Goal: Task Accomplishment & Management: Manage account settings

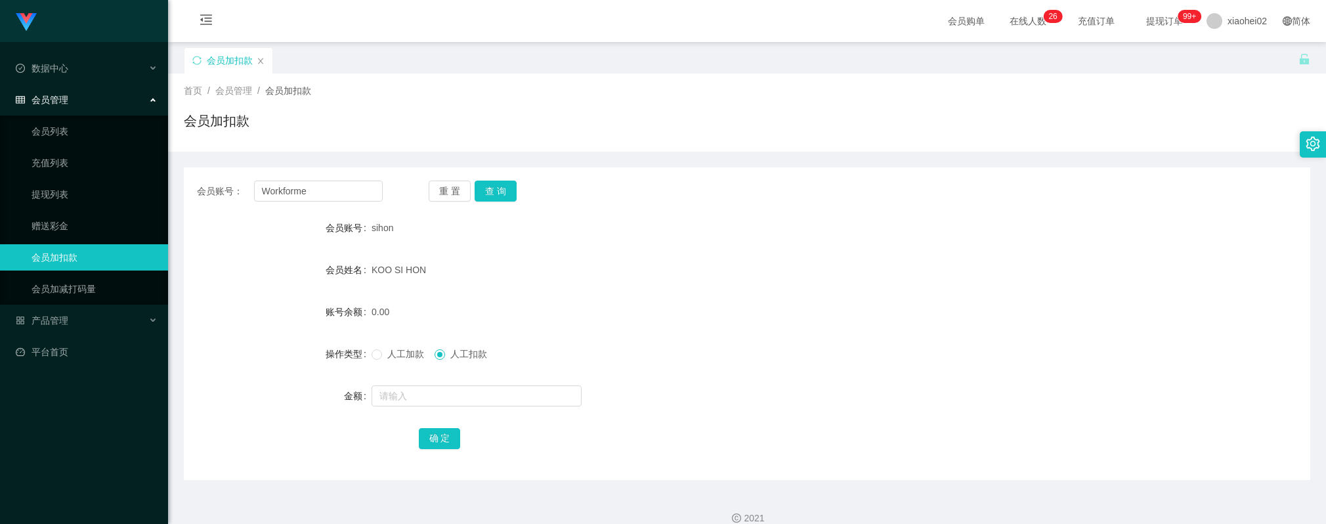
type input "Workforme"
click at [495, 190] on button "查 询" at bounding box center [496, 191] width 42 height 21
click at [441, 384] on div at bounding box center [700, 396] width 657 height 26
click at [443, 390] on input "text" at bounding box center [477, 395] width 210 height 21
type input "100"
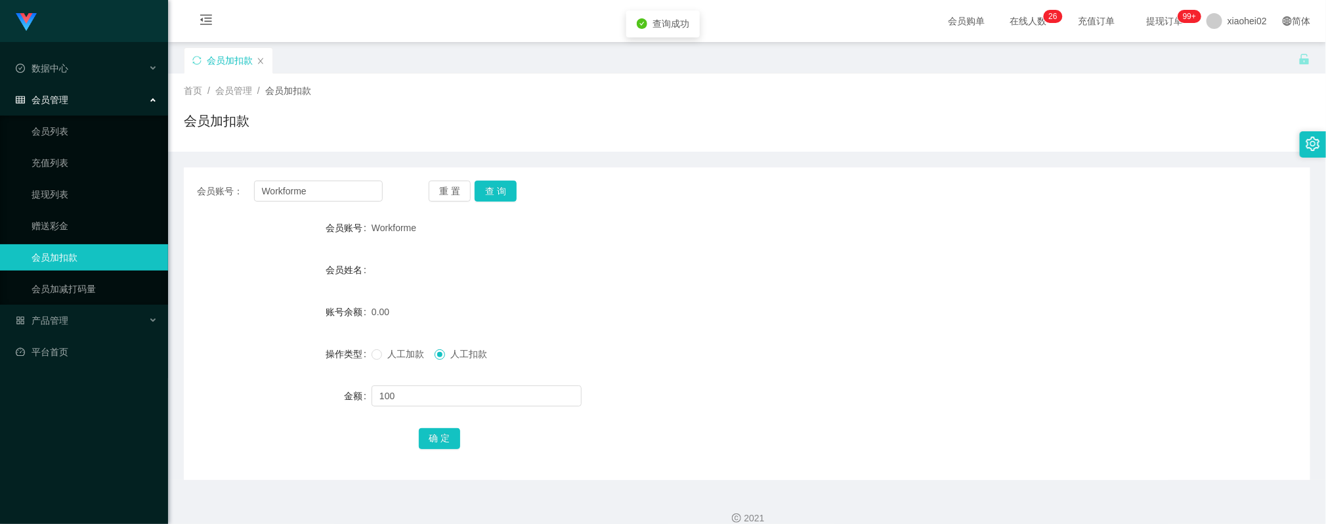
click at [402, 359] on label "人工加款" at bounding box center [401, 354] width 58 height 14
click at [404, 349] on span "人工加款" at bounding box center [405, 354] width 47 height 11
click at [442, 444] on button "确 定" at bounding box center [440, 438] width 42 height 21
click at [544, 299] on div "100.00" at bounding box center [700, 312] width 657 height 26
click at [347, 189] on input "Workforme" at bounding box center [318, 191] width 129 height 21
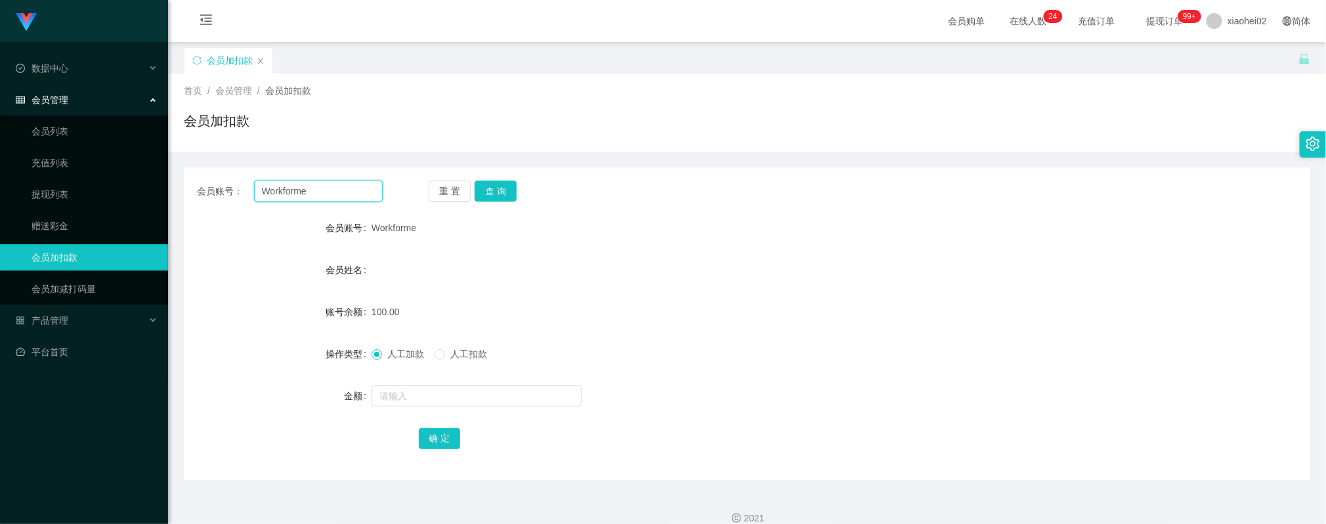
click at [347, 189] on input "Workforme" at bounding box center [318, 191] width 129 height 21
paste input "81119449"
type input "81119449"
click at [490, 184] on button "查 询" at bounding box center [496, 191] width 42 height 21
click at [437, 399] on input "text" at bounding box center [477, 395] width 210 height 21
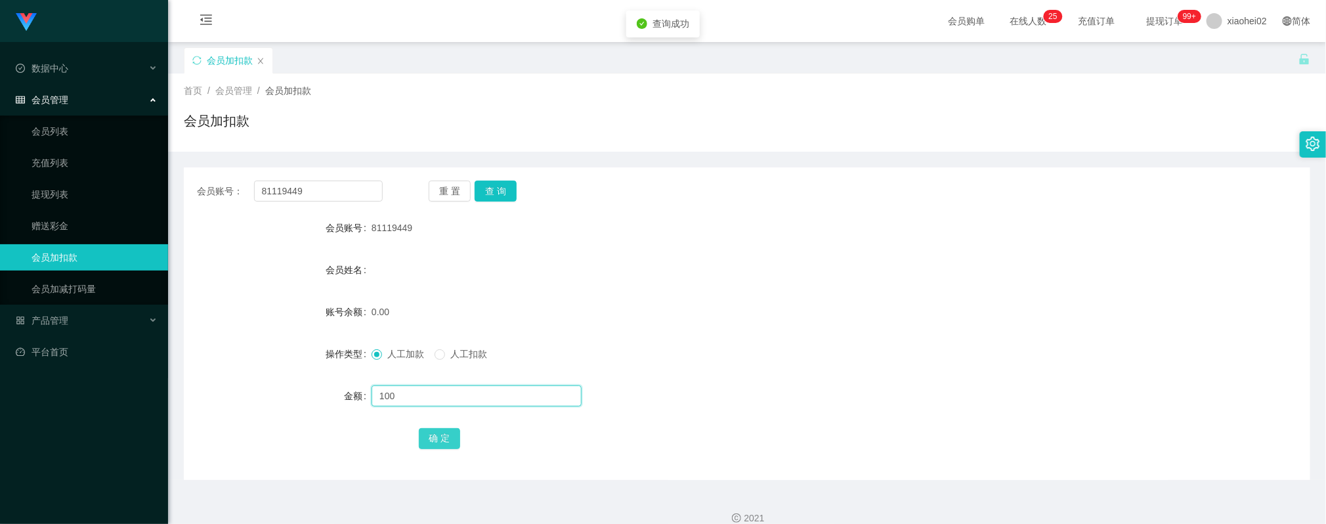
type input "100"
click at [439, 437] on button "确 定" at bounding box center [440, 438] width 42 height 21
drag, startPoint x: 717, startPoint y: 349, endPoint x: 579, endPoint y: 303, distance: 145.1
click at [700, 345] on div "人工加款 人工扣款" at bounding box center [700, 354] width 657 height 26
click at [288, 30] on div "会员购单 在线人数 0 1 2 3 4 5 6 7 8 9 0 1 2 3 4 5 6 7 8 9 0 1 2 3 4 5 6 7 8 9 0 1 2 3 4…" at bounding box center [747, 21] width 1158 height 43
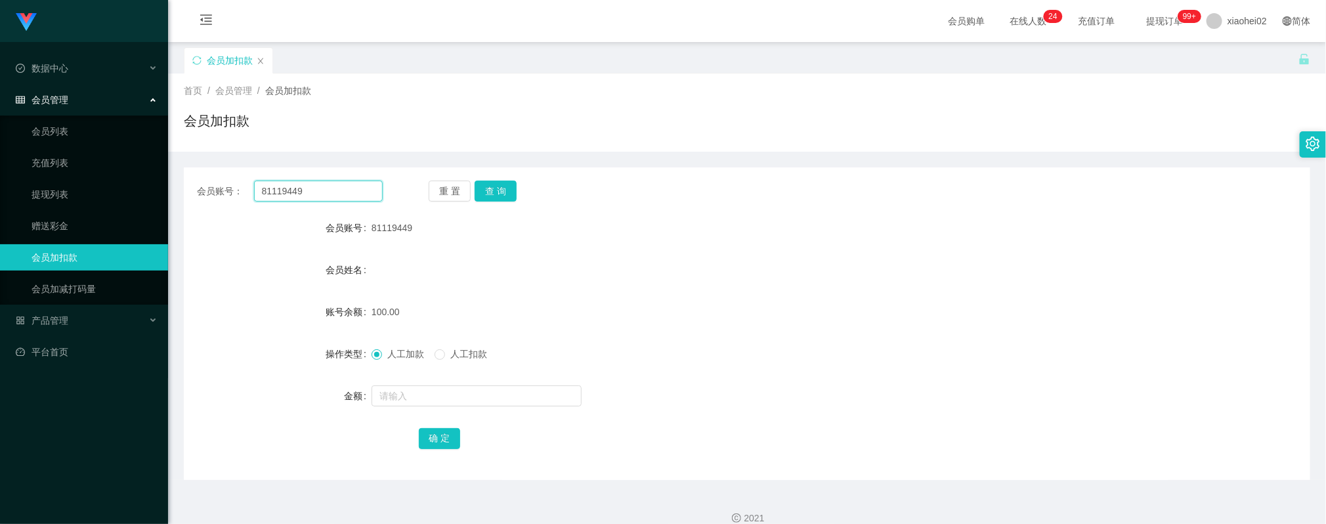
click at [343, 195] on input "81119449" at bounding box center [318, 191] width 129 height 21
paste input "Workforme"
type input "Workforme"
click at [499, 187] on button "查 询" at bounding box center [496, 191] width 42 height 21
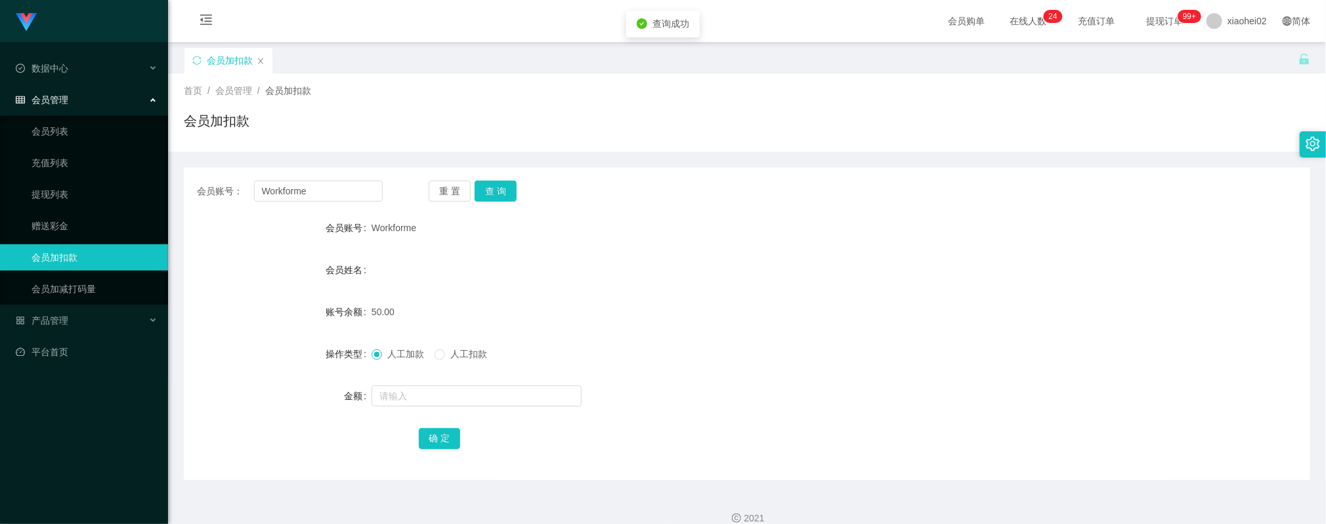
drag, startPoint x: 436, startPoint y: 412, endPoint x: 443, endPoint y: 378, distance: 34.3
click at [433, 408] on form "会员账号 Workforme 会员姓名 账号余额 50.00 操作类型 人工加款 人工扣款 金额 确 定" at bounding box center [747, 333] width 1127 height 236
drag, startPoint x: 437, startPoint y: 378, endPoint x: 436, endPoint y: 387, distance: 8.6
click at [437, 380] on form "会员账号 Workforme 会员姓名 账号余额 50.00 操作类型 人工加款 人工扣款 金额 确 定" at bounding box center [747, 333] width 1127 height 236
click at [439, 391] on input "text" at bounding box center [477, 395] width 210 height 21
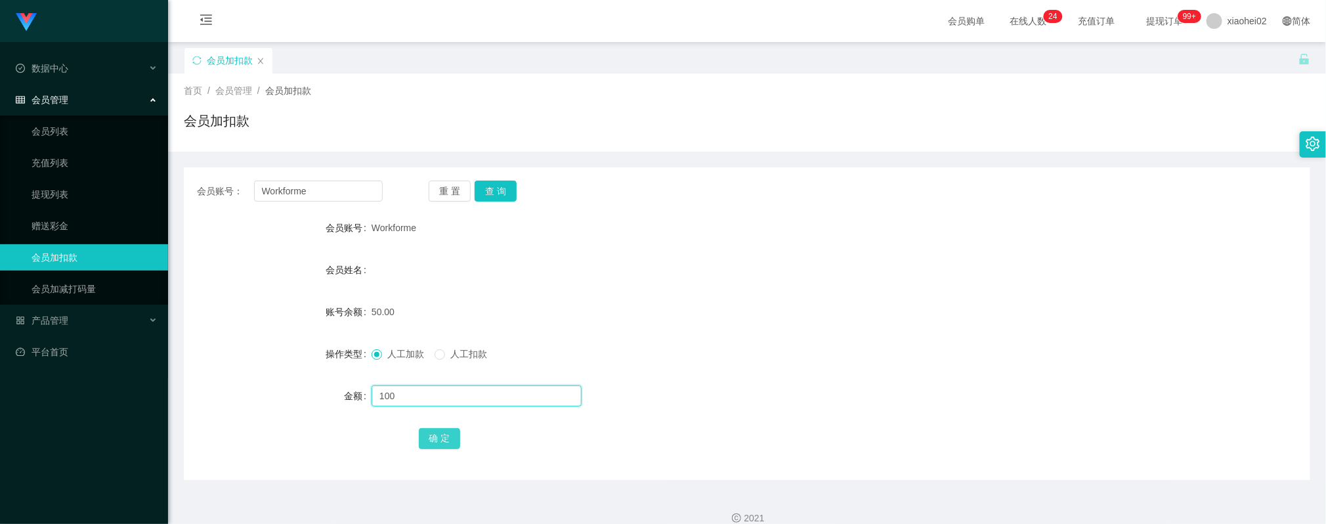
type input "100"
click at [437, 435] on button "确 定" at bounding box center [440, 438] width 42 height 21
click at [334, 205] on div "会员账号： Workforme 重 置 查 询 会员账号 Workforme 会员姓名 账号余额 150.00 操作类型 人工加款 人工扣款 金额 确 定" at bounding box center [747, 323] width 1127 height 313
click at [341, 193] on input "Workforme" at bounding box center [318, 191] width 129 height 21
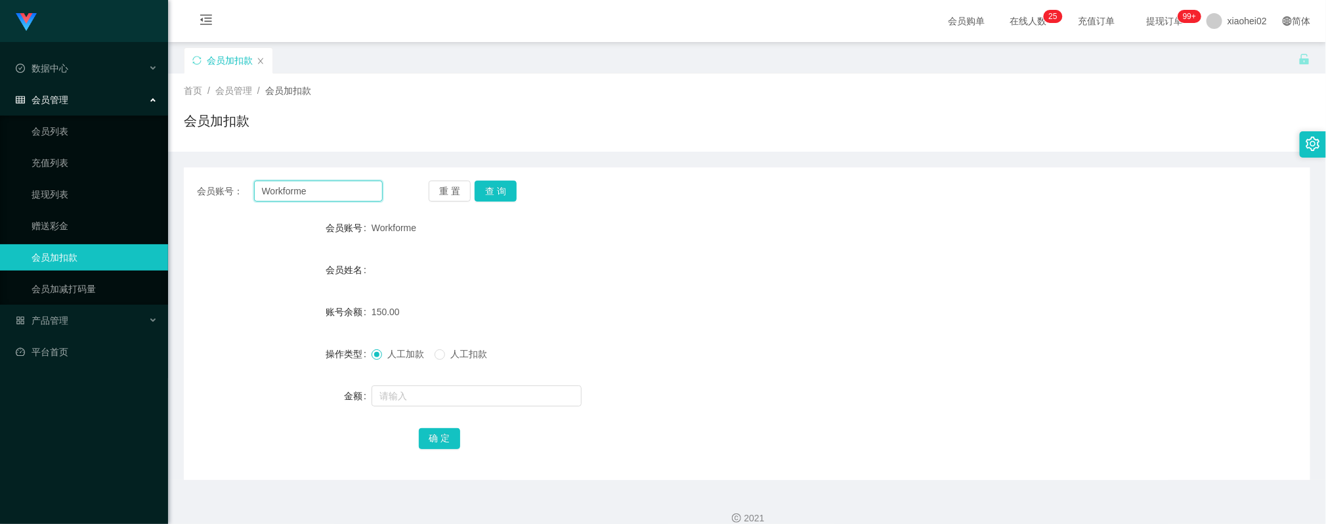
click at [341, 193] on input "Workforme" at bounding box center [318, 191] width 129 height 21
paste input "81119449"
type input "81119449"
click at [487, 183] on button "查 询" at bounding box center [496, 191] width 42 height 21
click at [433, 404] on input "text" at bounding box center [477, 395] width 210 height 21
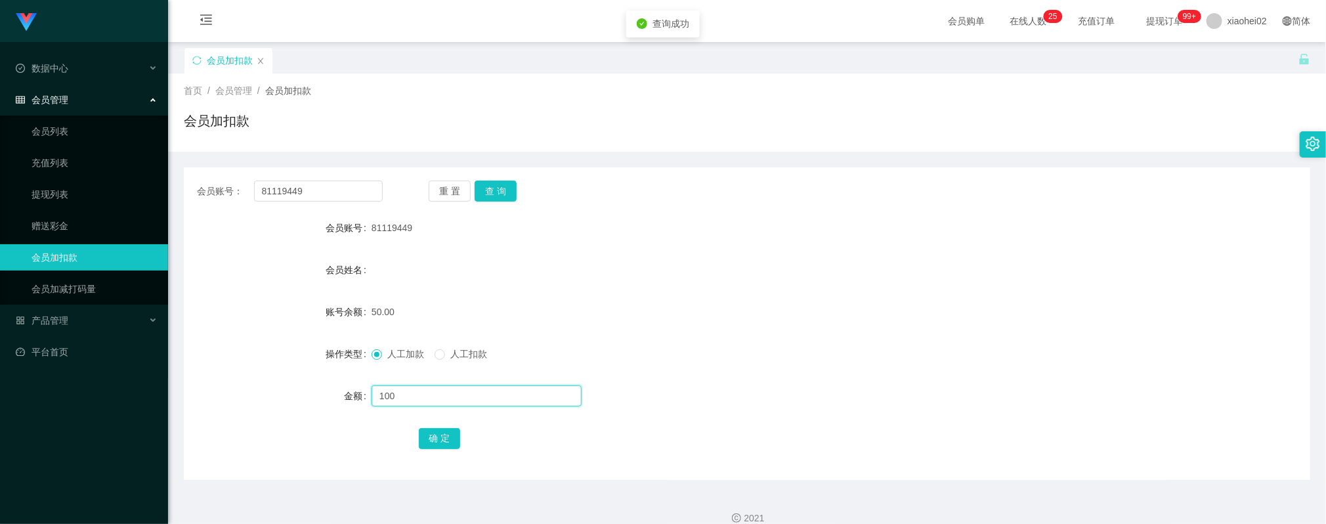
type input "100"
click at [453, 436] on button "确 定" at bounding box center [440, 438] width 42 height 21
drag, startPoint x: 595, startPoint y: 274, endPoint x: 586, endPoint y: 274, distance: 9.8
click at [595, 274] on div "会员姓名" at bounding box center [747, 270] width 1127 height 26
drag, startPoint x: 798, startPoint y: 294, endPoint x: 737, endPoint y: 293, distance: 61.7
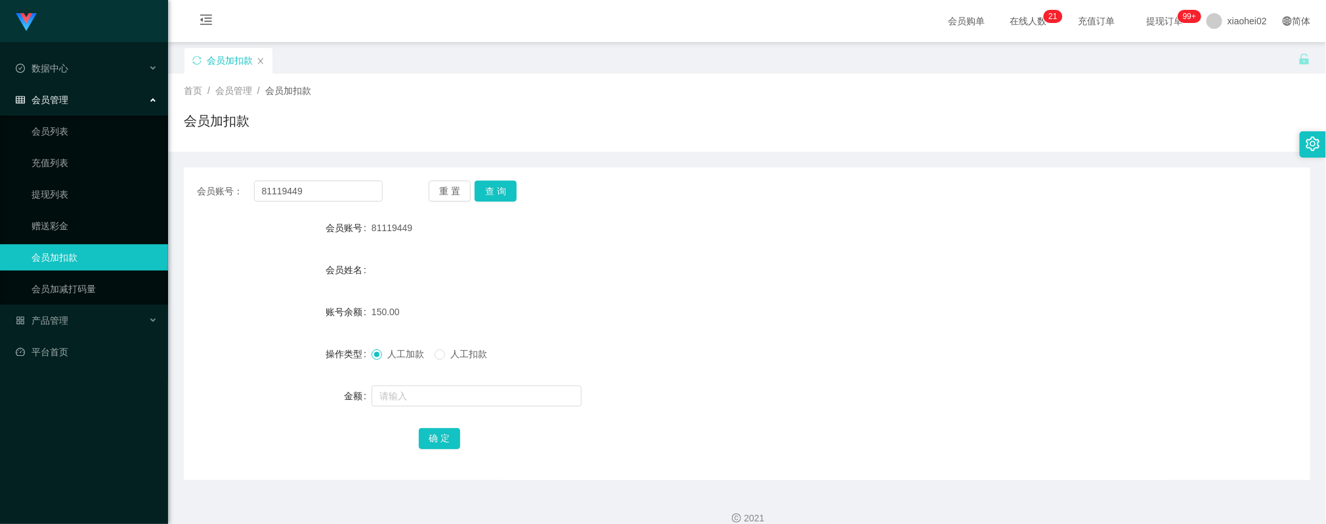
click at [790, 291] on form "会员账号 81119449 会员姓名 账号余额 150.00 操作类型 人工加款 人工扣款 金额 确 定" at bounding box center [747, 333] width 1127 height 236
click at [330, 181] on input "81119449" at bounding box center [318, 191] width 129 height 21
click at [498, 191] on button "查 询" at bounding box center [496, 191] width 42 height 21
click at [689, 297] on form "会员账号 81119449 会员姓名 账号余额 150.00 操作类型 人工加款 人工扣款 金额 确 定" at bounding box center [747, 333] width 1127 height 236
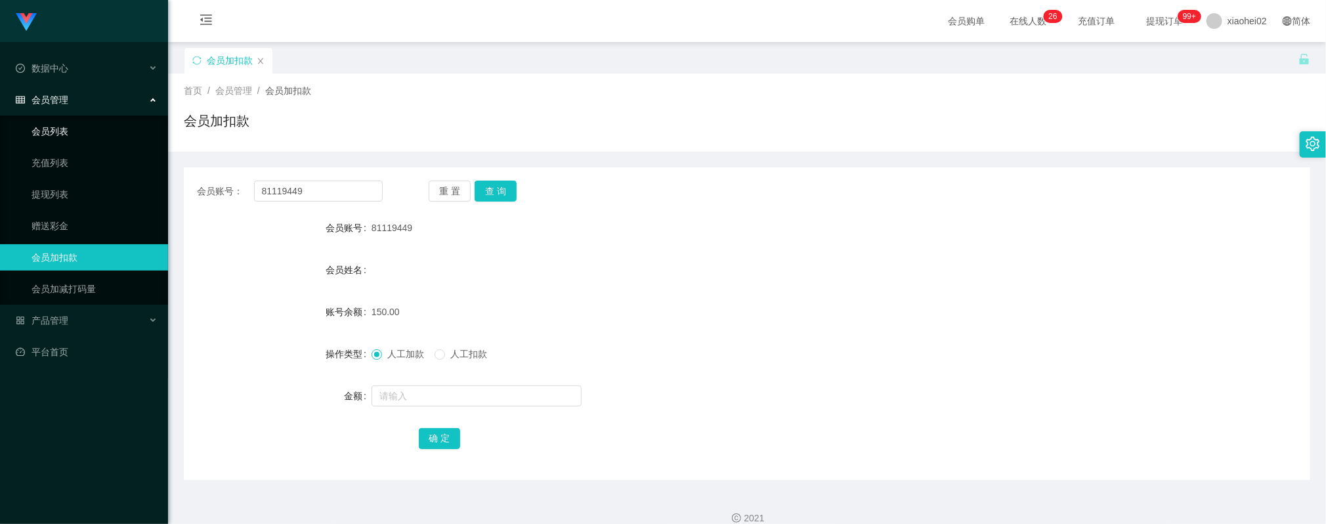
click at [61, 126] on link "会员列表" at bounding box center [95, 131] width 126 height 26
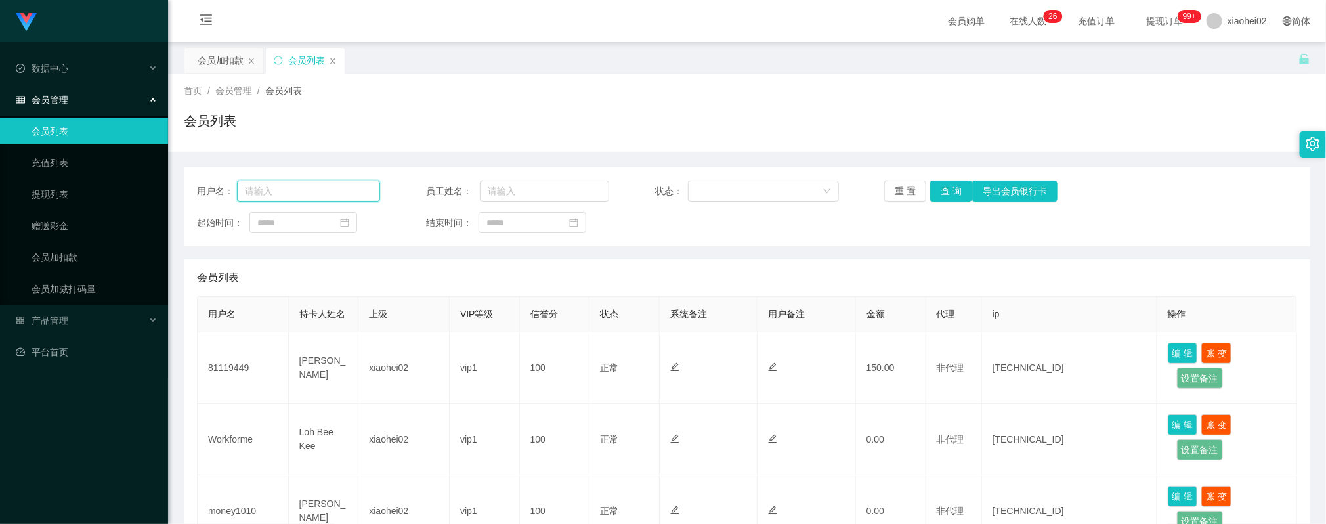
drag, startPoint x: 329, startPoint y: 198, endPoint x: 448, endPoint y: 191, distance: 119.0
click at [328, 198] on input "text" at bounding box center [308, 191] width 143 height 21
paste input "Workforme"
type input "Workforme"
click at [955, 193] on button "查 询" at bounding box center [951, 191] width 42 height 21
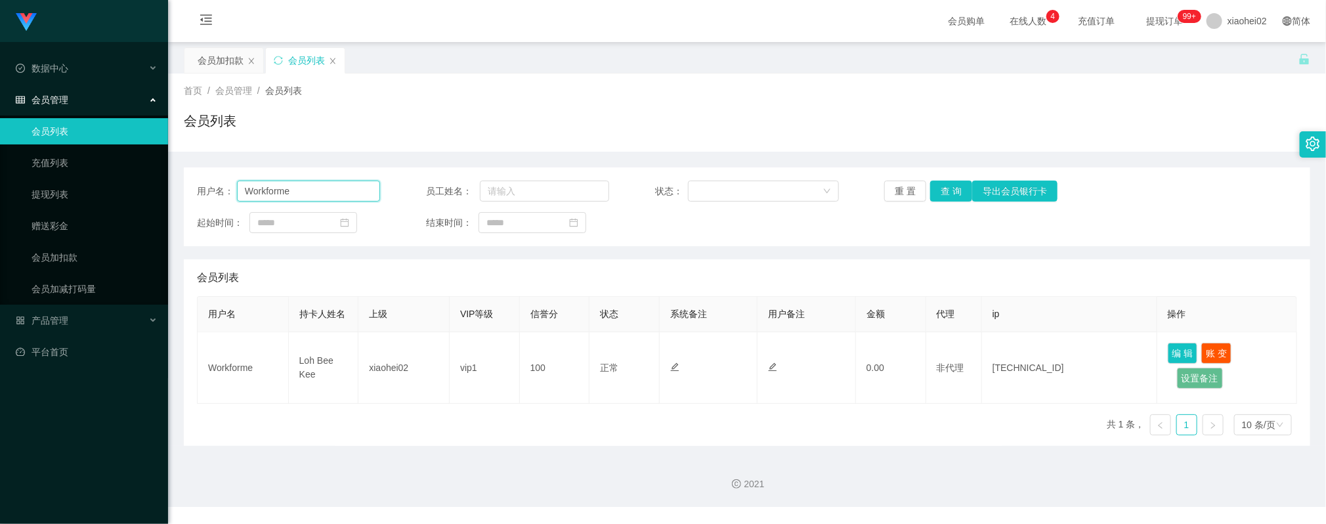
click at [306, 193] on input "Workforme" at bounding box center [308, 191] width 143 height 21
drag, startPoint x: 528, startPoint y: 49, endPoint x: 521, endPoint y: 39, distance: 12.2
click at [527, 48] on div "会员加扣款 会员列表" at bounding box center [741, 69] width 1115 height 45
drag, startPoint x: 228, startPoint y: 63, endPoint x: 236, endPoint y: 75, distance: 14.2
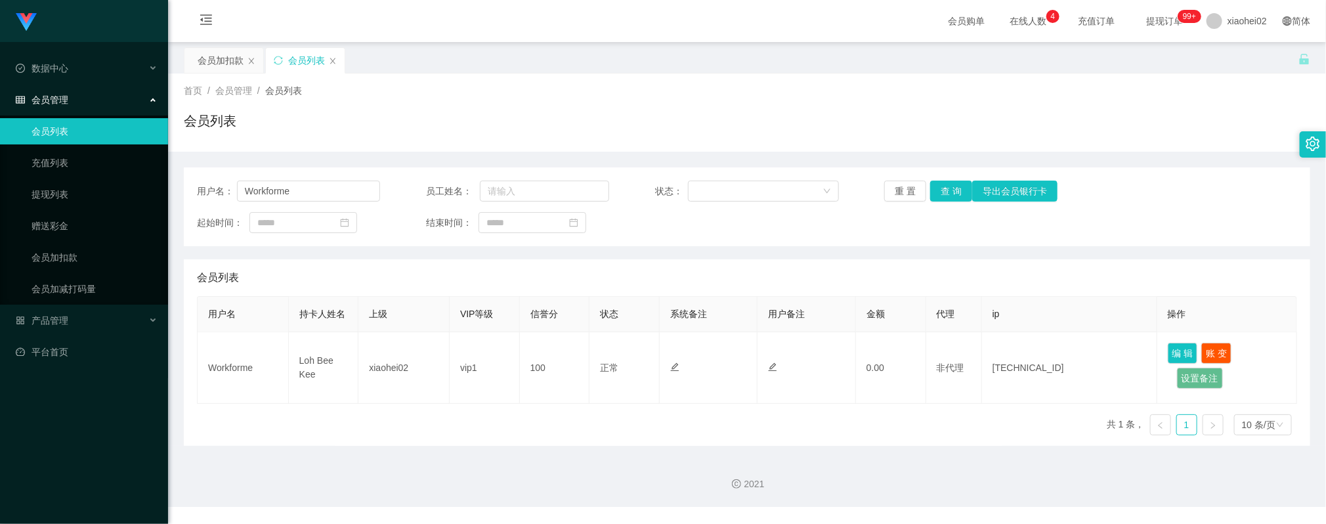
click at [227, 63] on div "会员加扣款" at bounding box center [221, 60] width 46 height 25
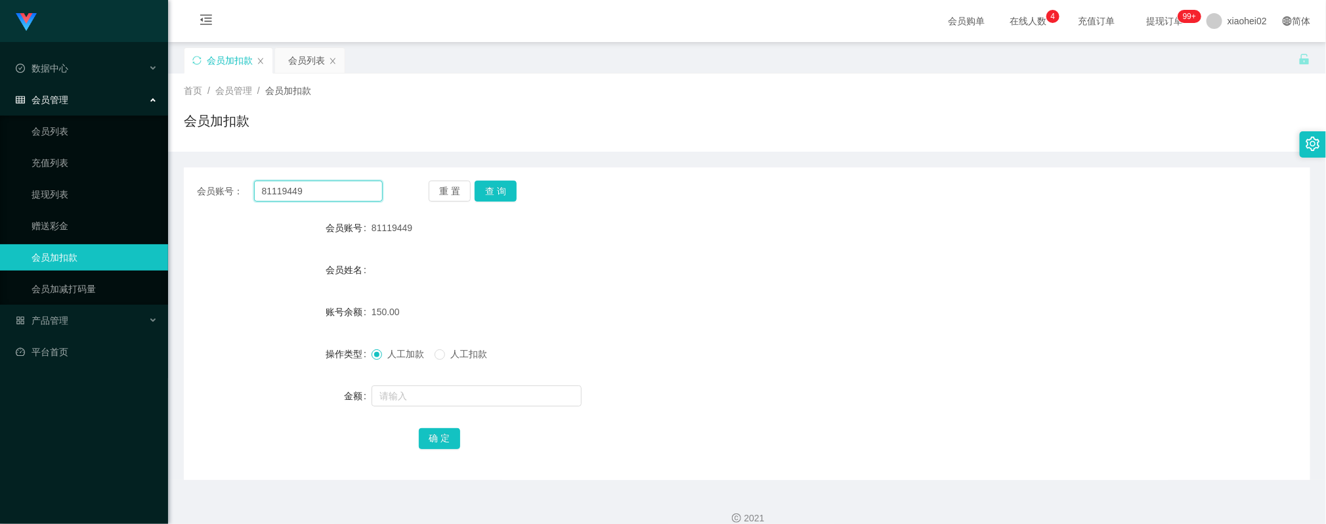
click at [337, 192] on input "81119449" at bounding box center [318, 191] width 129 height 21
click at [508, 194] on button "查 询" at bounding box center [496, 191] width 42 height 21
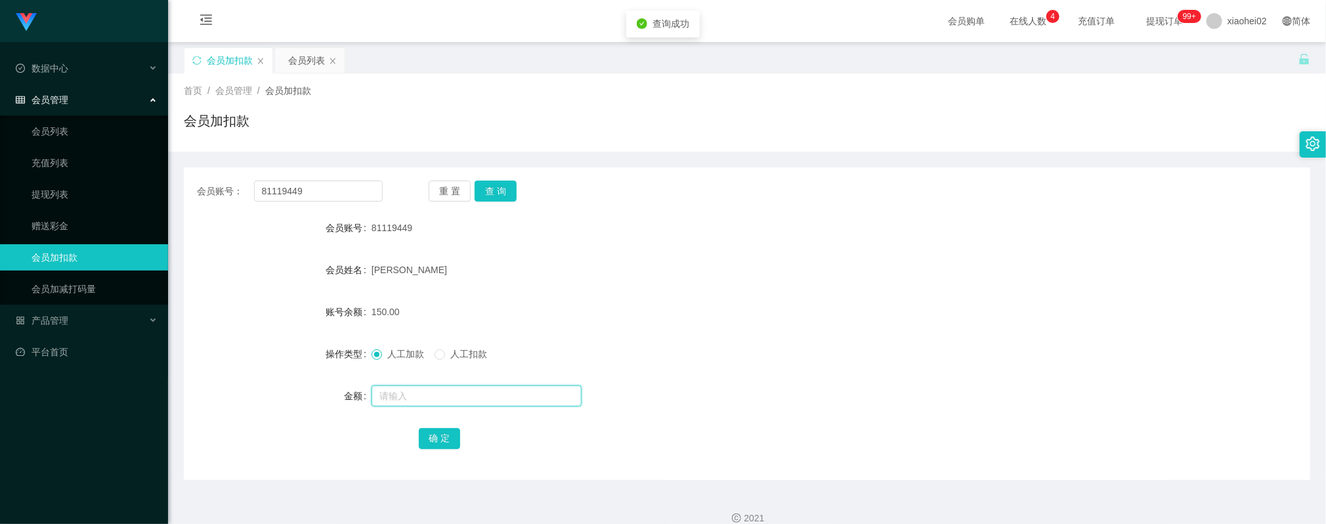
click at [434, 396] on input "text" at bounding box center [477, 395] width 210 height 21
click at [457, 361] on label "人工扣款" at bounding box center [464, 354] width 58 height 14
click at [452, 402] on input "text" at bounding box center [477, 395] width 210 height 21
type input "150"
click at [439, 436] on button "确 定" at bounding box center [440, 438] width 42 height 21
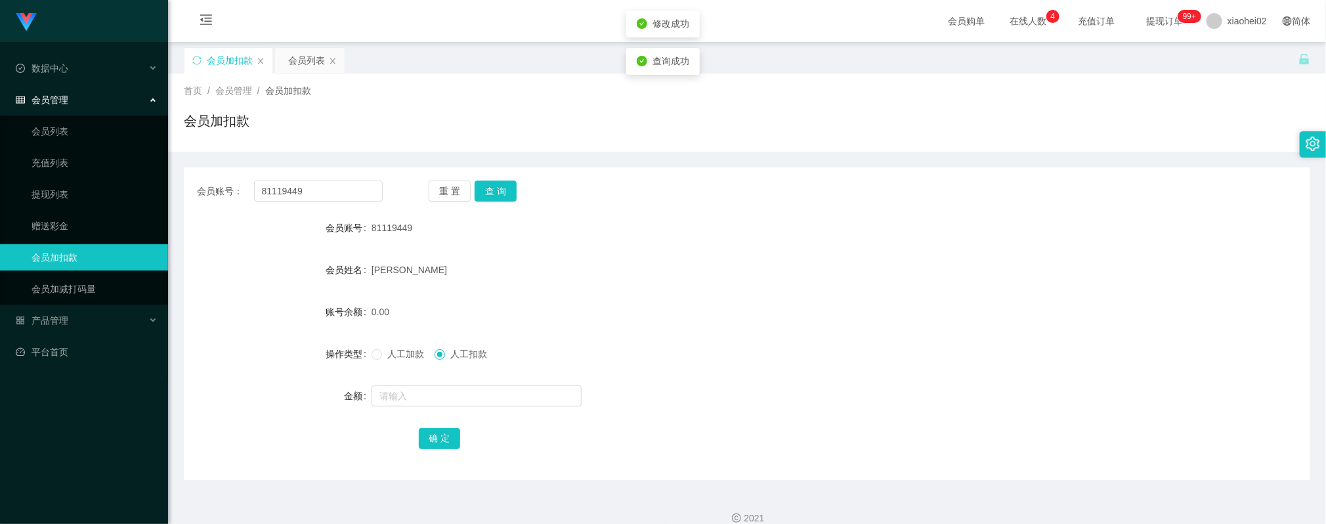
click at [636, 293] on form "会员账号 81119449 会员姓名 CHONG YI LIENG 账号余额 0.00 操作类型 人工加款 人工扣款 金额 确 定" at bounding box center [747, 333] width 1127 height 236
click at [689, 347] on div "人工加款 人工扣款" at bounding box center [700, 354] width 657 height 26
click at [335, 182] on input "81119449" at bounding box center [318, 191] width 129 height 21
click at [491, 179] on div "会员账号： 81119449 重 置 查 询 会员账号 81119449 会员姓名 CHONG YI LIENG 账号余额 0.00 操作类型 人工加款 人工…" at bounding box center [747, 323] width 1127 height 313
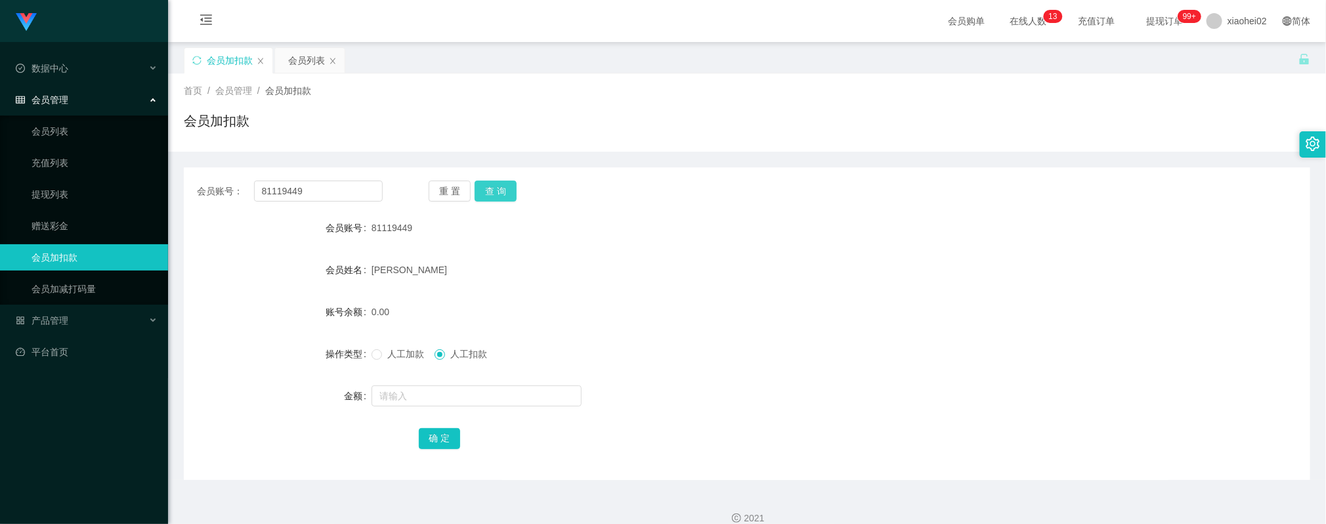
click at [493, 190] on button "查 询" at bounding box center [496, 191] width 42 height 21
click at [426, 402] on input "text" at bounding box center [477, 395] width 210 height 21
click at [399, 371] on form "会员账号 81119449 会员姓名 CHONG YI LIENG 账号余额 0.00 操作类型 人工加款 人工扣款 金额 确 定" at bounding box center [747, 333] width 1127 height 236
click at [398, 362] on div "人工加款 人工扣款" at bounding box center [700, 354] width 657 height 26
click at [406, 357] on span "人工加款" at bounding box center [405, 354] width 47 height 11
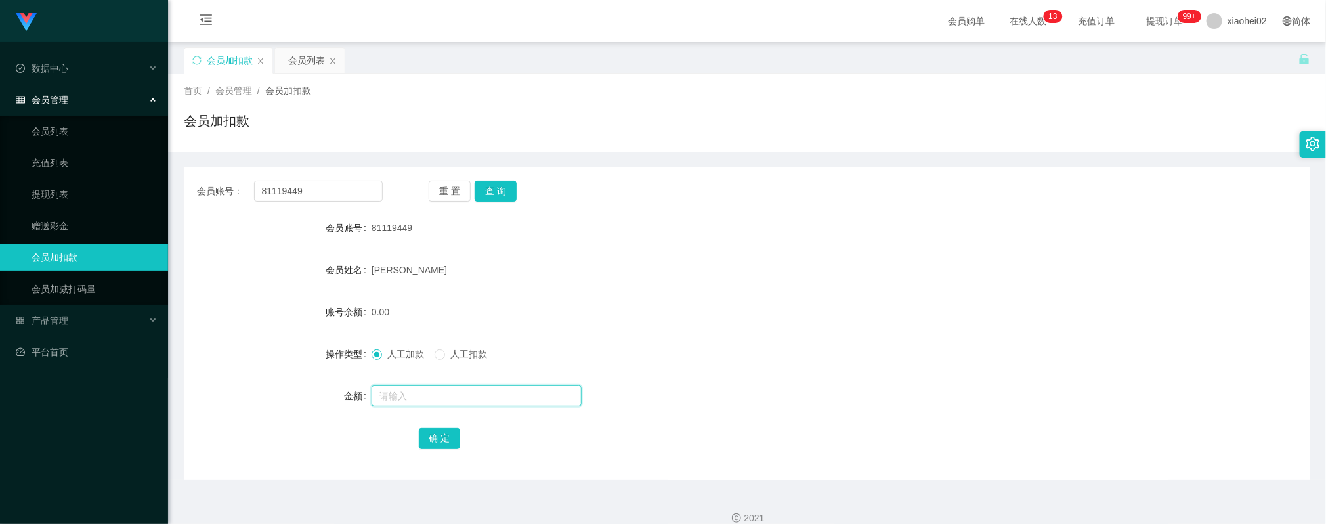
click at [410, 388] on input "text" at bounding box center [477, 395] width 210 height 21
type input "40"
click at [437, 433] on button "确 定" at bounding box center [440, 438] width 42 height 21
click at [327, 190] on input "81119449" at bounding box center [318, 191] width 129 height 21
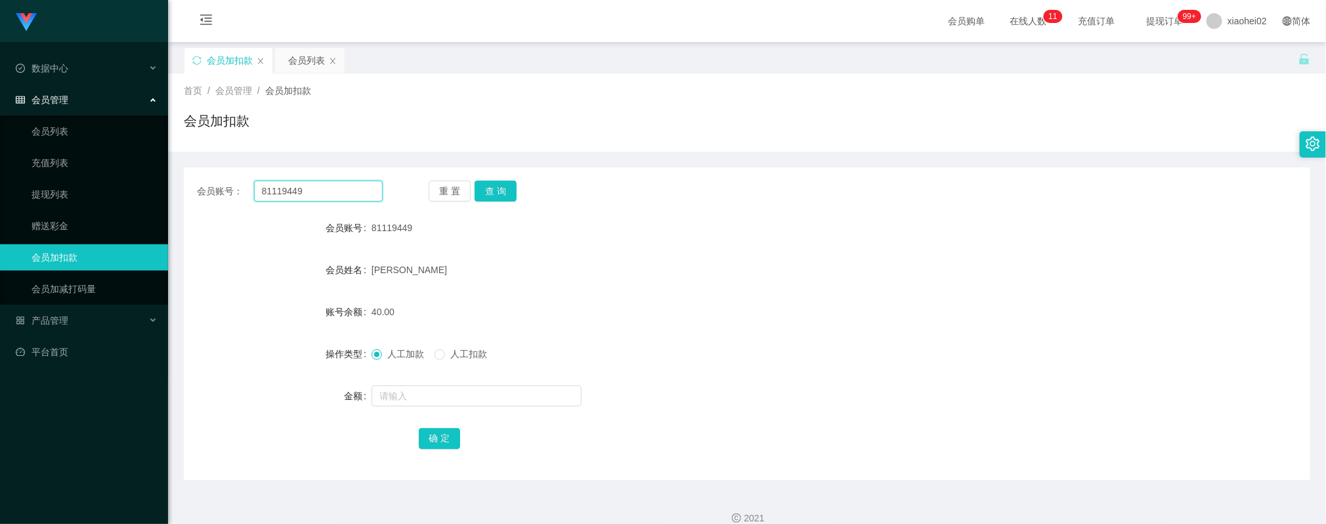
paste input "Workforme"
type input "Workforme"
click at [488, 187] on button "查 询" at bounding box center [496, 191] width 42 height 21
click at [441, 398] on input "text" at bounding box center [477, 395] width 210 height 21
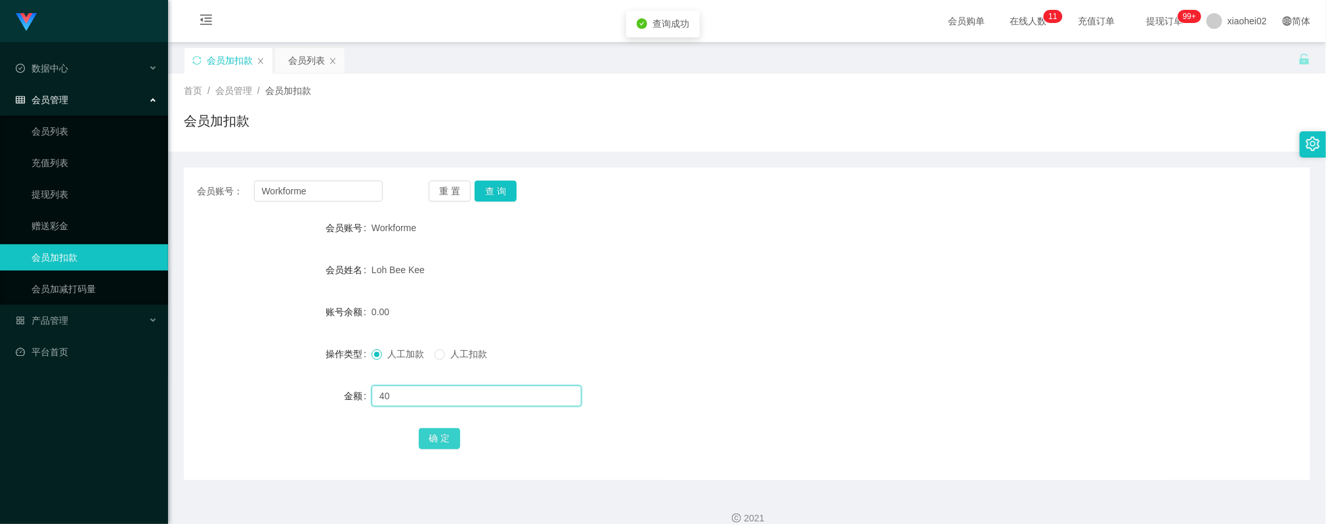
type input "40"
click at [442, 431] on button "确 定" at bounding box center [440, 438] width 42 height 21
click at [834, 288] on form "会员账号 Workforme 会员姓名 Loh Bee Kee 账号余额 40.00 操作类型 人工加款 人工扣款 金额 确 定" at bounding box center [747, 333] width 1127 height 236
click at [769, 262] on div "Loh Bee Kee" at bounding box center [700, 270] width 657 height 26
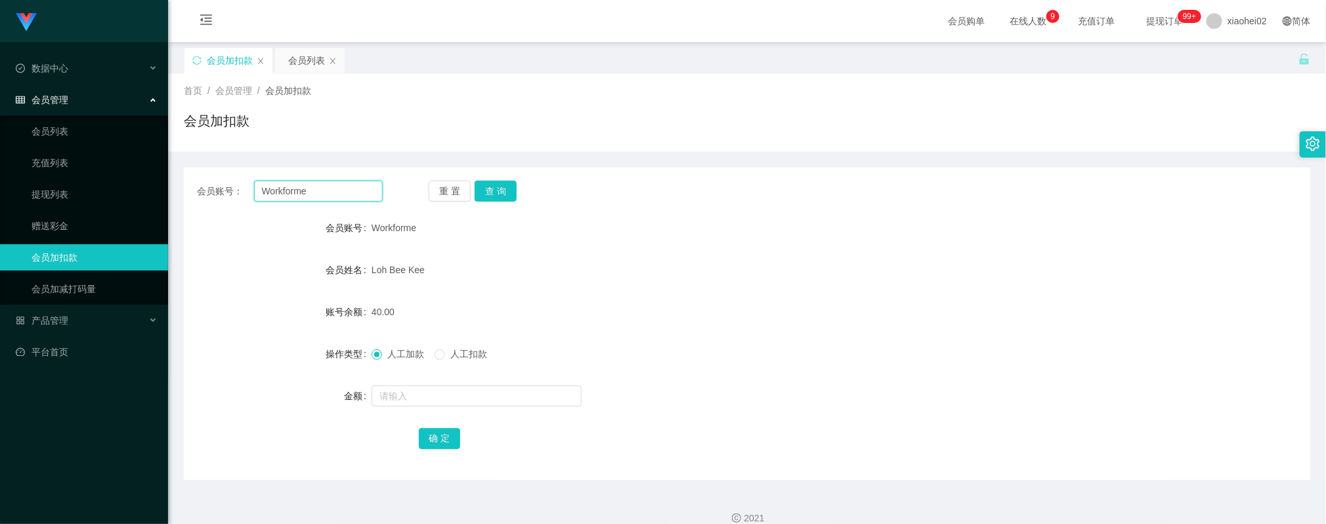
click at [318, 198] on input "Workforme" at bounding box center [318, 191] width 129 height 21
paste input "Snappytro"
type input "Snappytroe"
drag, startPoint x: 454, startPoint y: 187, endPoint x: 461, endPoint y: 187, distance: 7.2
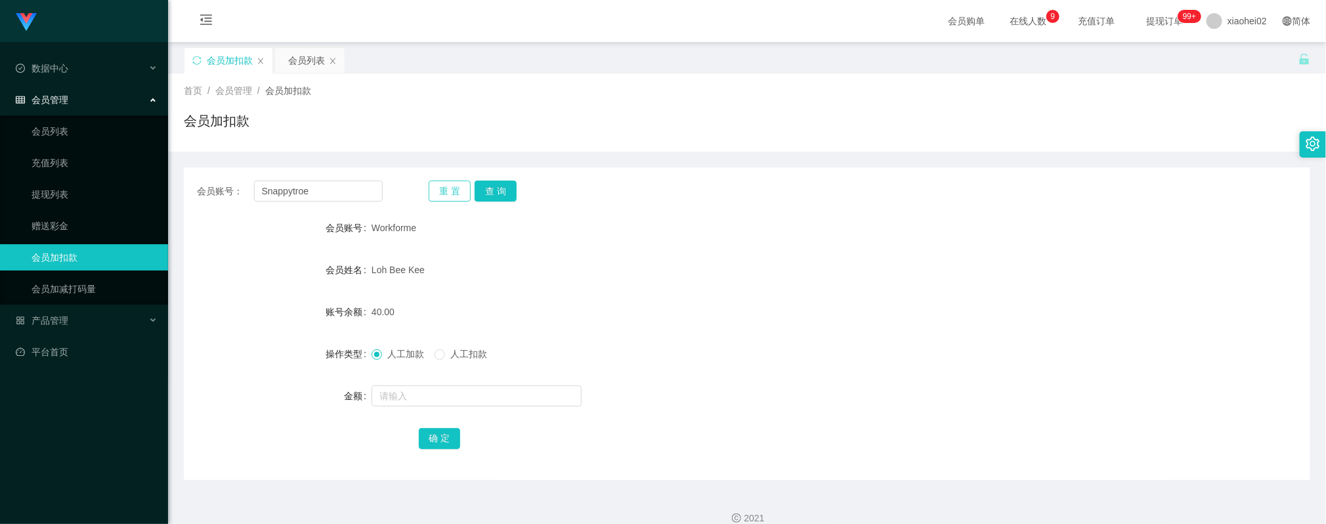
click at [457, 187] on button "重 置" at bounding box center [450, 191] width 42 height 21
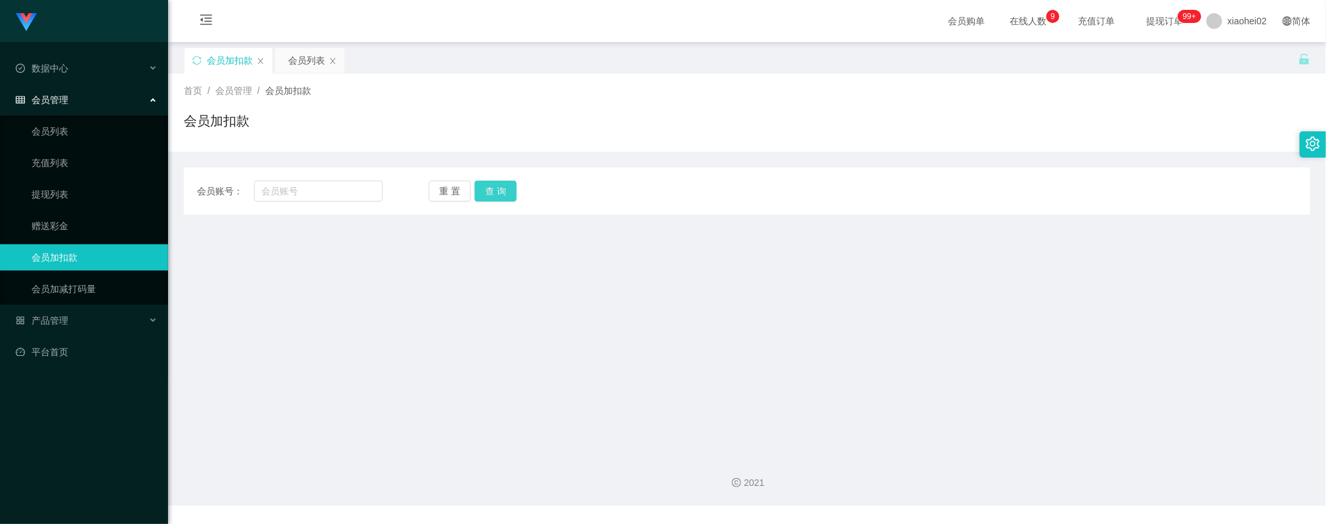
click at [479, 187] on button "查 询" at bounding box center [496, 191] width 42 height 21
click at [303, 181] on input "text" at bounding box center [318, 191] width 129 height 21
drag, startPoint x: 332, startPoint y: 191, endPoint x: 356, endPoint y: 189, distance: 25.0
click at [334, 191] on input "text" at bounding box center [318, 191] width 129 height 21
paste input "Snappytroe"
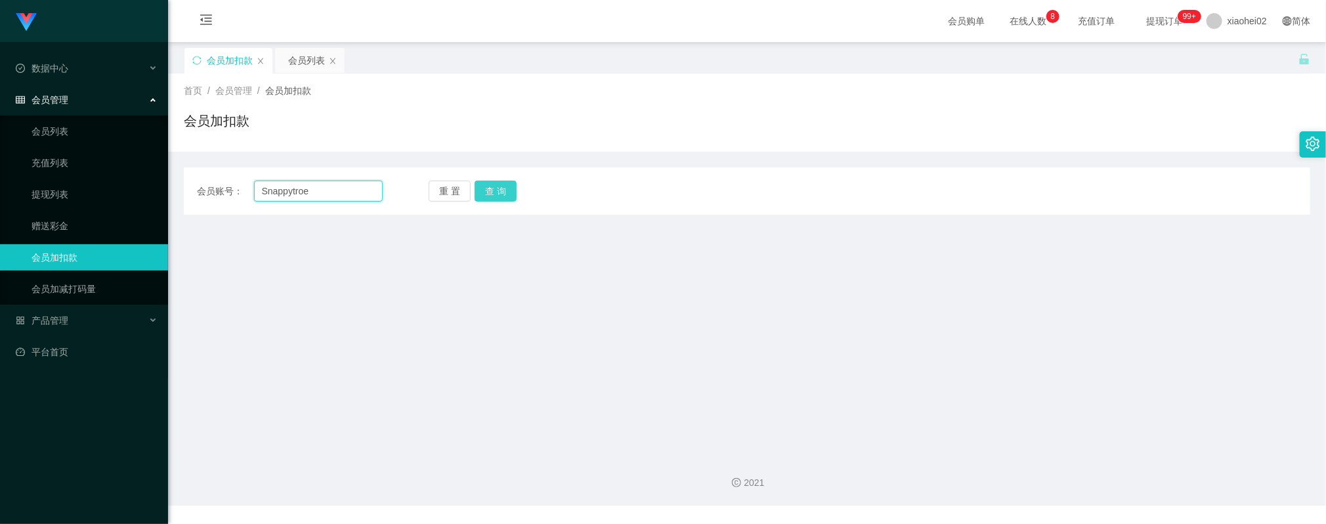
type input "Snappytroe"
click at [498, 189] on button "查 询" at bounding box center [496, 191] width 42 height 21
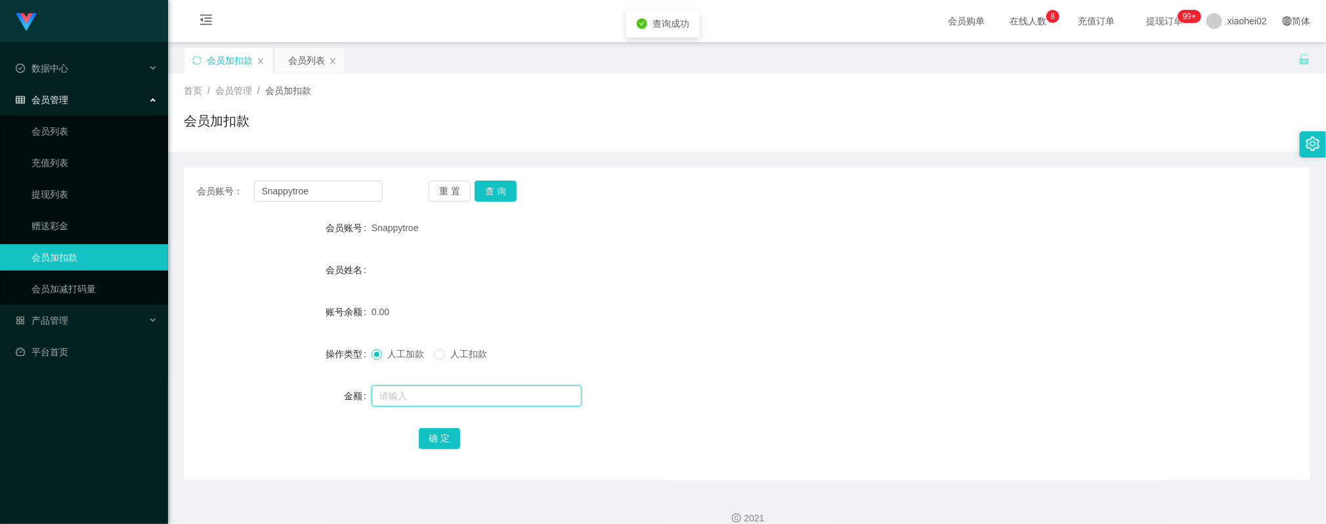
click at [408, 386] on input "text" at bounding box center [477, 395] width 210 height 21
type input "100"
drag, startPoint x: 435, startPoint y: 429, endPoint x: 398, endPoint y: 420, distance: 38.5
click at [435, 429] on button "确 定" at bounding box center [440, 438] width 42 height 21
click at [505, 297] on form "会员账号 Snappytroe 会员姓名 账号余额 100.00 操作类型 人工加款 人工扣款 金额 确 定" at bounding box center [747, 333] width 1127 height 236
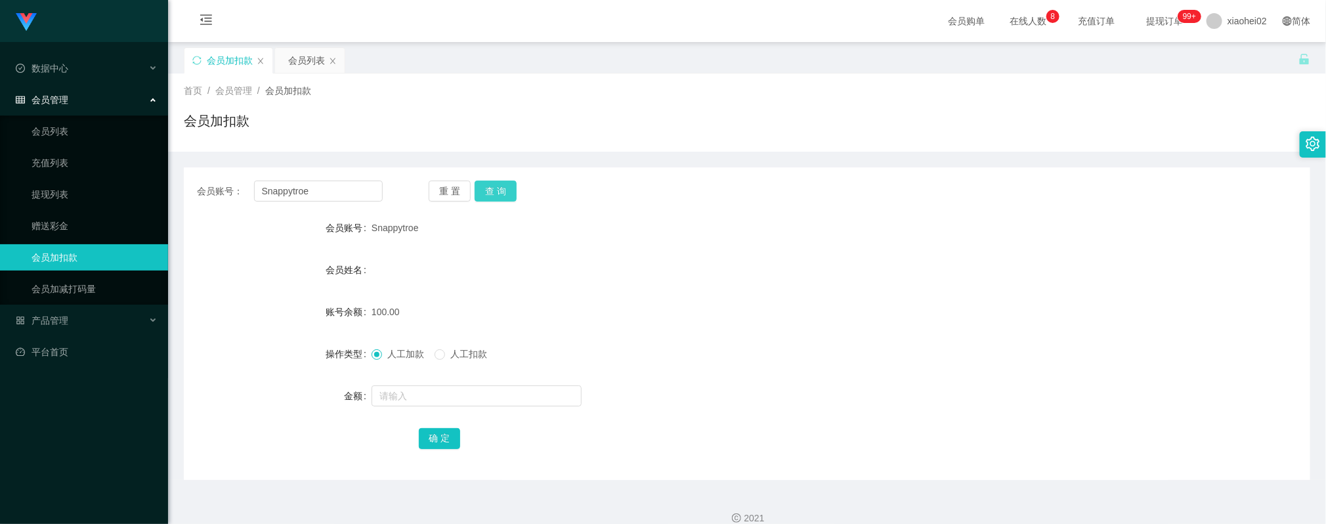
drag, startPoint x: 495, startPoint y: 187, endPoint x: 471, endPoint y: 207, distance: 31.3
click at [494, 187] on button "查 询" at bounding box center [496, 191] width 42 height 21
click at [896, 369] on form "会员账号 Snappytroe 会员姓名 账号余额 100.00 操作类型 人工加款 人工扣款 金额 确 定" at bounding box center [747, 333] width 1127 height 236
click at [505, 191] on button "查 询" at bounding box center [496, 191] width 42 height 21
click at [497, 191] on button "查 询" at bounding box center [496, 191] width 42 height 21
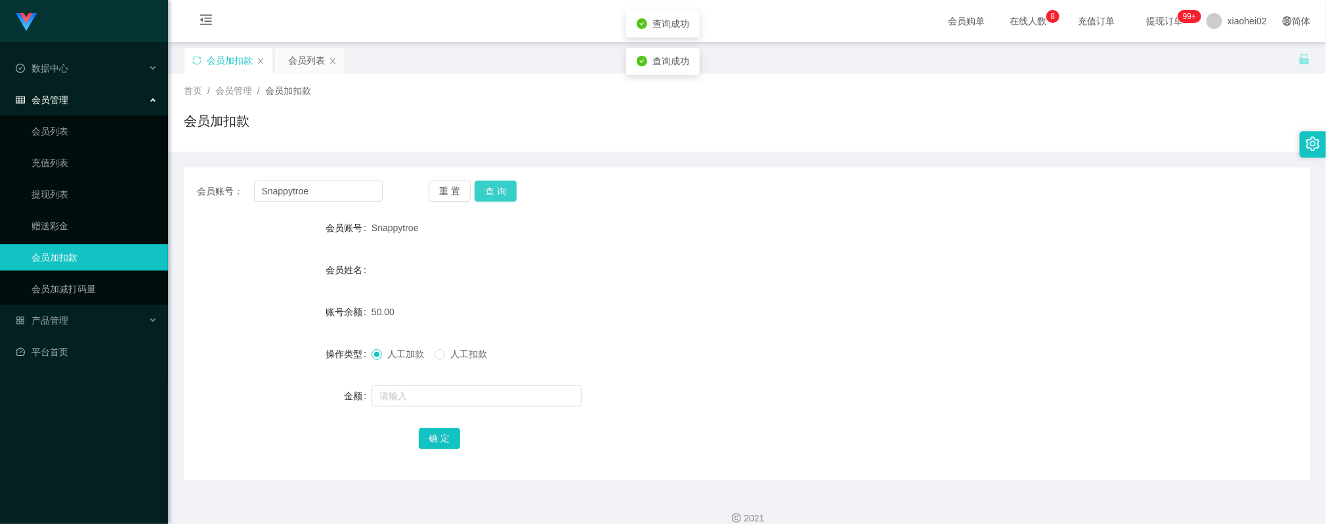
click at [494, 191] on button "查 询" at bounding box center [496, 191] width 42 height 21
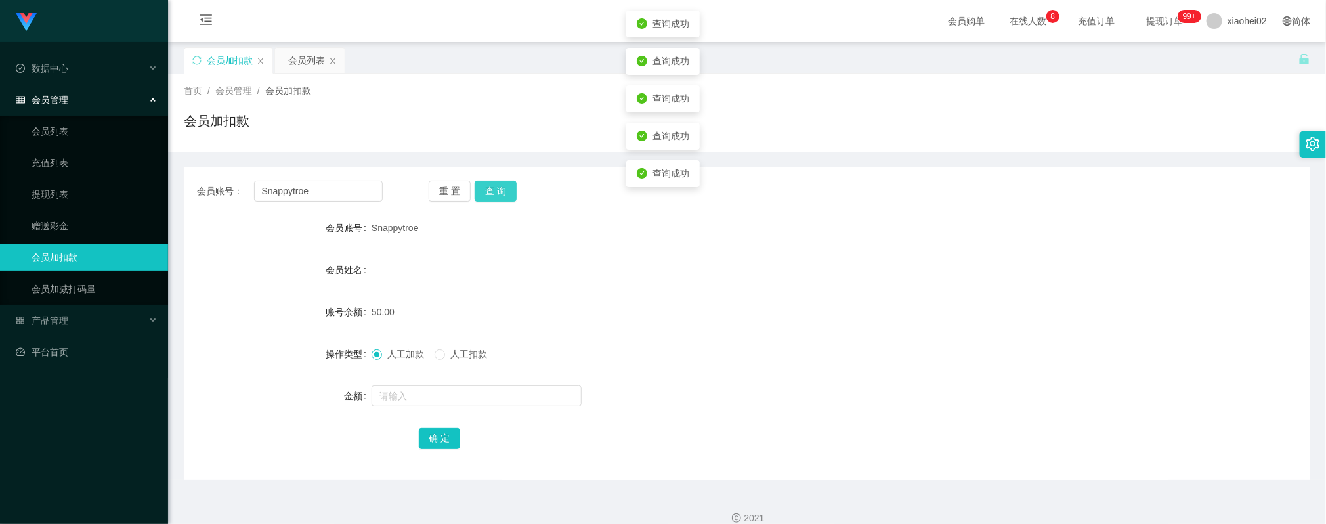
click at [494, 191] on button "查 询" at bounding box center [496, 191] width 42 height 21
click at [495, 191] on button "查 询" at bounding box center [496, 191] width 42 height 21
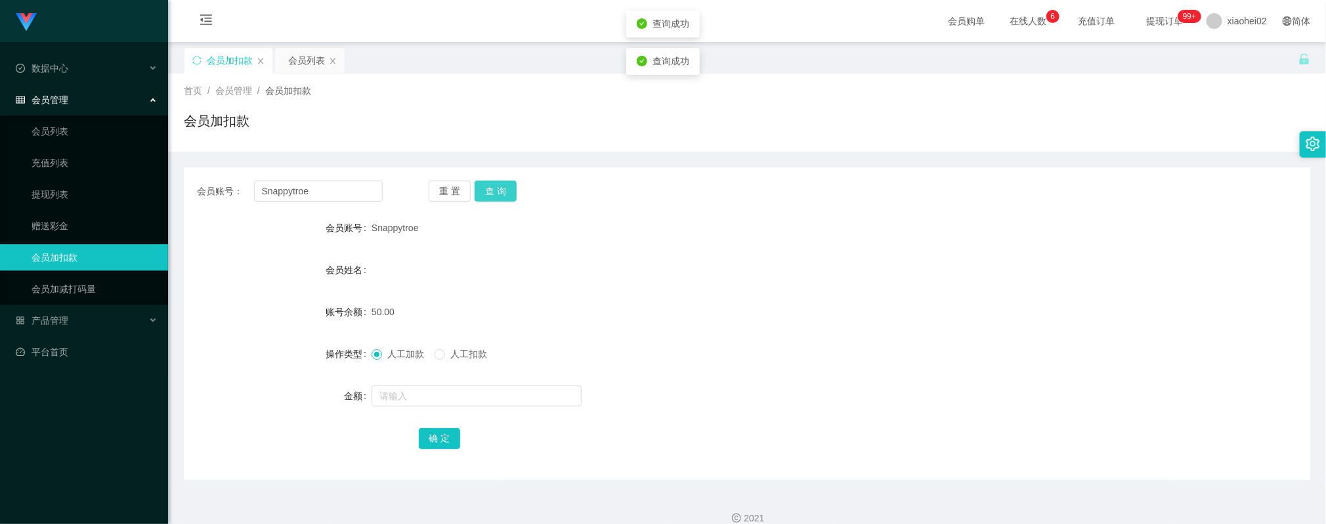
click at [495, 191] on button "查 询" at bounding box center [496, 191] width 42 height 21
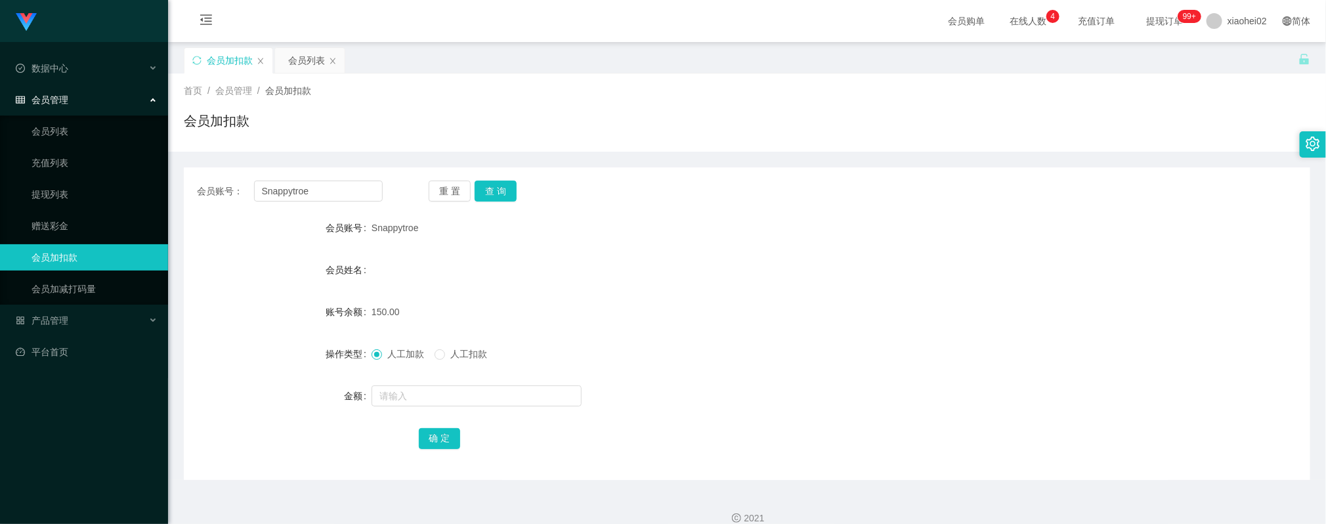
drag, startPoint x: 611, startPoint y: 295, endPoint x: 492, endPoint y: 215, distance: 143.7
click at [611, 294] on form "会员账号 Snappytroe 会员姓名 账号余额 150.00 操作类型 人工加款 人工扣款 金额 确 定" at bounding box center [747, 333] width 1127 height 236
click at [633, 286] on form "会员账号 Snappytroe 会员姓名 账号余额 150.00 操作类型 人工加款 人工扣款 金额 确 定" at bounding box center [747, 333] width 1127 height 236
drag, startPoint x: 716, startPoint y: 325, endPoint x: 674, endPoint y: 318, distance: 42.6
click at [711, 325] on div "150.00" at bounding box center [700, 312] width 657 height 26
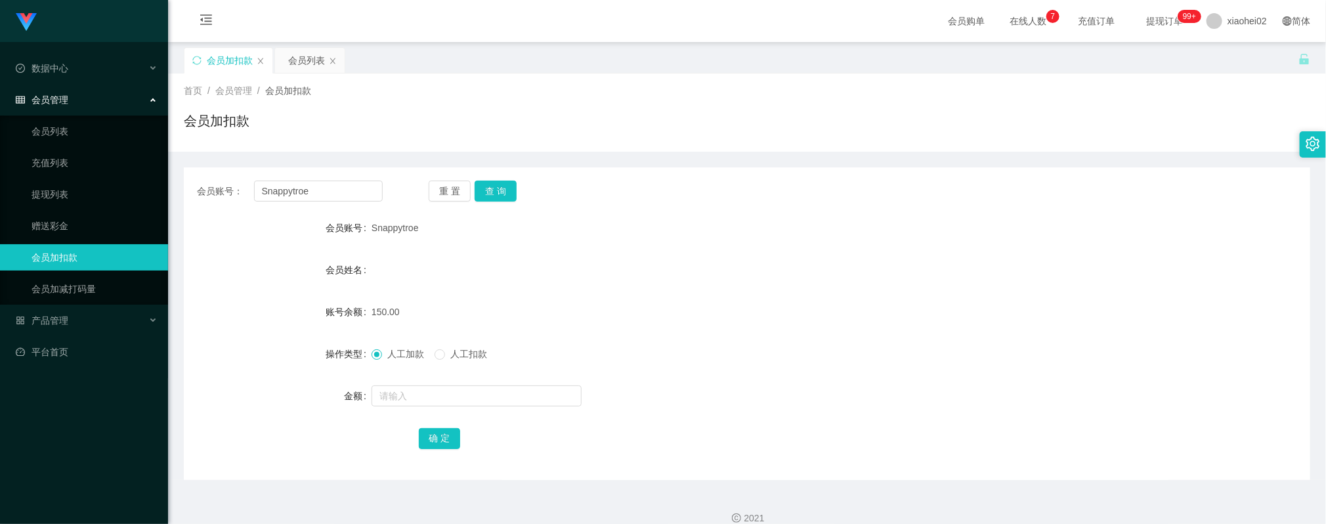
click at [622, 303] on div "150.00" at bounding box center [700, 312] width 657 height 26
drag, startPoint x: 739, startPoint y: 331, endPoint x: 727, endPoint y: 325, distance: 12.6
click at [735, 329] on form "会员账号 Snappytroe 会员姓名 账号余额 150.00 操作类型 人工加款 人工扣款 金额 确 定" at bounding box center [747, 333] width 1127 height 236
click at [351, 197] on input "Snappytroe" at bounding box center [318, 191] width 129 height 21
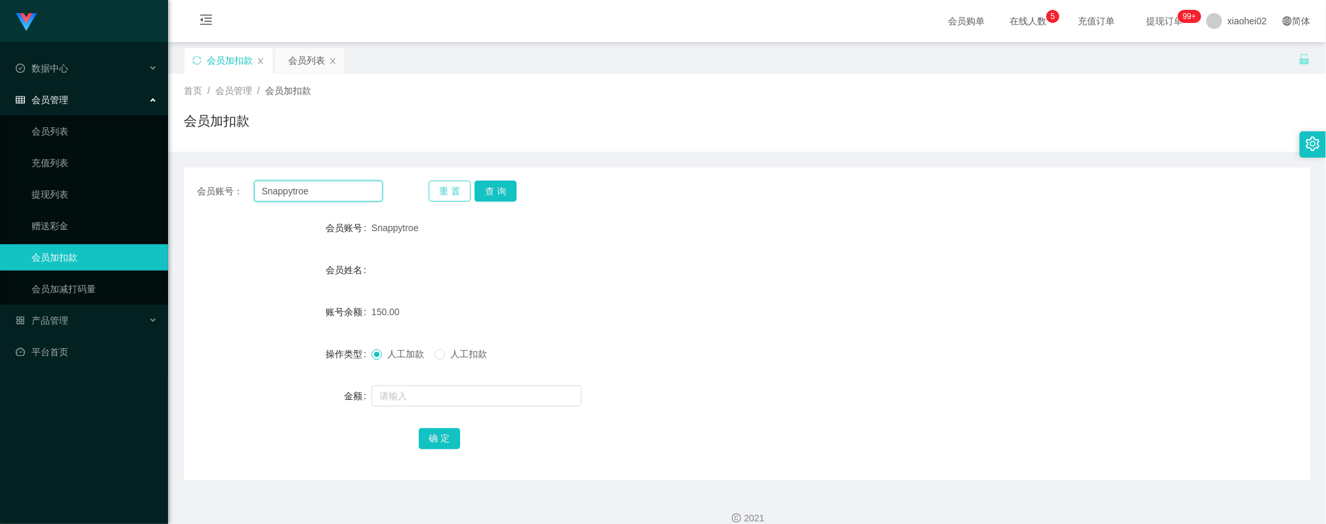
paste input "Workform"
type input "Workforme"
click at [489, 186] on button "查 询" at bounding box center [496, 191] width 42 height 21
drag, startPoint x: 674, startPoint y: 320, endPoint x: 678, endPoint y: 307, distance: 13.1
click at [674, 320] on div "40.00" at bounding box center [700, 312] width 657 height 26
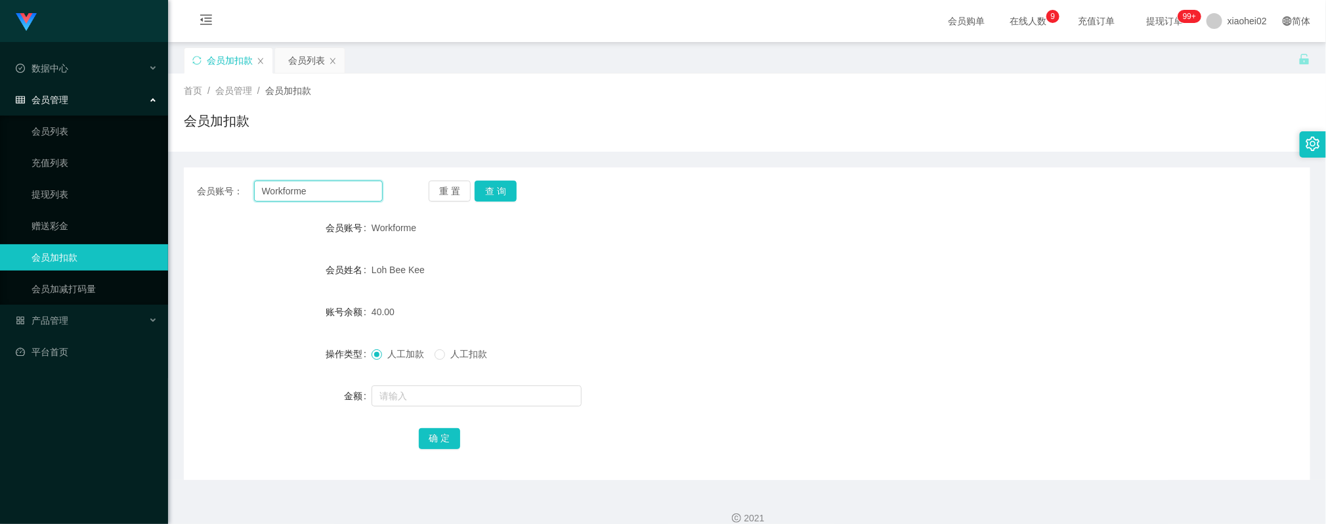
click at [310, 198] on input "Workforme" at bounding box center [318, 191] width 129 height 21
click at [493, 193] on button "查 询" at bounding box center [496, 191] width 42 height 21
click at [452, 397] on input "text" at bounding box center [477, 395] width 210 height 21
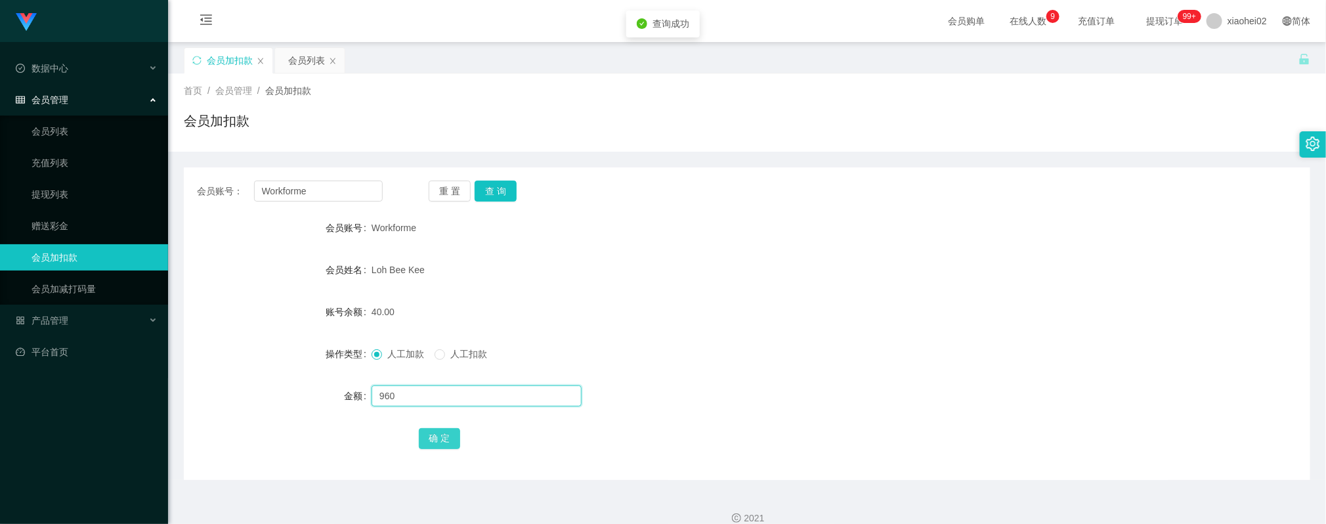
type input "960"
click at [445, 432] on button "确 定" at bounding box center [440, 438] width 42 height 21
click at [685, 288] on form "会员账号 Workforme 会员姓名 Loh Bee Kee 账号余额 1000.00 操作类型 人工加款 人工扣款 金额 确 定" at bounding box center [747, 333] width 1127 height 236
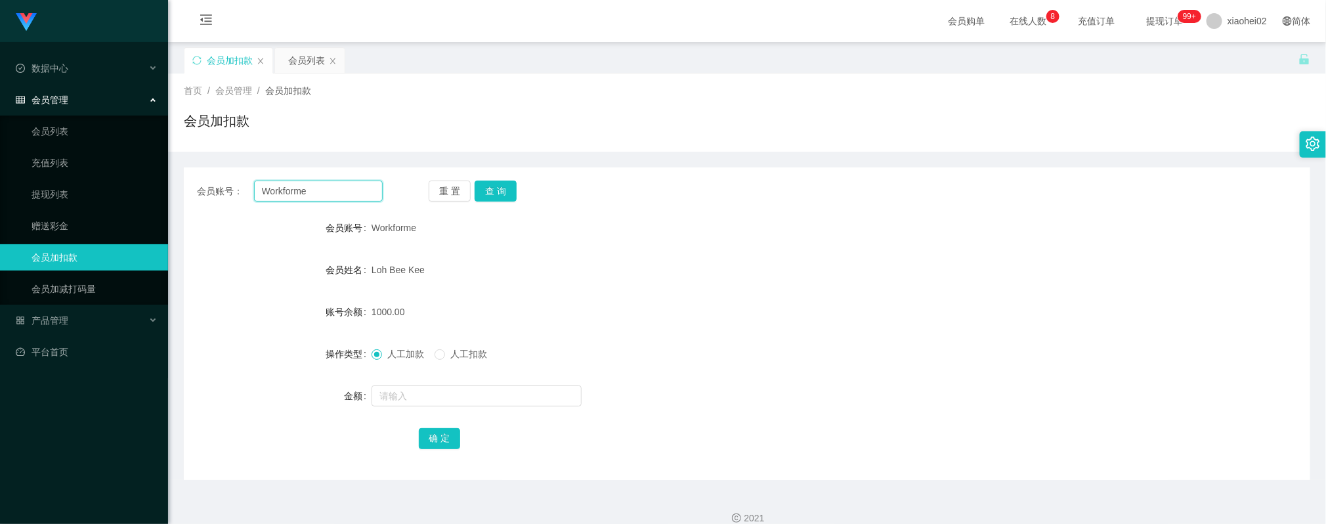
click at [314, 189] on input "Workforme" at bounding box center [318, 191] width 129 height 21
paste input "81119449"
type input "81119449"
click at [495, 196] on button "查 询" at bounding box center [496, 191] width 42 height 21
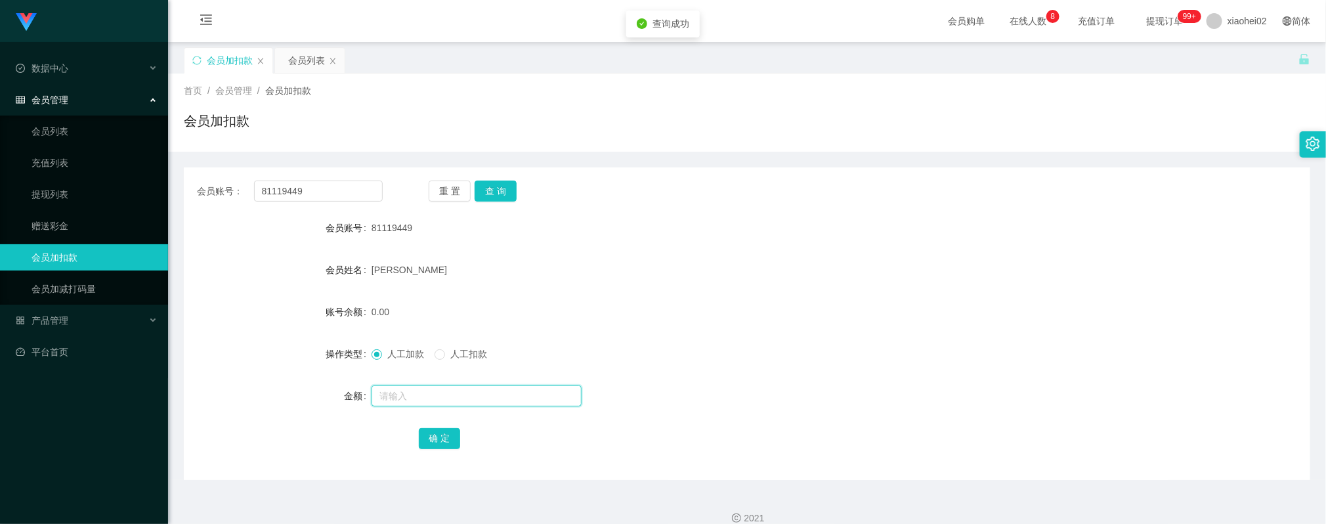
click at [445, 391] on input "text" at bounding box center [477, 395] width 210 height 21
type input "40"
click at [444, 437] on button "确 定" at bounding box center [440, 438] width 42 height 21
click at [753, 318] on div "40.00" at bounding box center [700, 312] width 657 height 26
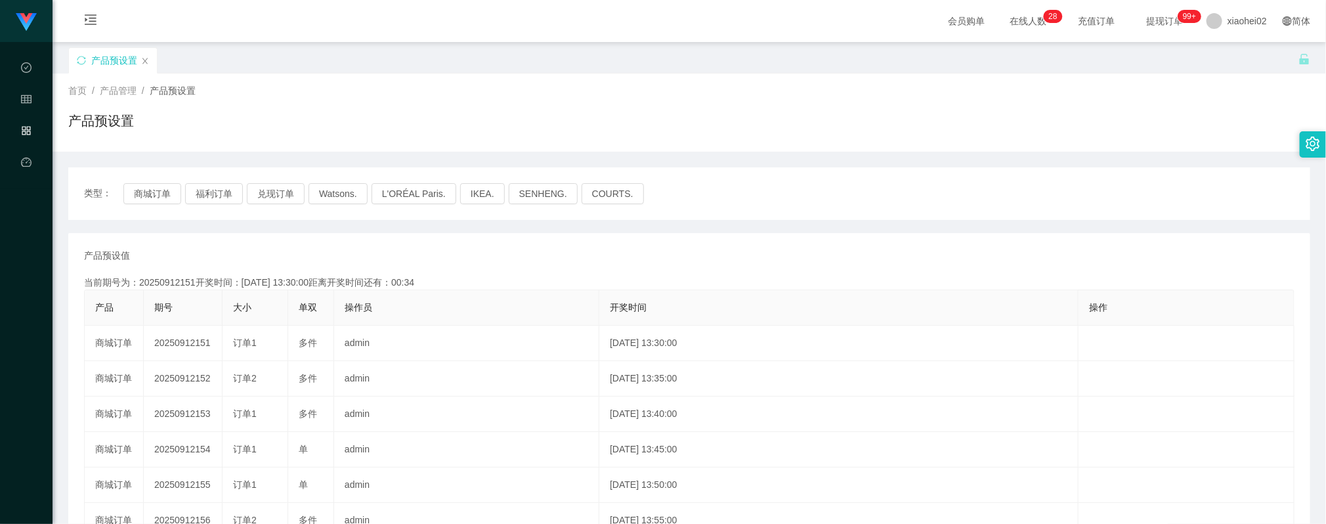
click at [495, 320] on th "操作员" at bounding box center [466, 307] width 265 height 35
click at [146, 198] on button "商城订单" at bounding box center [152, 193] width 58 height 21
click at [497, 311] on th "操作员" at bounding box center [466, 307] width 265 height 35
click at [142, 188] on button "商城订单" at bounding box center [152, 193] width 58 height 21
click at [402, 293] on th "操作员" at bounding box center [466, 307] width 265 height 35
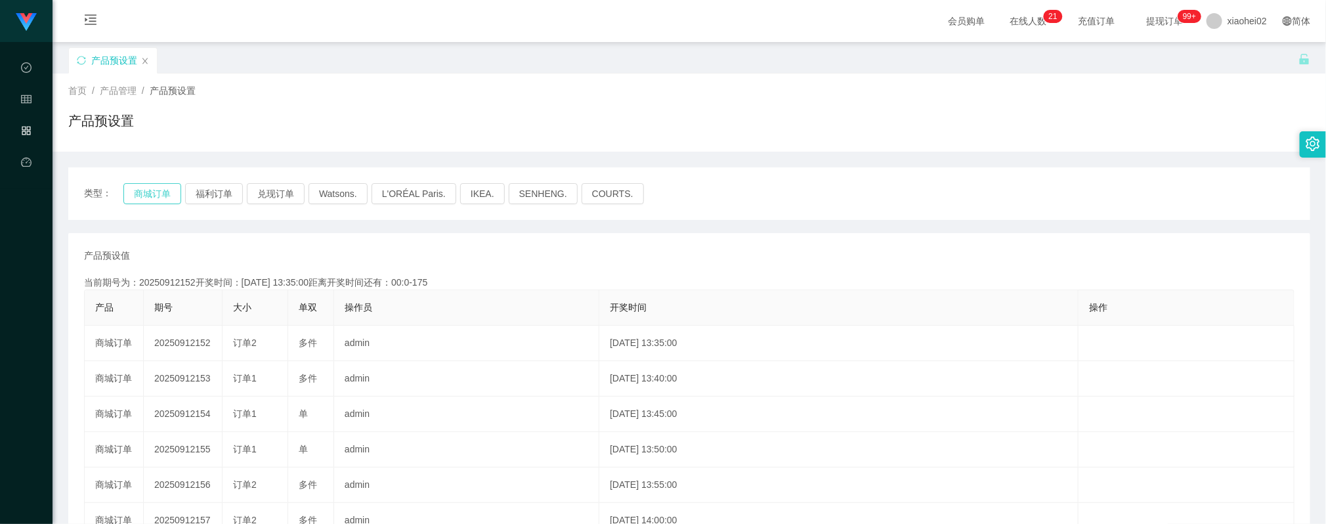
drag, startPoint x: 156, startPoint y: 198, endPoint x: 158, endPoint y: 191, distance: 7.1
click at [156, 196] on button "商城订单" at bounding box center [152, 193] width 58 height 21
click at [158, 191] on button "商城订单" at bounding box center [152, 193] width 58 height 21
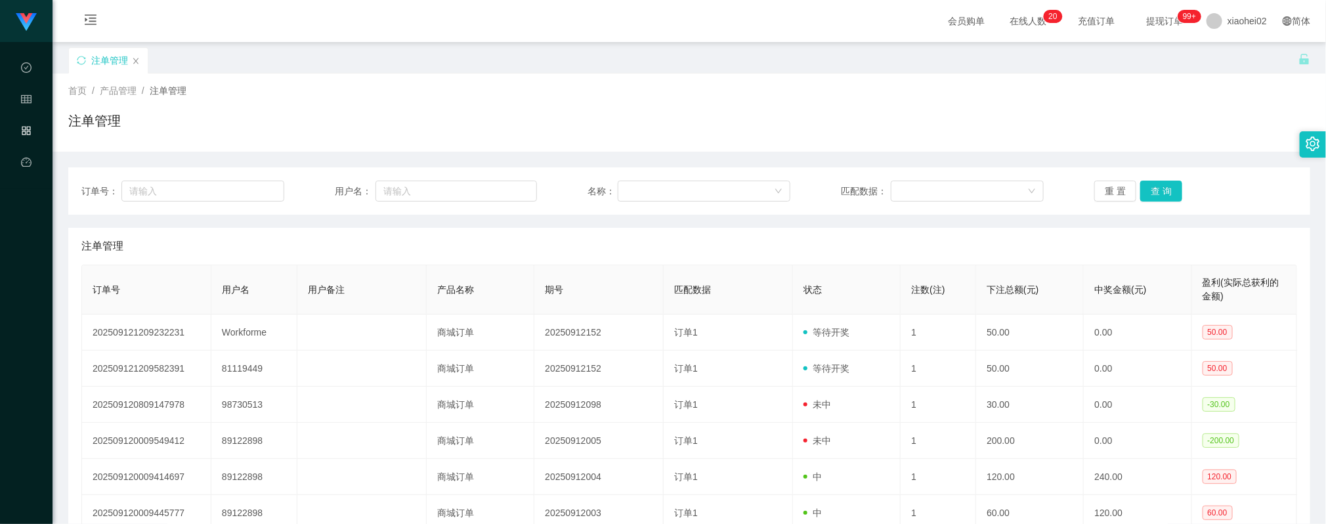
click at [1151, 187] on button "查 询" at bounding box center [1161, 191] width 42 height 21
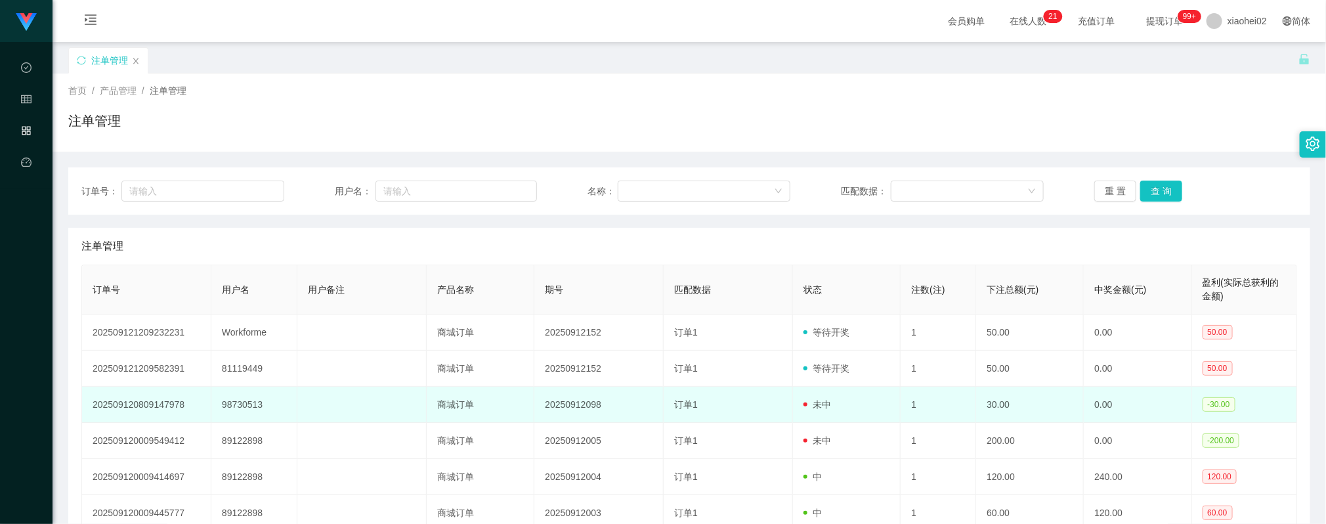
click at [351, 406] on td at bounding box center [361, 405] width 129 height 36
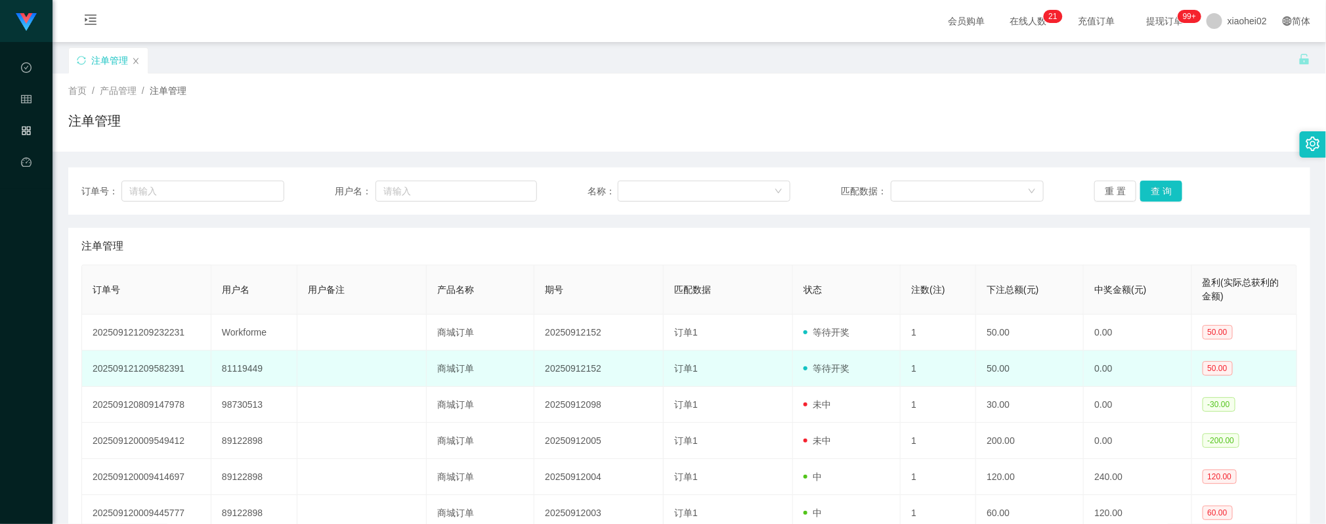
drag, startPoint x: 366, startPoint y: 396, endPoint x: 463, endPoint y: 373, distance: 99.2
click at [369, 396] on td at bounding box center [361, 405] width 129 height 36
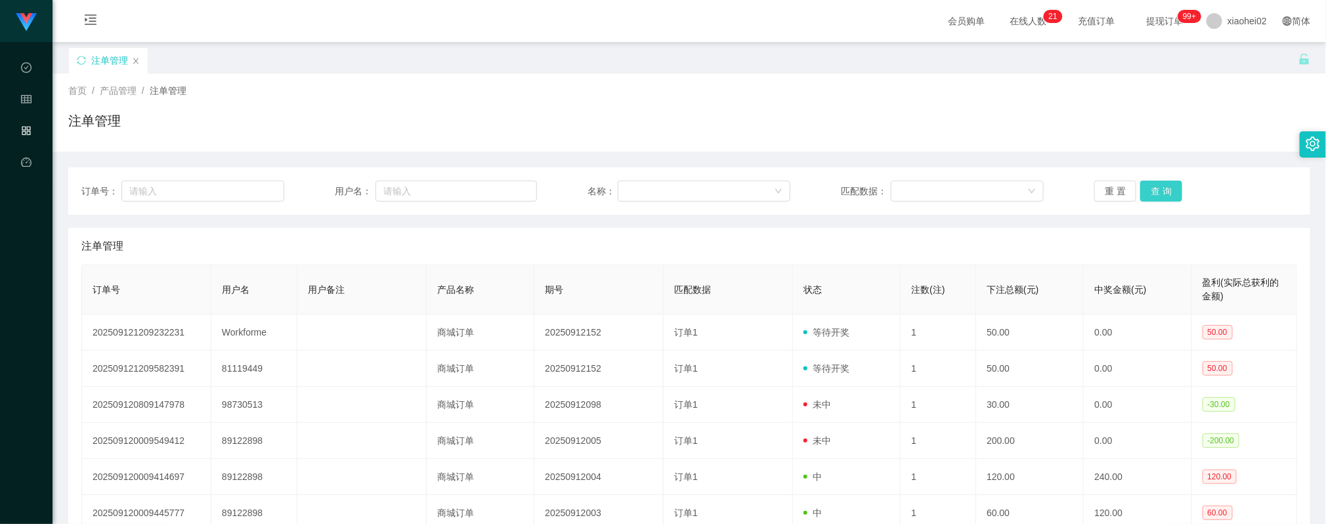
click at [1145, 194] on button "查 询" at bounding box center [1161, 191] width 42 height 21
click at [1163, 190] on button "查 询" at bounding box center [1161, 191] width 42 height 21
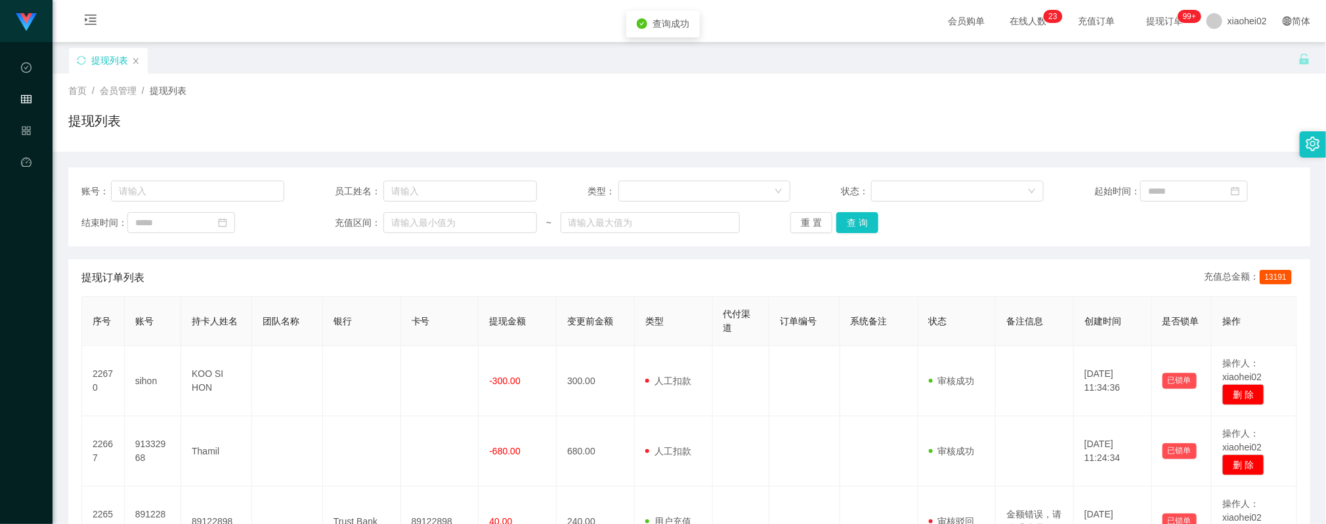
scroll to position [98, 0]
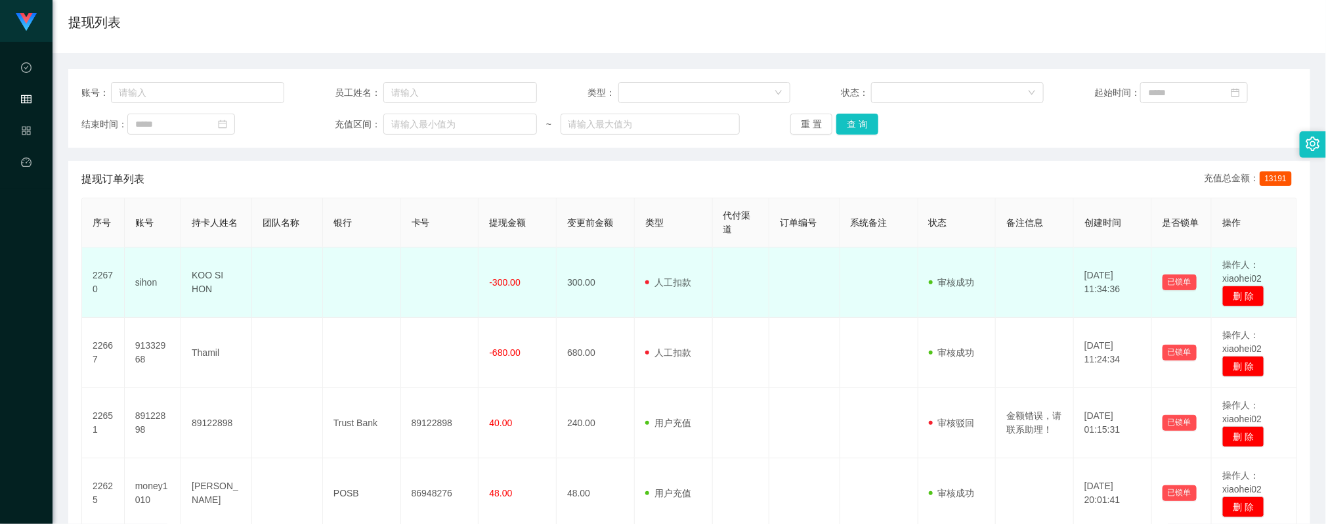
click at [769, 310] on td at bounding box center [804, 283] width 71 height 70
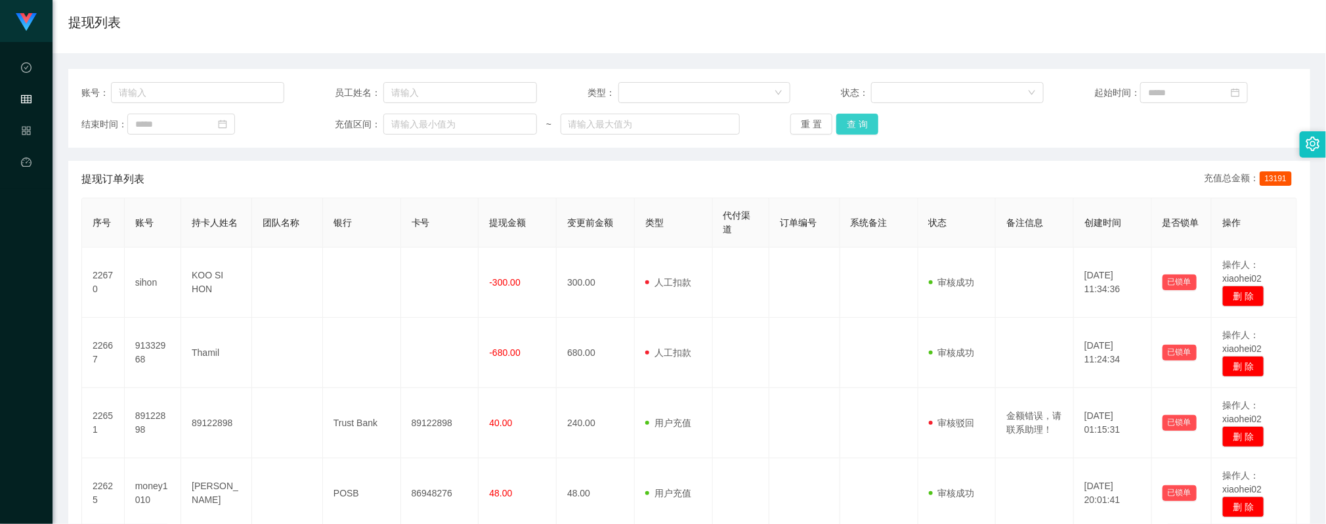
click at [853, 117] on button "查 询" at bounding box center [857, 124] width 42 height 21
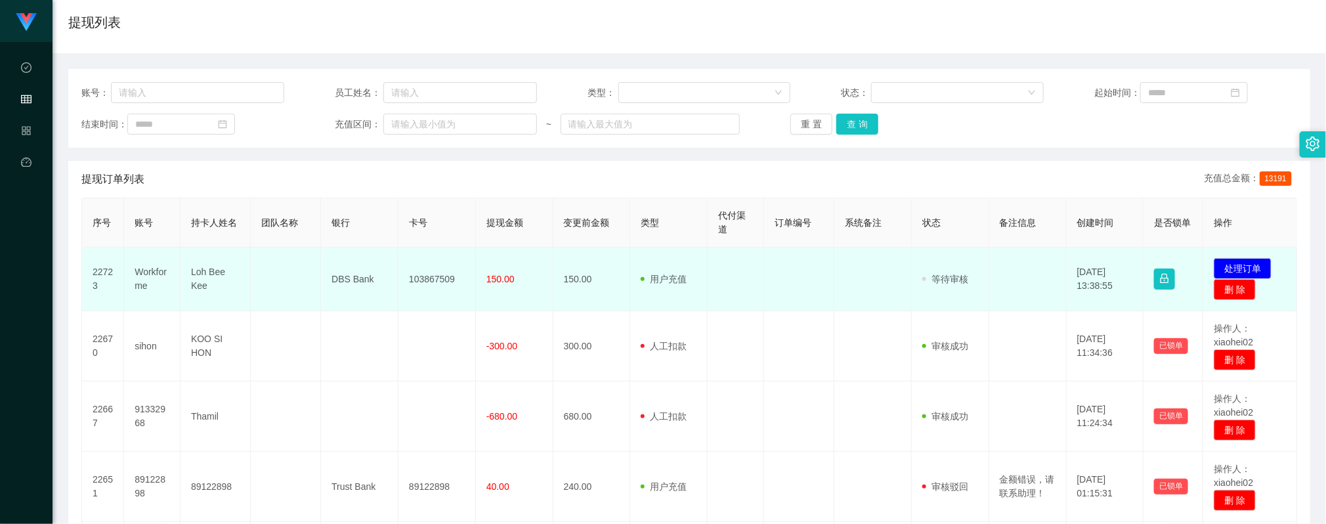
click at [430, 280] on td "103867509" at bounding box center [437, 280] width 77 height 64
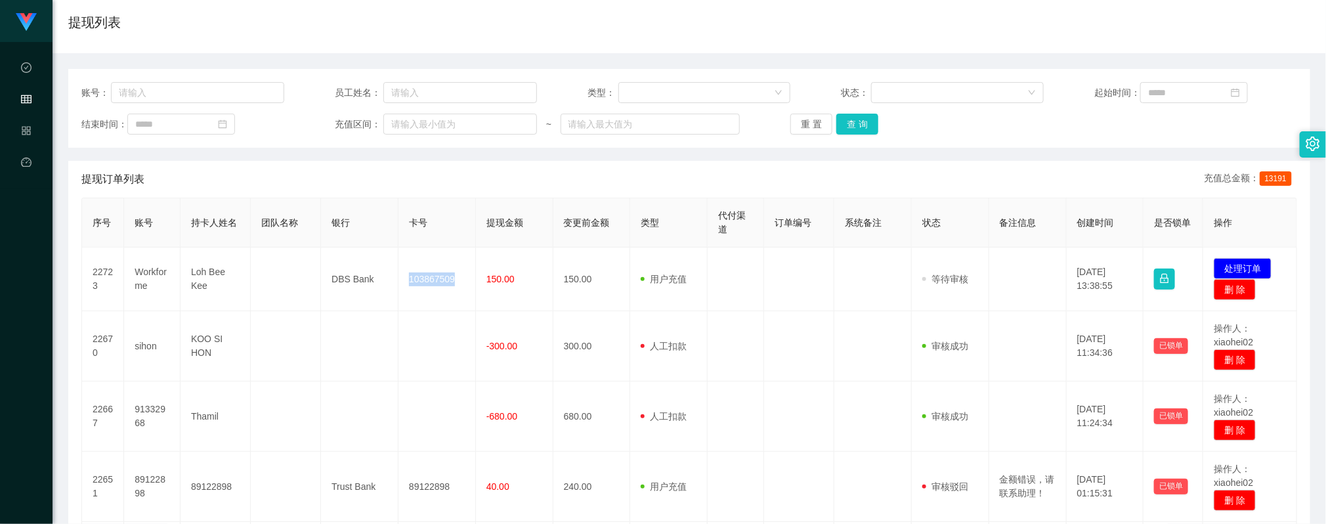
copy td "103867509"
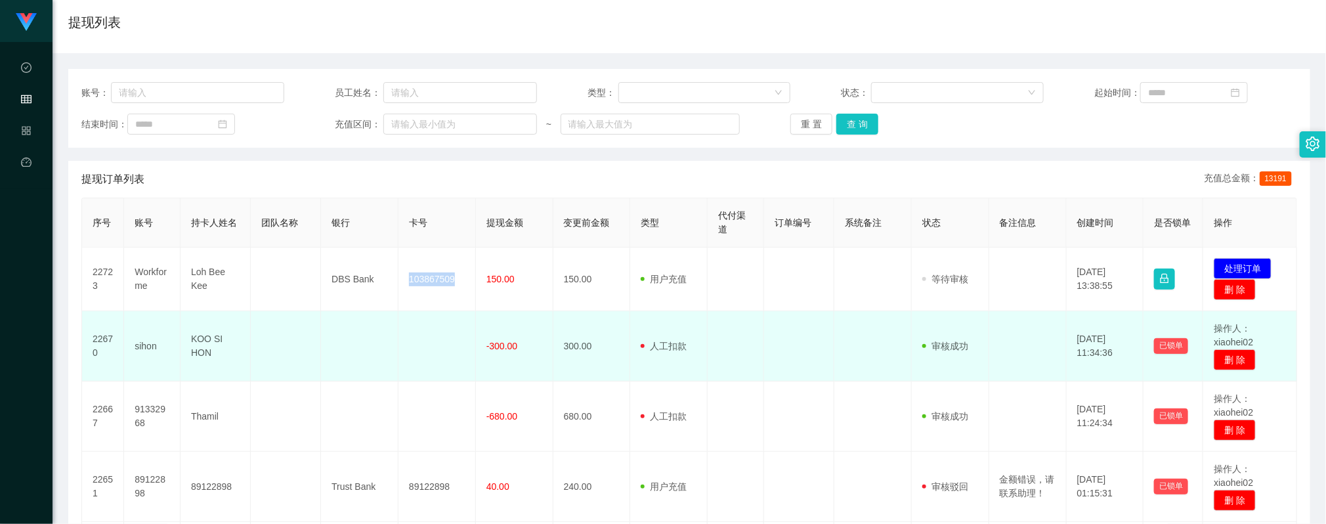
click at [652, 371] on td "用户充值 人工扣款" at bounding box center [668, 346] width 77 height 70
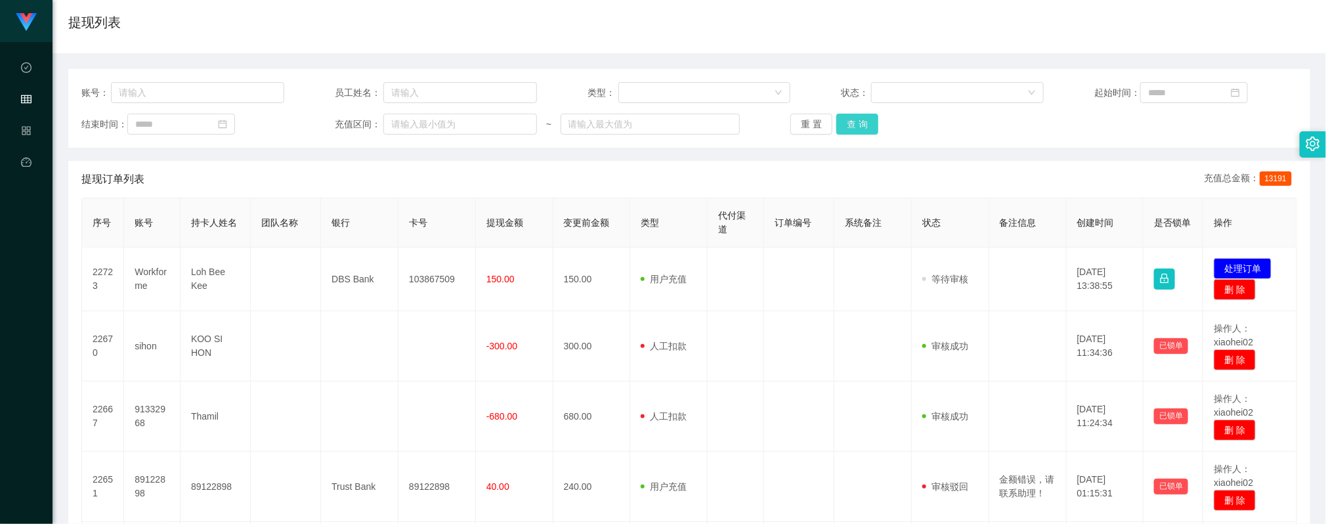
drag, startPoint x: 839, startPoint y: 124, endPoint x: 0, endPoint y: 174, distance: 840.5
click at [839, 124] on button "查 询" at bounding box center [857, 124] width 42 height 21
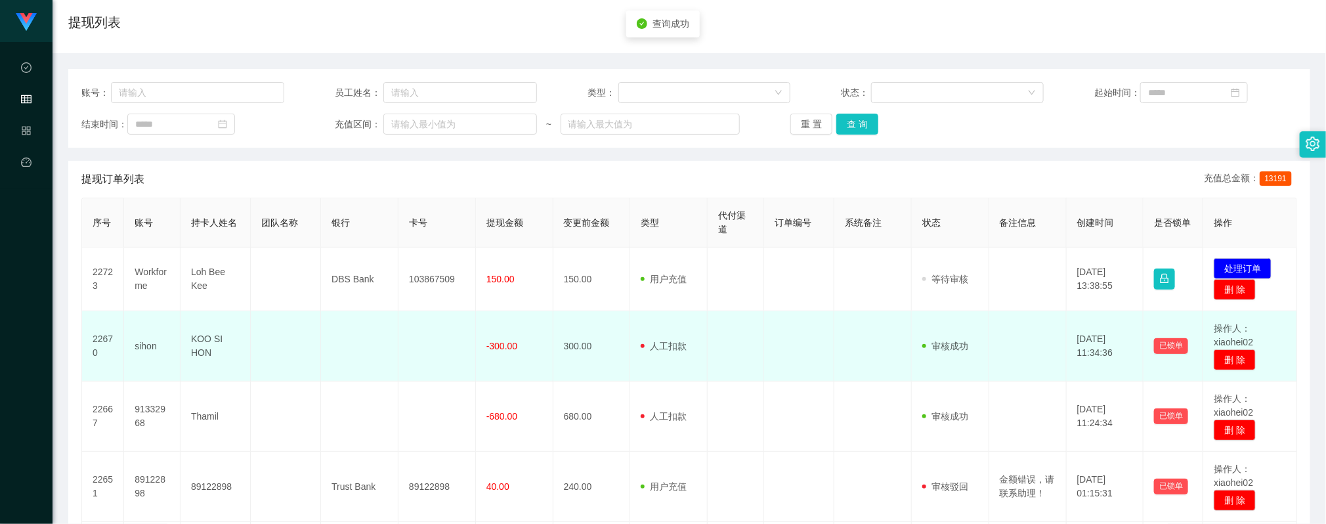
click at [820, 335] on td at bounding box center [799, 346] width 70 height 70
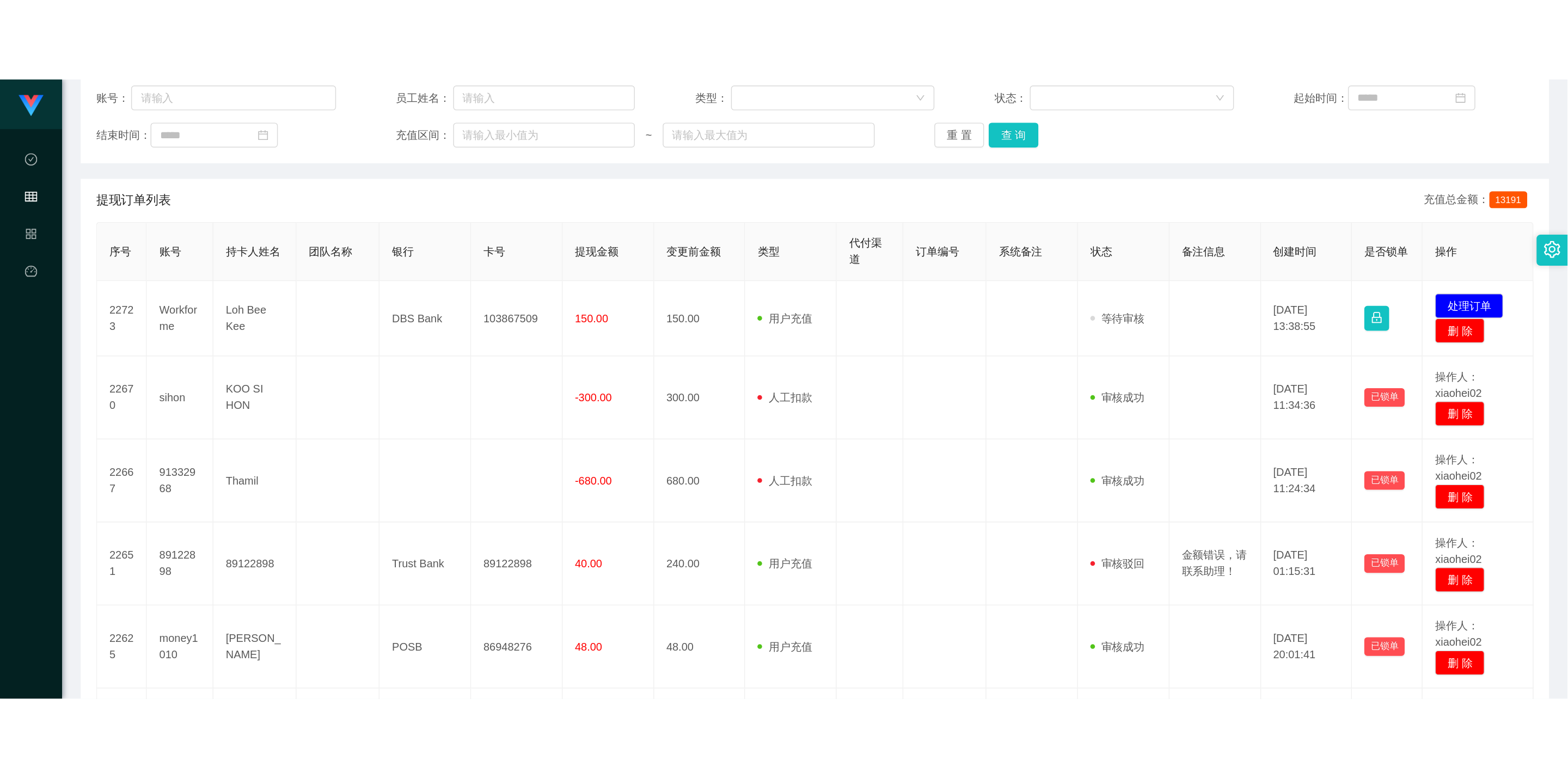
scroll to position [163, 0]
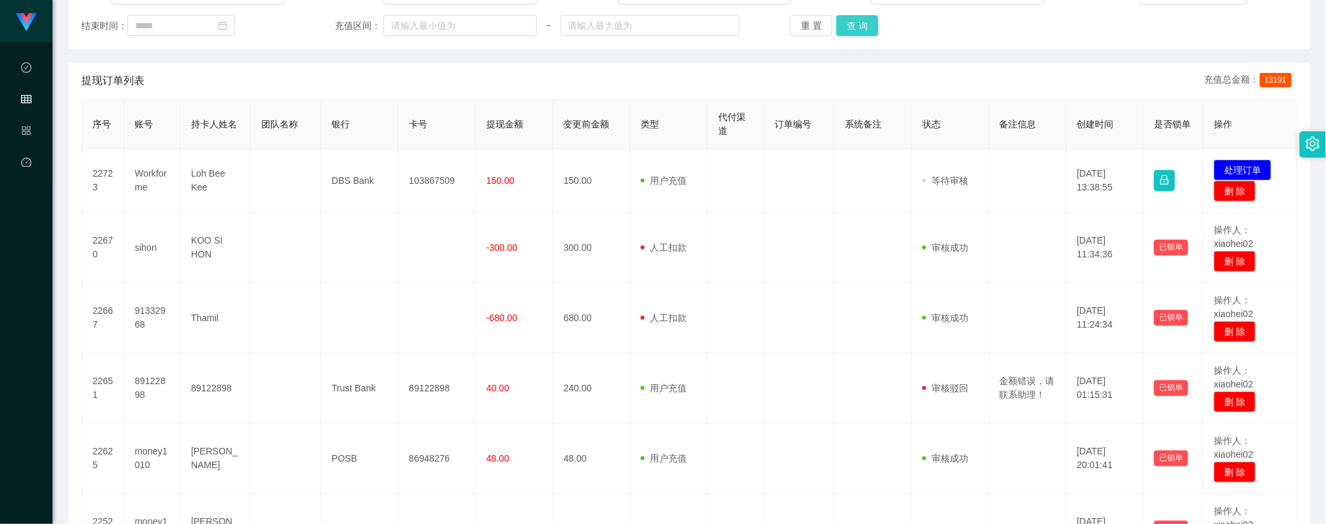
drag, startPoint x: 857, startPoint y: 18, endPoint x: 353, endPoint y: 2, distance: 505.1
click at [859, 18] on button "查 询" at bounding box center [857, 25] width 42 height 21
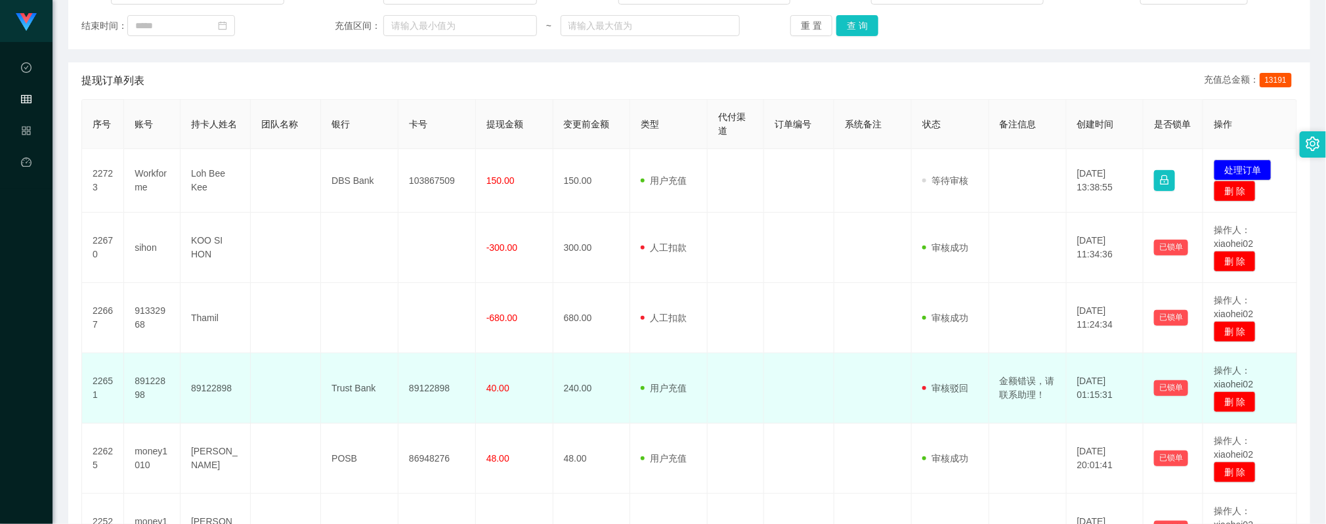
click at [819, 355] on td at bounding box center [799, 388] width 70 height 70
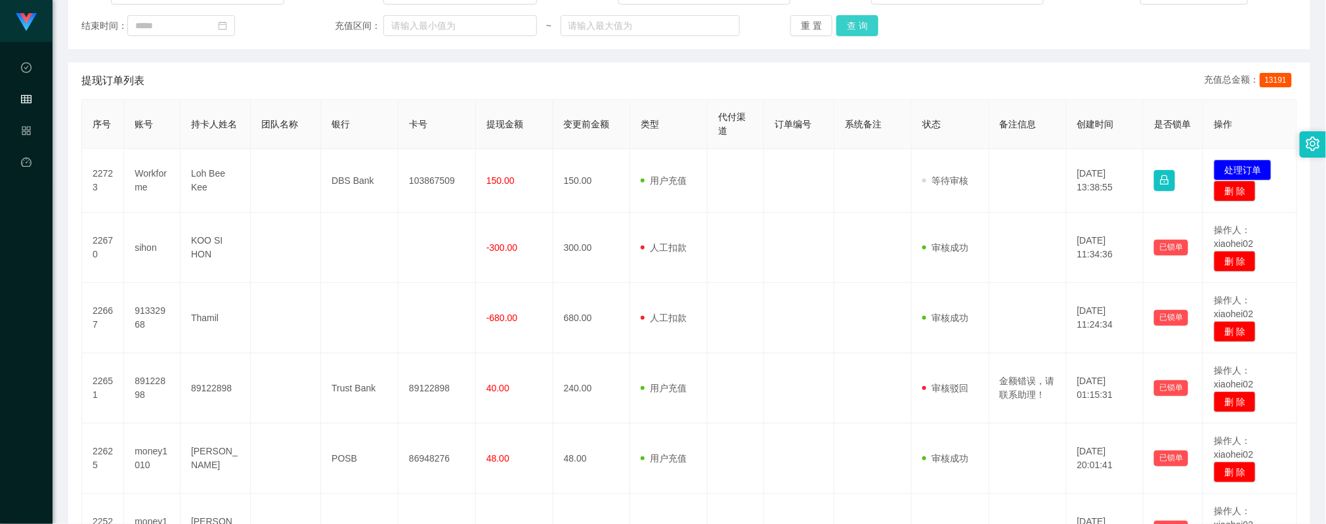
click at [859, 24] on button "查 询" at bounding box center [857, 25] width 42 height 21
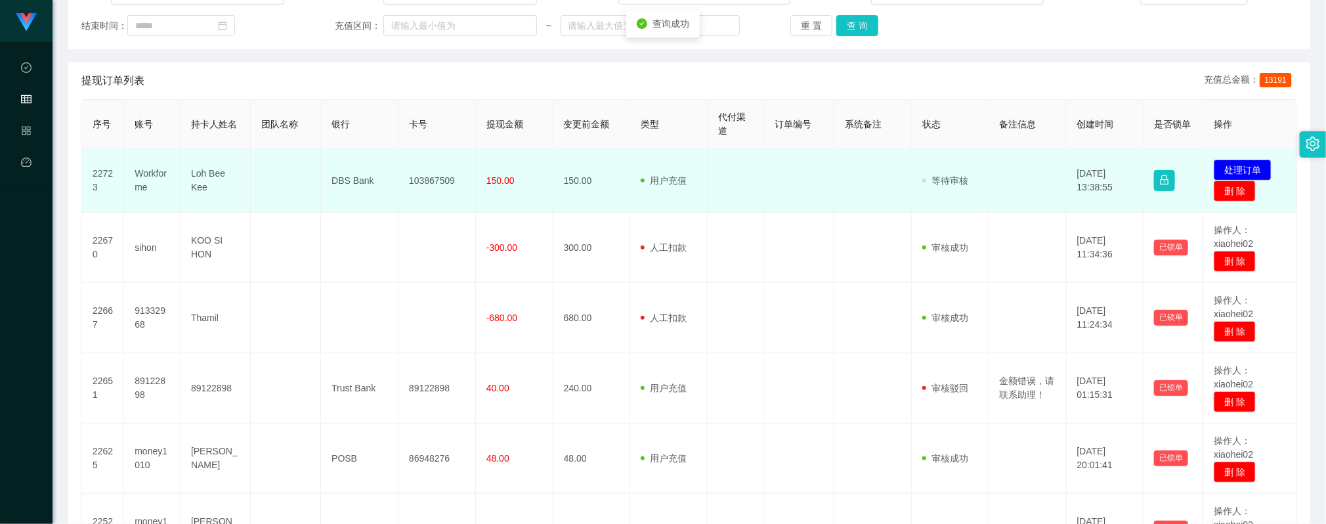
click at [427, 175] on td "103867509" at bounding box center [437, 181] width 77 height 64
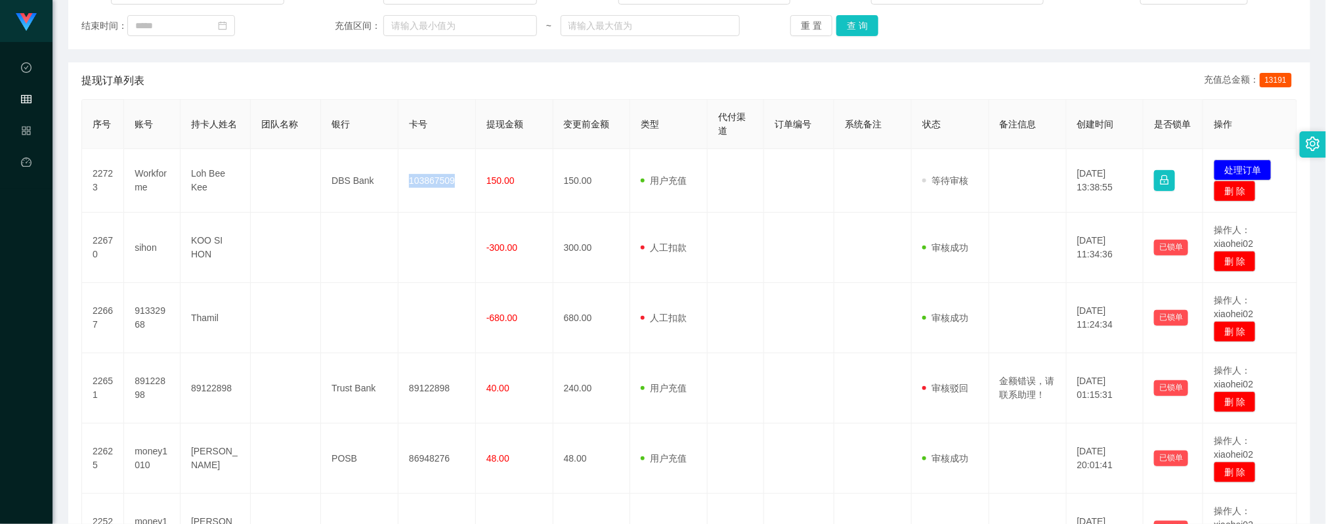
copy td "103867509"
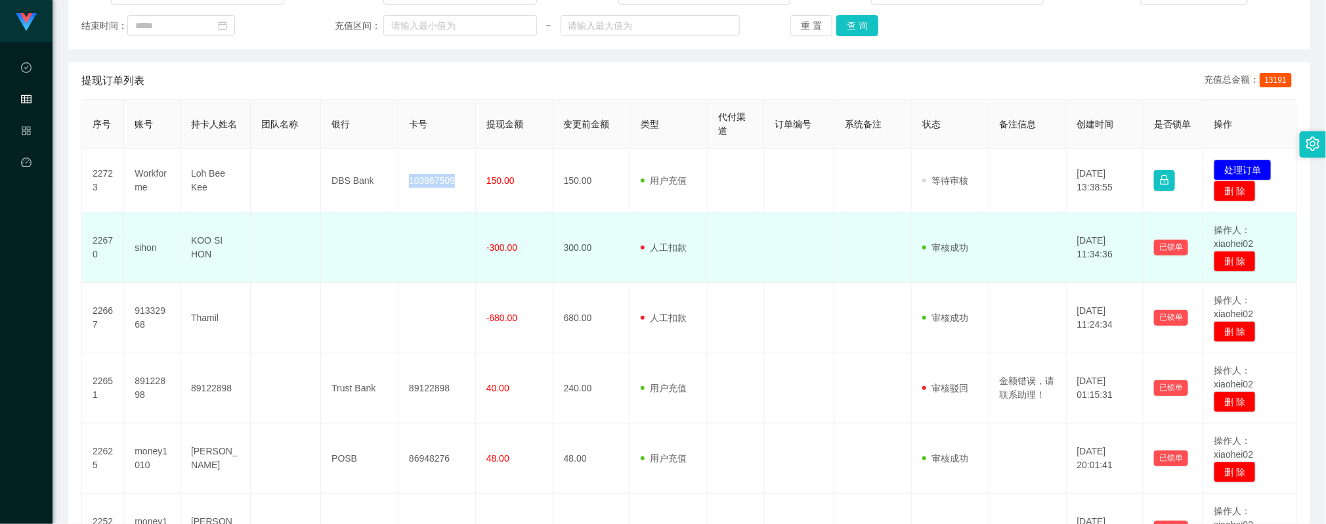
click at [341, 261] on td at bounding box center [359, 248] width 77 height 70
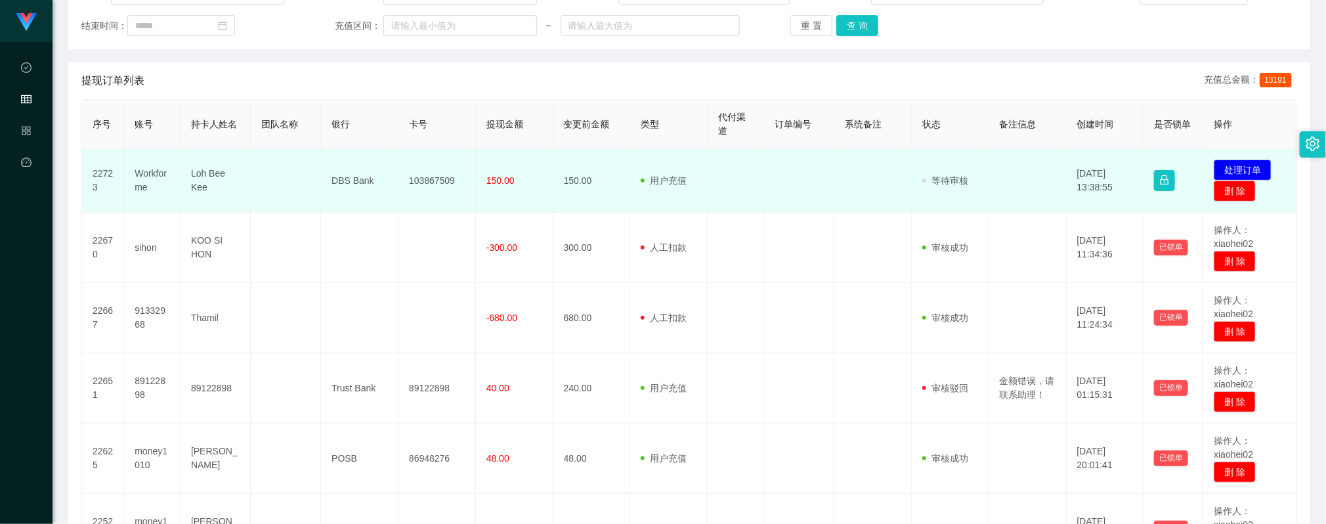
click at [353, 179] on td "DBS Bank" at bounding box center [359, 181] width 77 height 64
drag, startPoint x: 353, startPoint y: 179, endPoint x: 410, endPoint y: 154, distance: 63.2
click at [353, 178] on td "DBS Bank" at bounding box center [359, 181] width 77 height 64
copy td "DBS Bank"
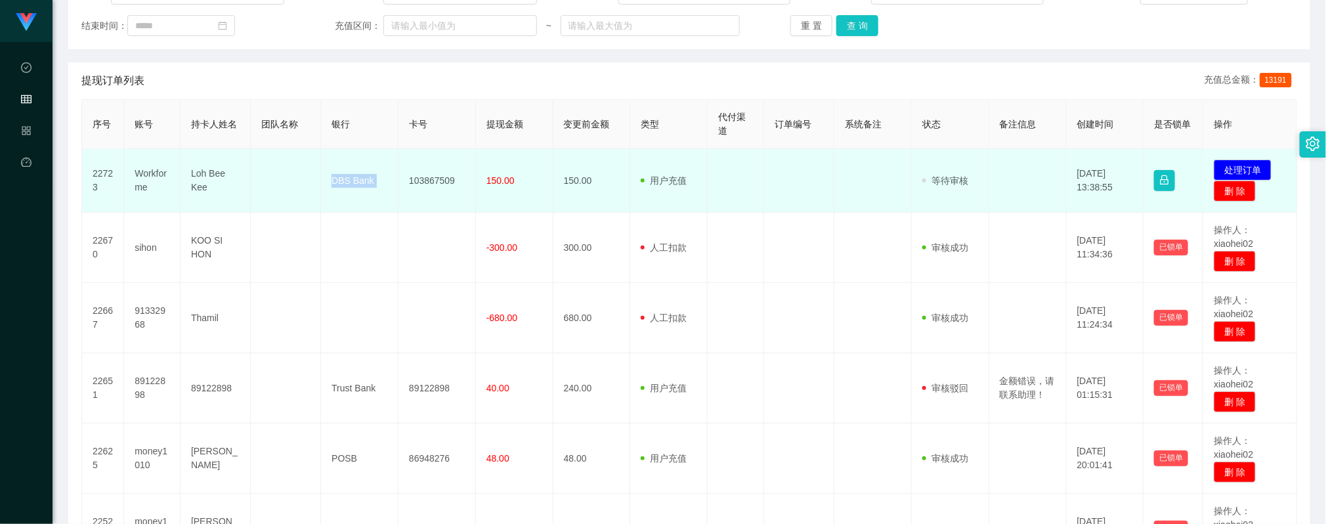
click at [202, 178] on td "Loh Bee Kee" at bounding box center [216, 181] width 70 height 64
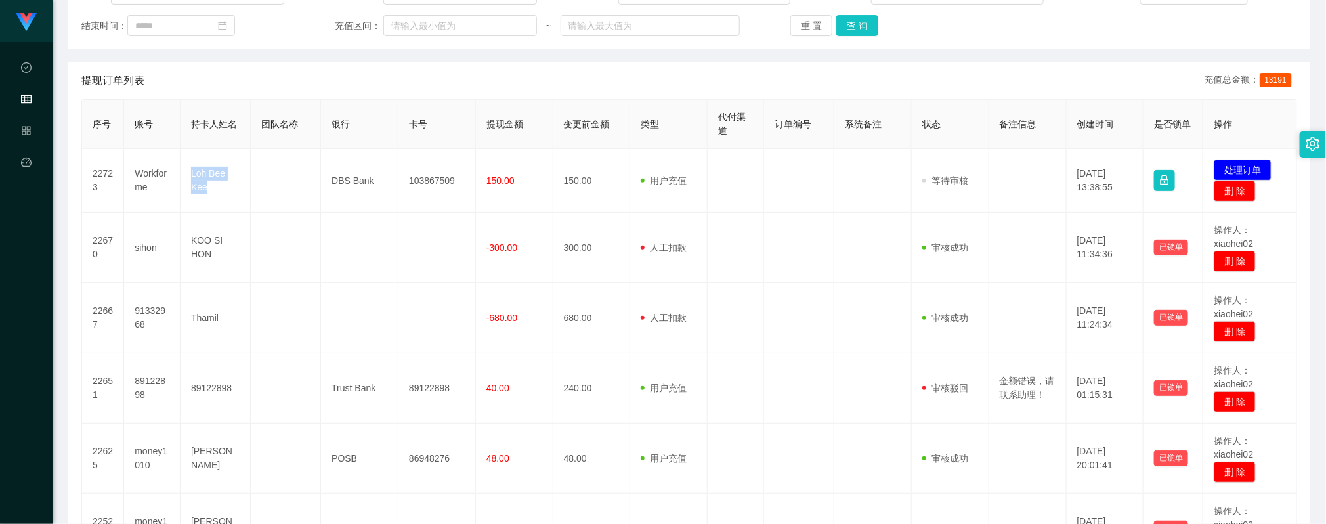
copy td "Loh Bee Kee"
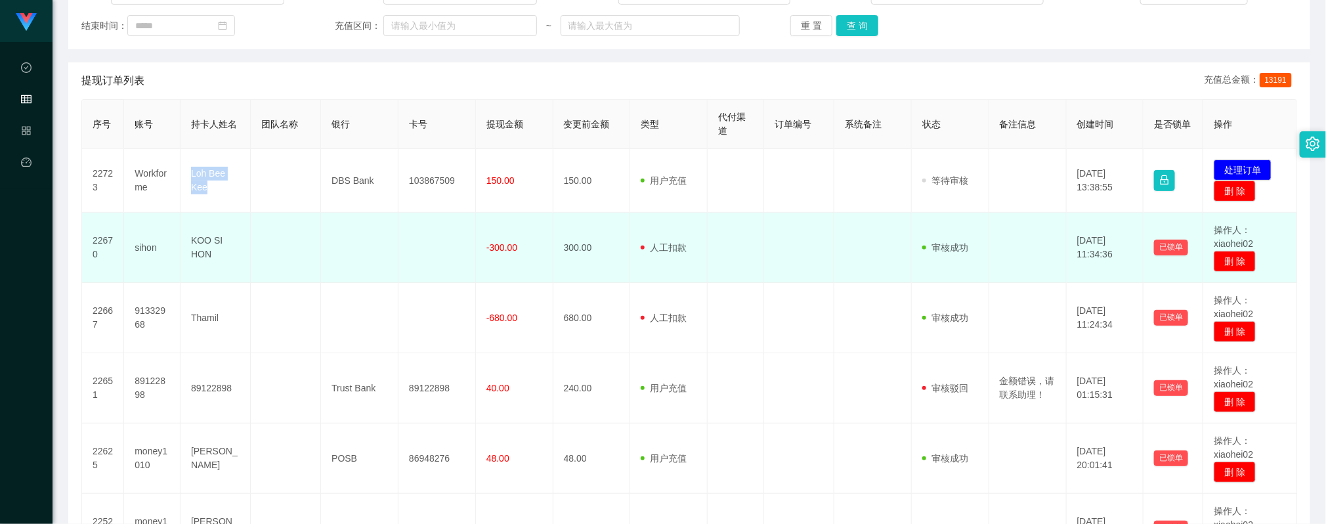
click at [861, 306] on td at bounding box center [872, 318] width 77 height 70
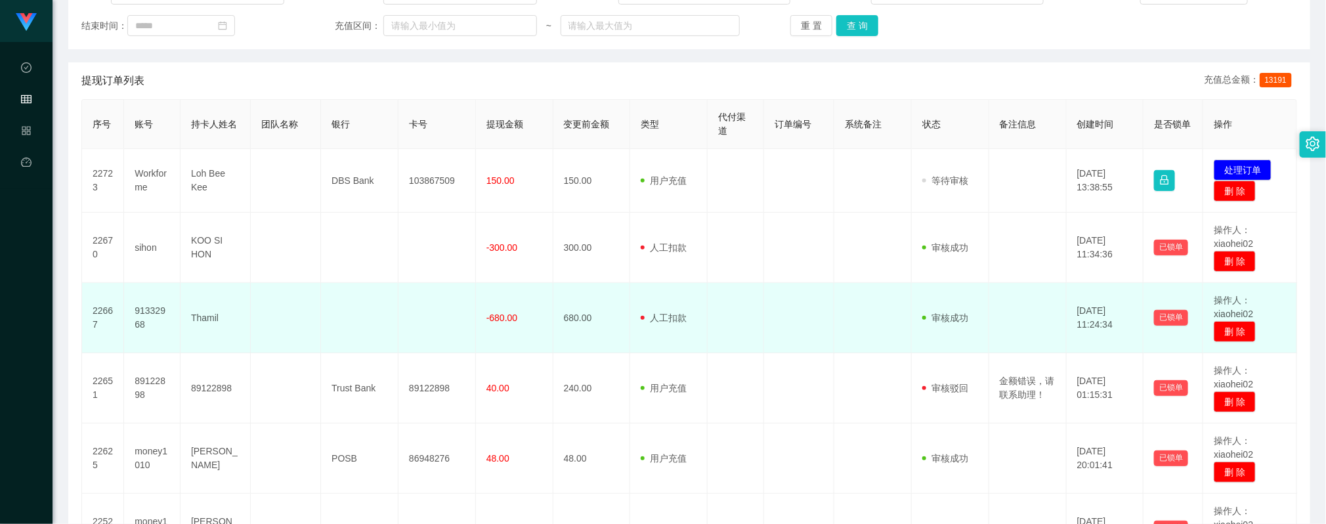
click at [834, 345] on td at bounding box center [872, 318] width 77 height 70
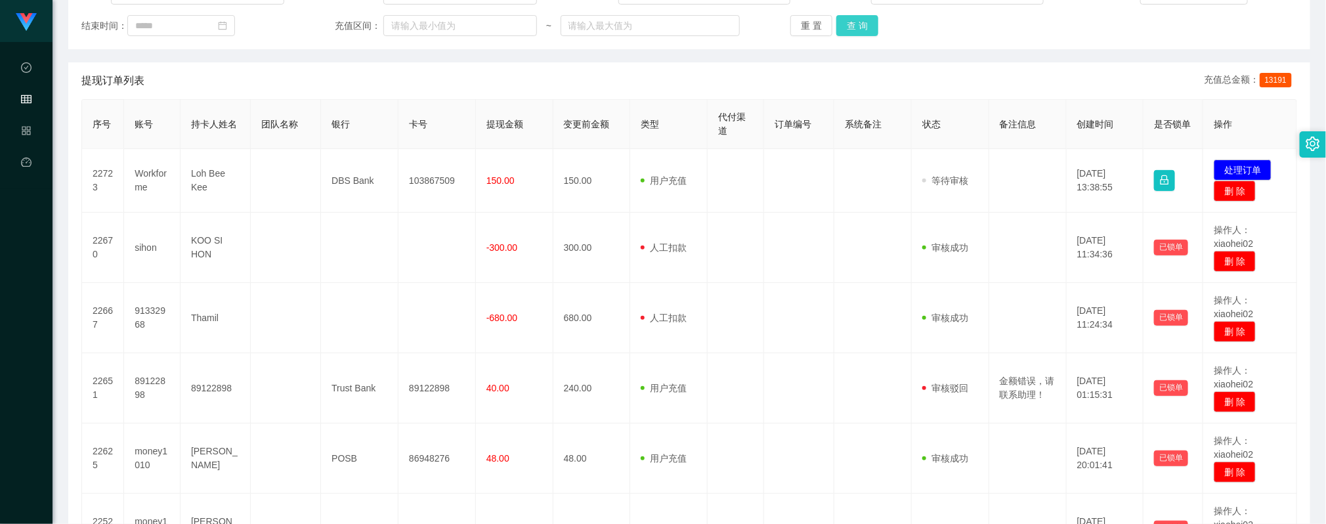
click at [853, 18] on button "查 询" at bounding box center [857, 25] width 42 height 21
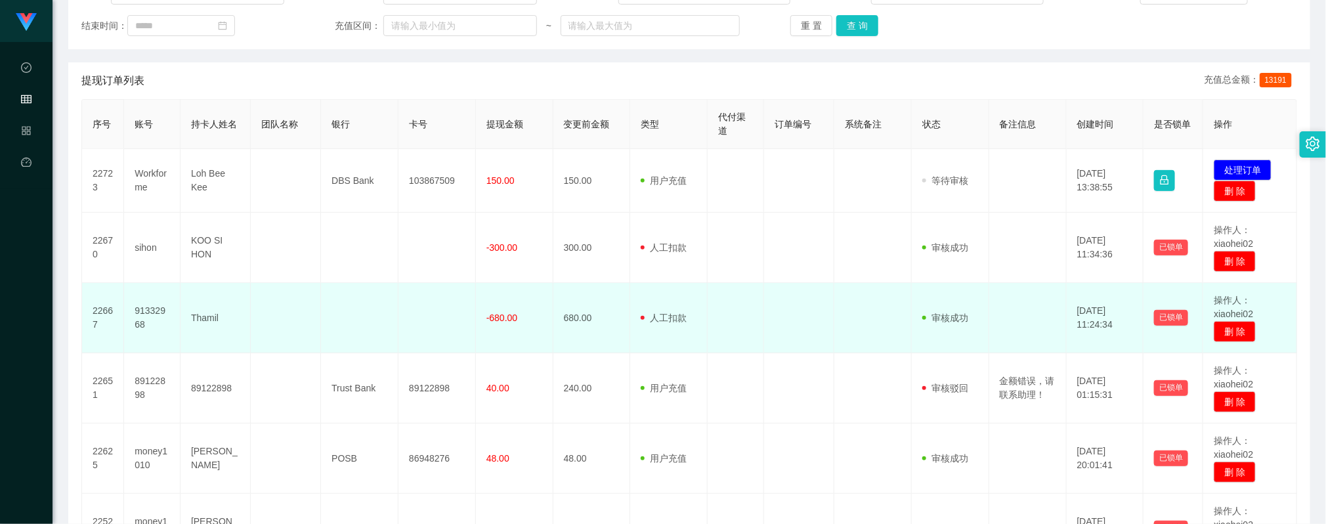
drag, startPoint x: 794, startPoint y: 306, endPoint x: 783, endPoint y: 290, distance: 19.7
click at [794, 305] on td at bounding box center [799, 318] width 70 height 70
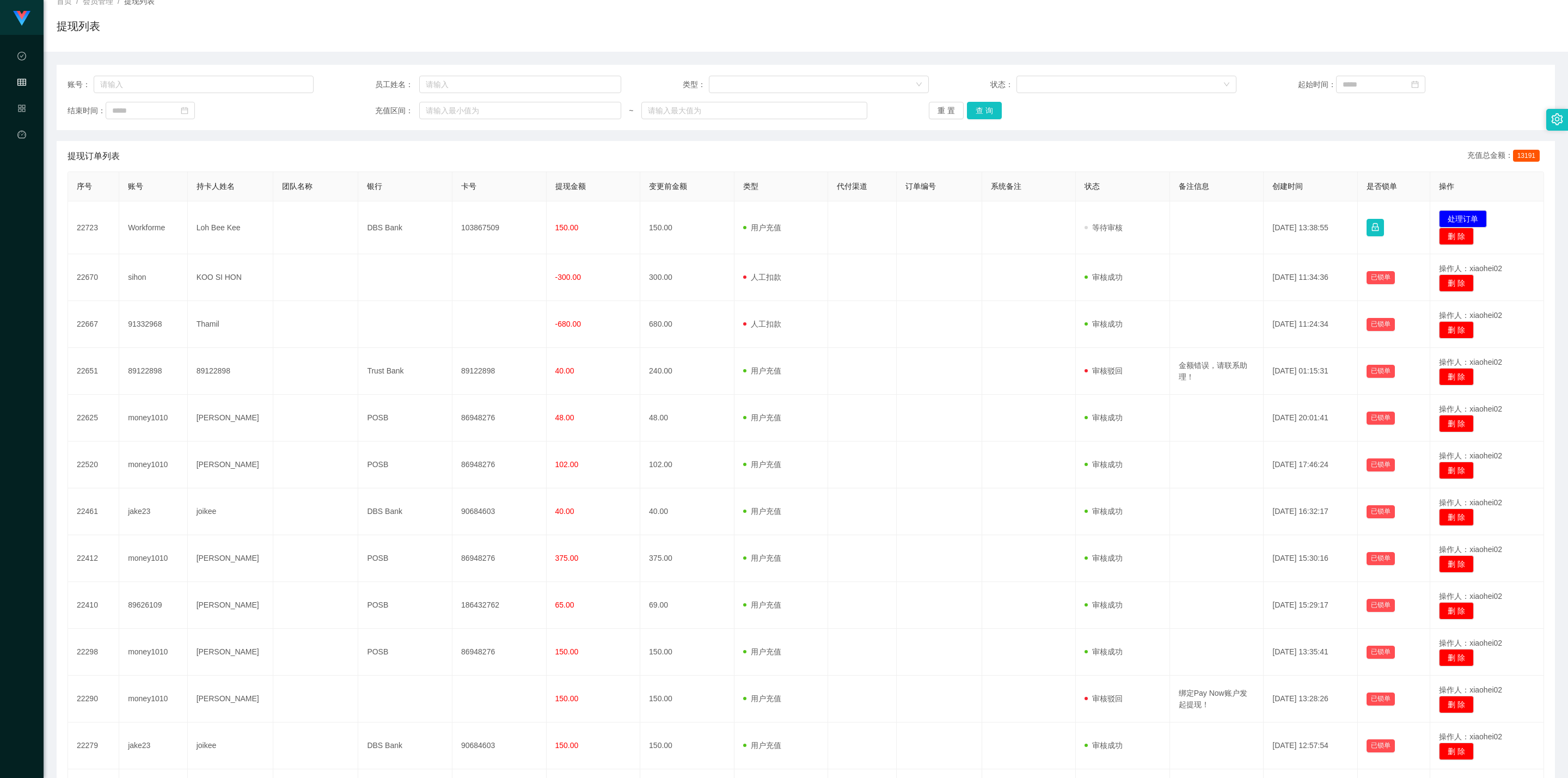
scroll to position [0, 0]
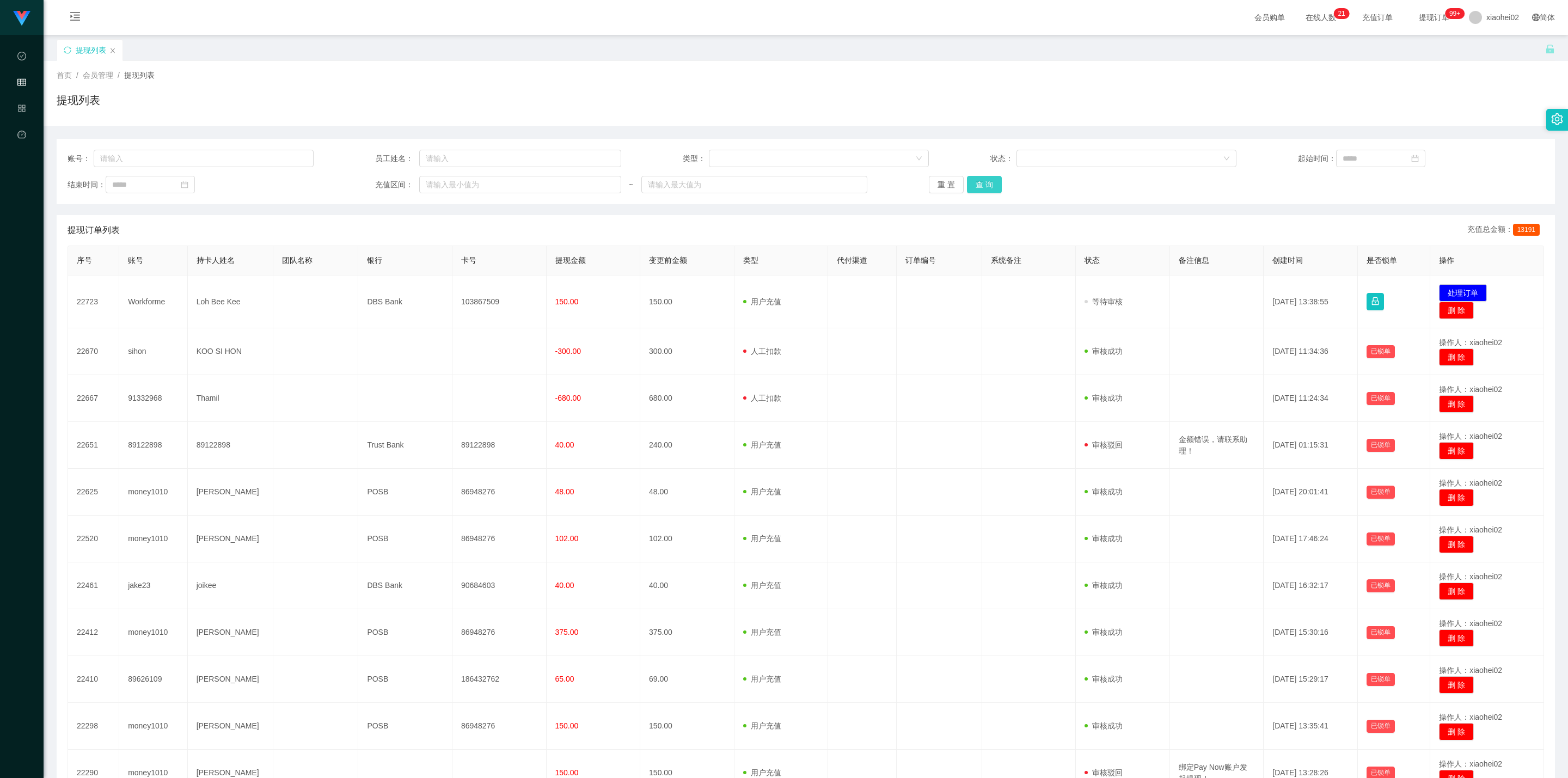
drag, startPoint x: 978, startPoint y: 187, endPoint x: 977, endPoint y: 192, distance: 5.1
click at [978, 187] on button "查 询" at bounding box center [984, 184] width 35 height 17
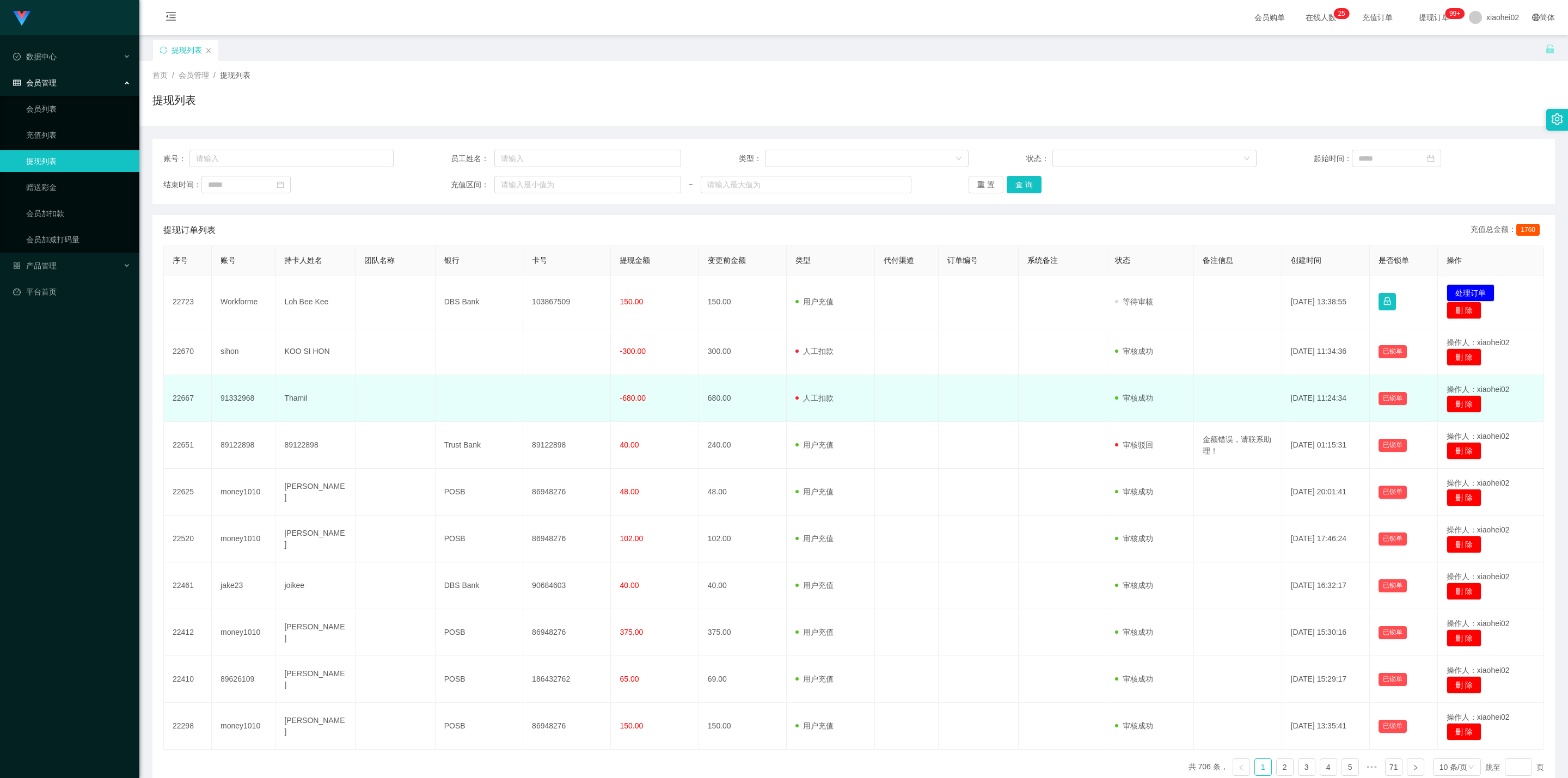
click at [748, 396] on td "680.00" at bounding box center [743, 398] width 88 height 46
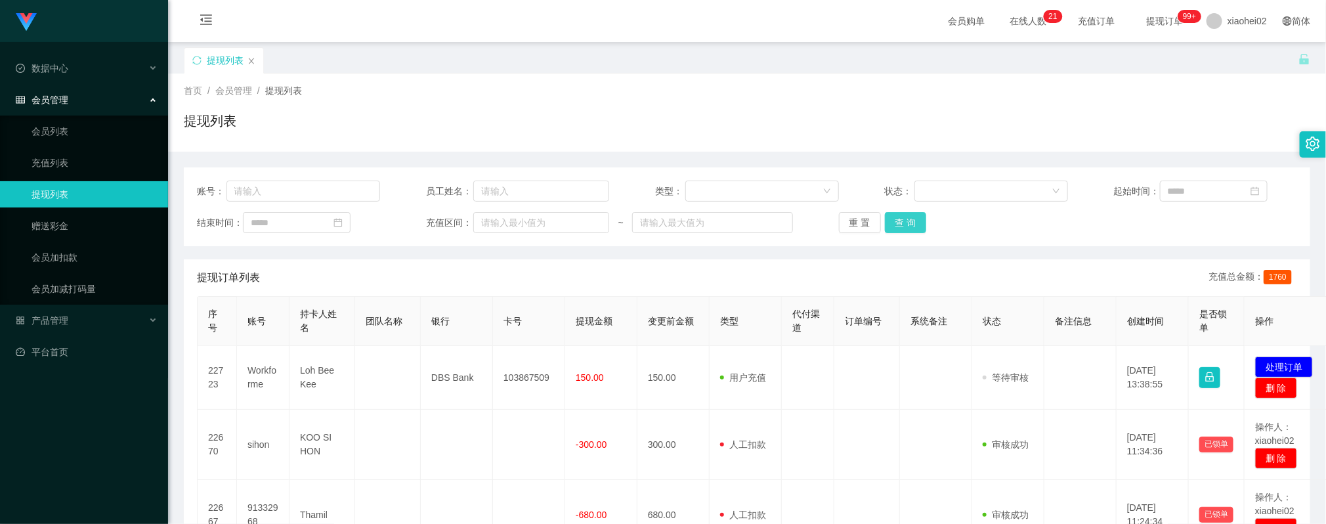
drag, startPoint x: 906, startPoint y: 226, endPoint x: 885, endPoint y: 235, distance: 22.7
click at [906, 226] on button "查 询" at bounding box center [906, 222] width 42 height 21
drag, startPoint x: 557, startPoint y: 282, endPoint x: 761, endPoint y: 259, distance: 204.8
click at [558, 280] on div "提现订单列表 充值总金额： 1760" at bounding box center [747, 277] width 1100 height 37
click at [896, 225] on button "查 询" at bounding box center [906, 222] width 42 height 21
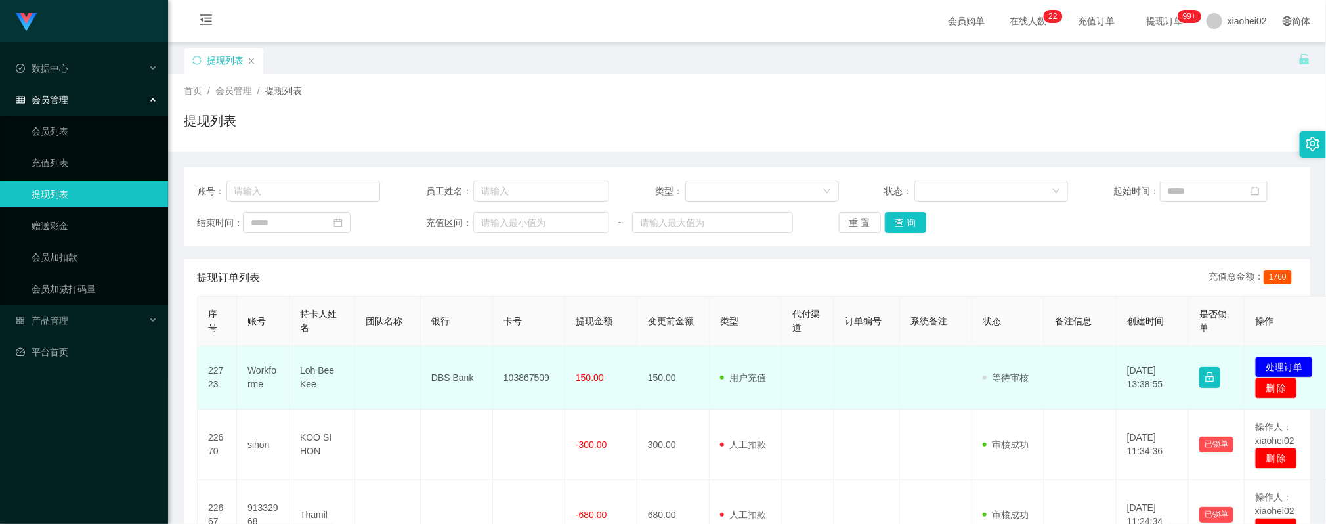
drag, startPoint x: 542, startPoint y: 416, endPoint x: 603, endPoint y: 406, distance: 61.2
click at [544, 416] on td at bounding box center [529, 445] width 72 height 70
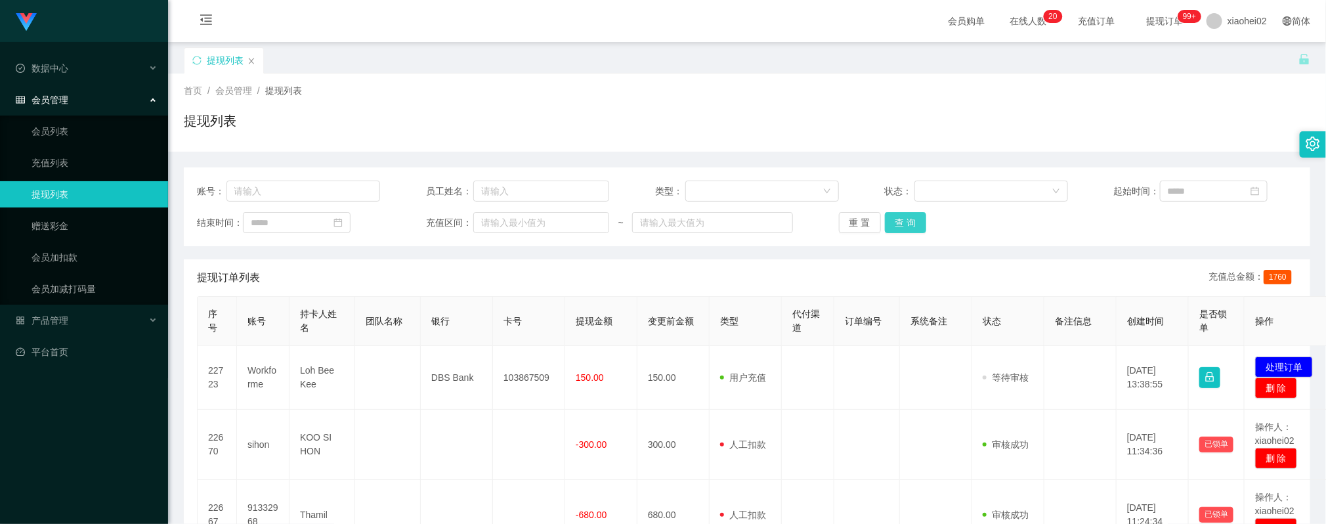
click at [909, 217] on button "查 询" at bounding box center [906, 222] width 42 height 21
drag, startPoint x: 1025, startPoint y: 226, endPoint x: 981, endPoint y: 233, distance: 43.8
click at [1025, 226] on div "结束时间： 充值区间： ~ 重 置 查 询" at bounding box center [747, 222] width 1100 height 21
click at [902, 225] on button "查 询" at bounding box center [906, 222] width 42 height 21
click at [42, 450] on div "Jingdong工作台代理端 数据中心 会员管理 会员列表 充值列表 提现列表 赠送彩金 会员加扣款 会员加减打码量 产品管理 平台首页" at bounding box center [84, 262] width 168 height 524
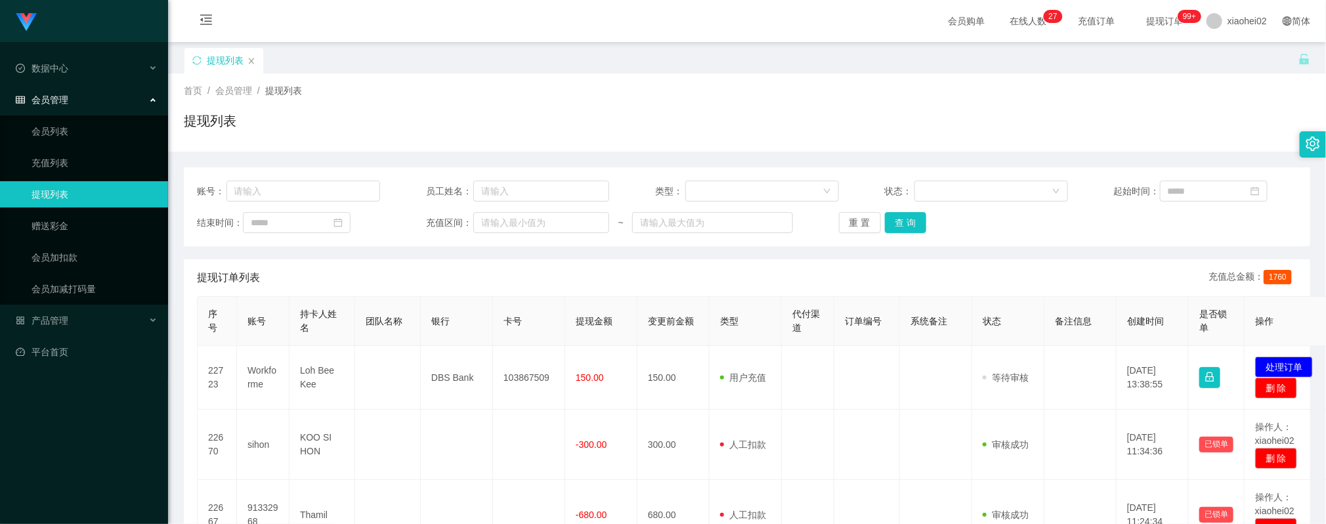
click at [800, 284] on div "提现订单列表 充值总金额： 1760" at bounding box center [747, 277] width 1100 height 37
click at [900, 226] on button "查 询" at bounding box center [906, 222] width 42 height 21
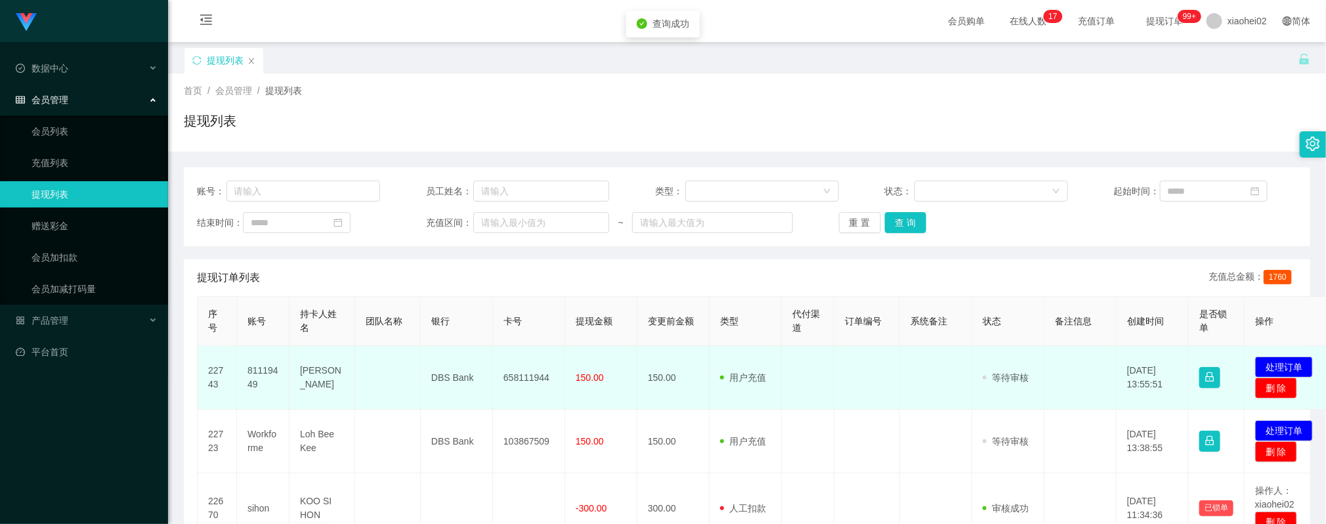
click at [524, 383] on td "658111944" at bounding box center [529, 378] width 72 height 64
click at [527, 378] on td "658111944" at bounding box center [529, 378] width 72 height 64
click at [528, 377] on td "658111944" at bounding box center [529, 378] width 72 height 64
copy td "658111944"
click at [457, 380] on td "DBS Bank" at bounding box center [457, 378] width 72 height 64
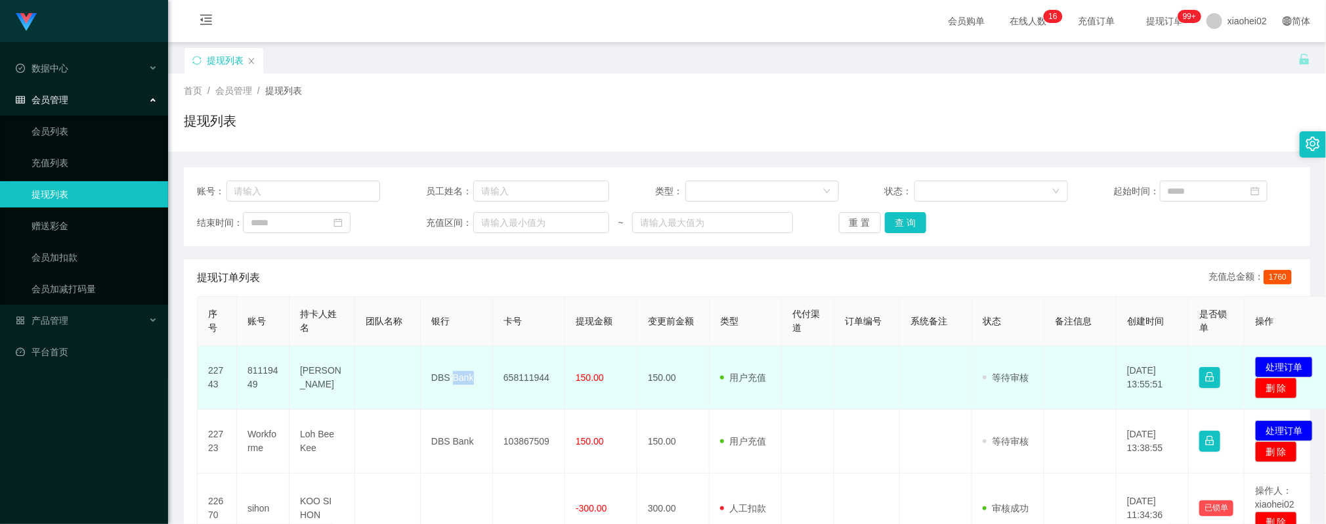
click at [457, 380] on td "DBS Bank" at bounding box center [457, 378] width 72 height 64
copy td "DBS Bank"
click at [323, 370] on td "[PERSON_NAME]" at bounding box center [323, 378] width 66 height 64
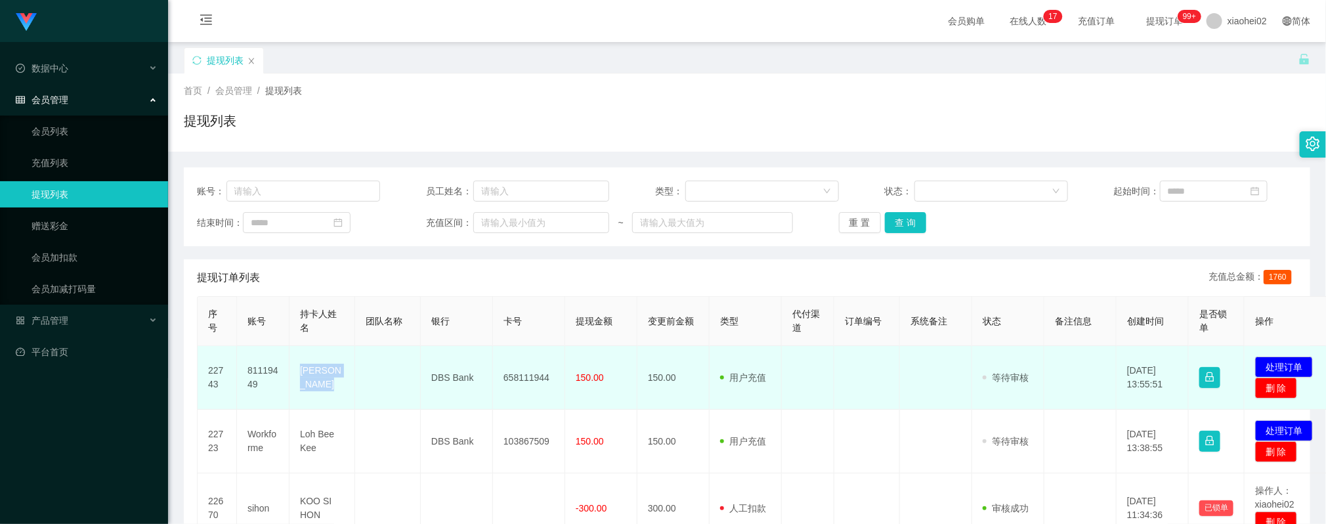
click at [323, 370] on td "[PERSON_NAME]" at bounding box center [323, 378] width 66 height 64
copy td "[PERSON_NAME]"
drag, startPoint x: 657, startPoint y: 358, endPoint x: 694, endPoint y: 349, distance: 38.7
click at [658, 358] on td "150.00" at bounding box center [673, 378] width 72 height 64
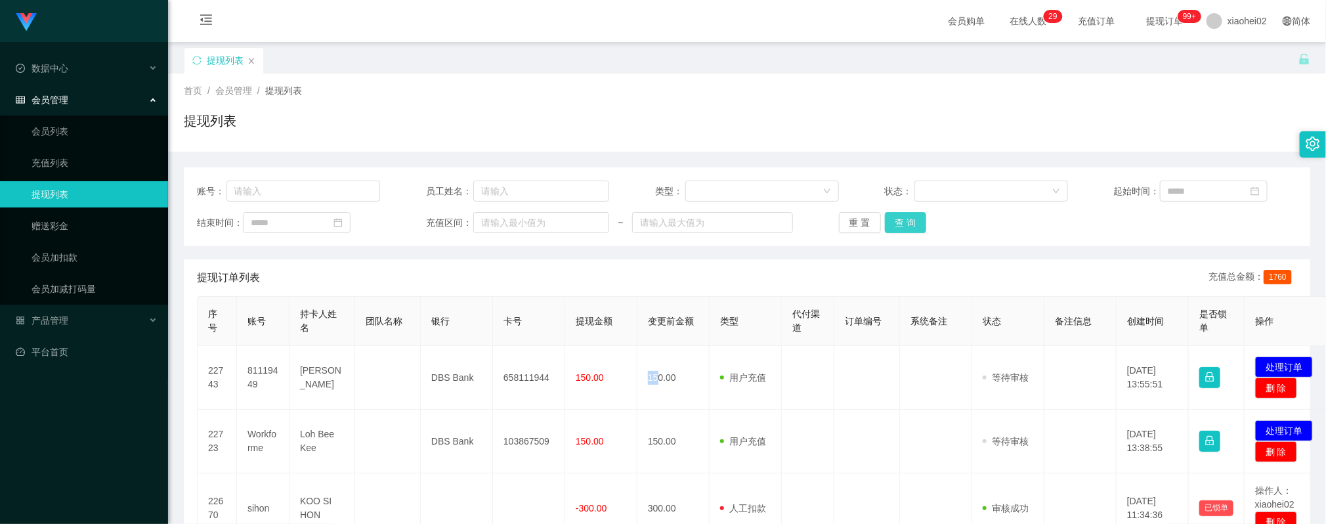
click at [909, 223] on button "查 询" at bounding box center [906, 222] width 42 height 21
drag, startPoint x: 853, startPoint y: 393, endPoint x: 857, endPoint y: 345, distance: 47.5
click at [847, 393] on td at bounding box center [867, 378] width 66 height 64
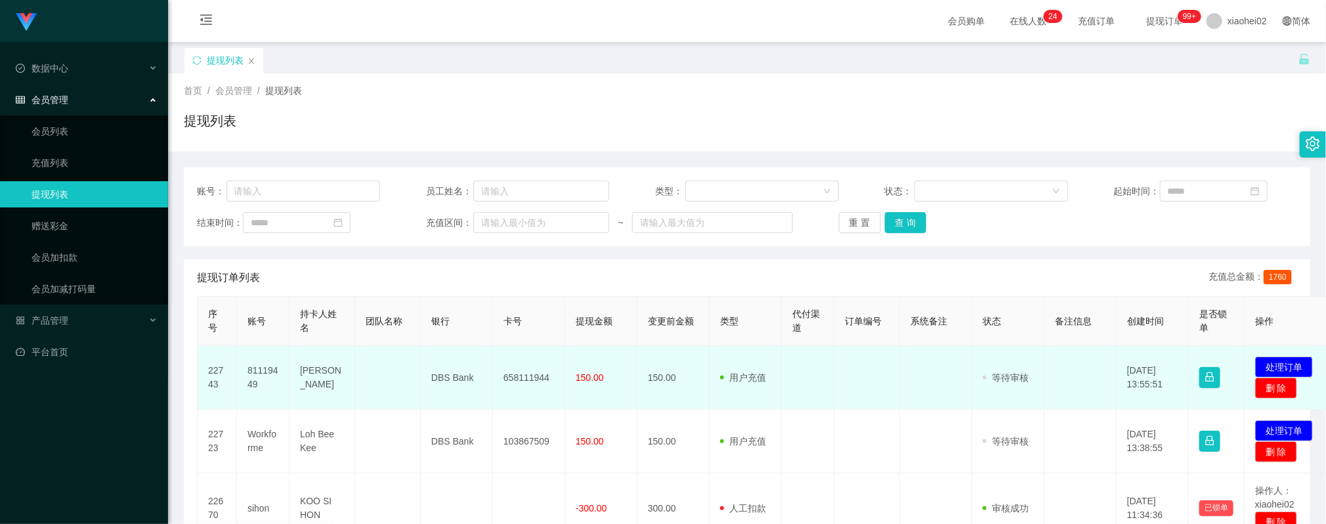
click at [546, 383] on td "658111944" at bounding box center [529, 378] width 72 height 64
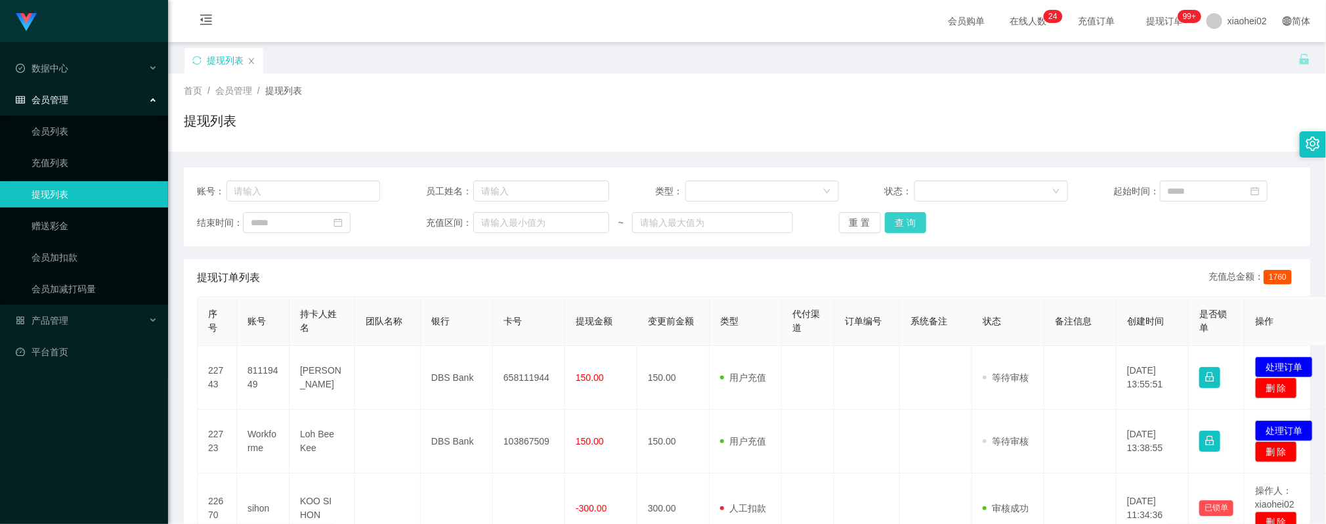
click at [916, 219] on button "查 询" at bounding box center [906, 222] width 42 height 21
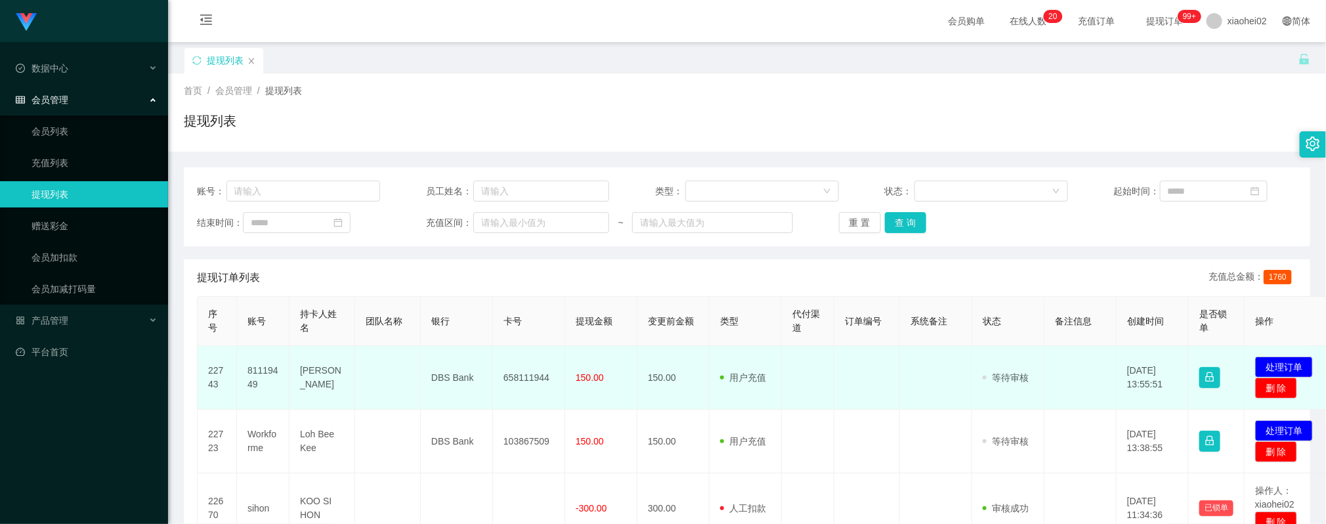
click at [550, 376] on td "658111944" at bounding box center [529, 378] width 72 height 64
click at [512, 379] on td "658111944" at bounding box center [529, 378] width 72 height 64
click at [512, 378] on td "658111944" at bounding box center [529, 378] width 72 height 64
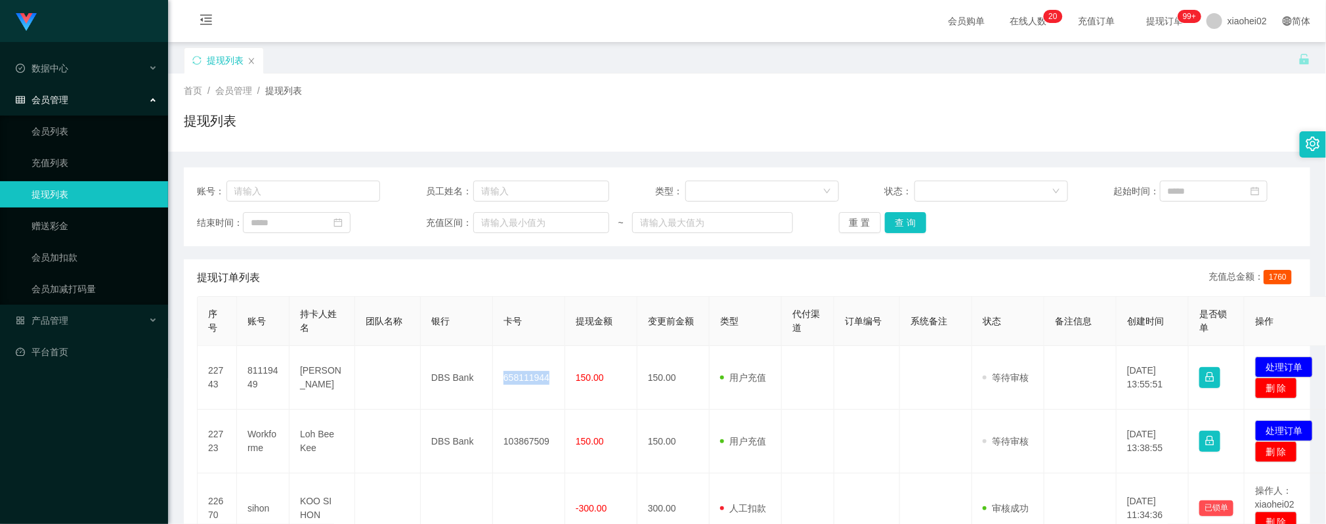
copy td "658111944"
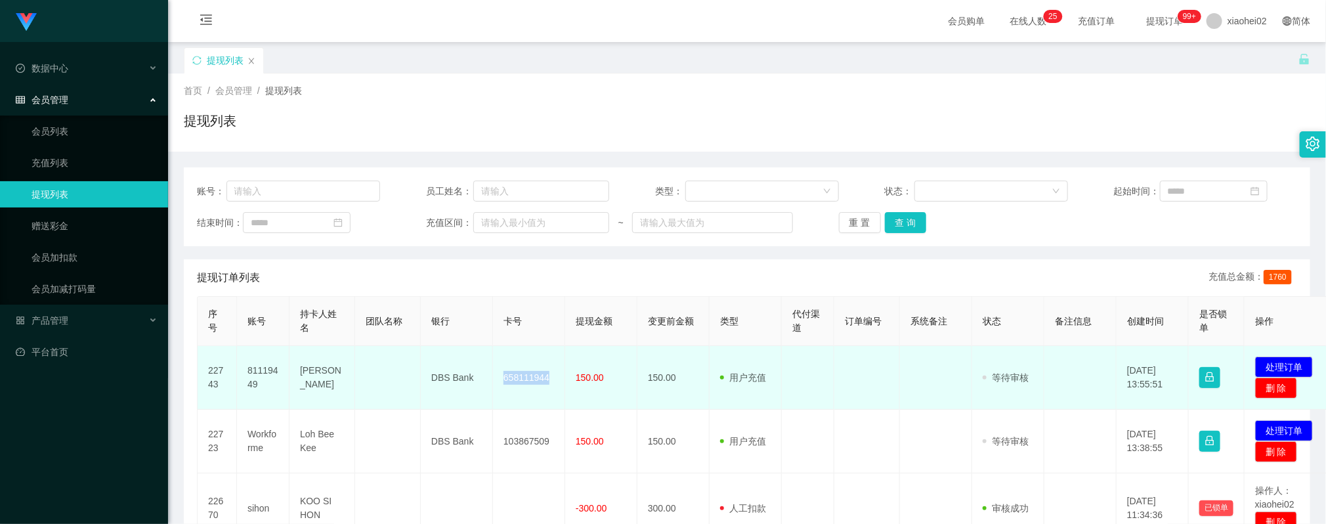
click at [534, 381] on td "658111944" at bounding box center [529, 378] width 72 height 64
click at [527, 386] on td "658111944" at bounding box center [529, 378] width 72 height 64
click at [527, 379] on td "658111944" at bounding box center [529, 378] width 72 height 64
click at [524, 376] on td "658111944" at bounding box center [529, 378] width 72 height 64
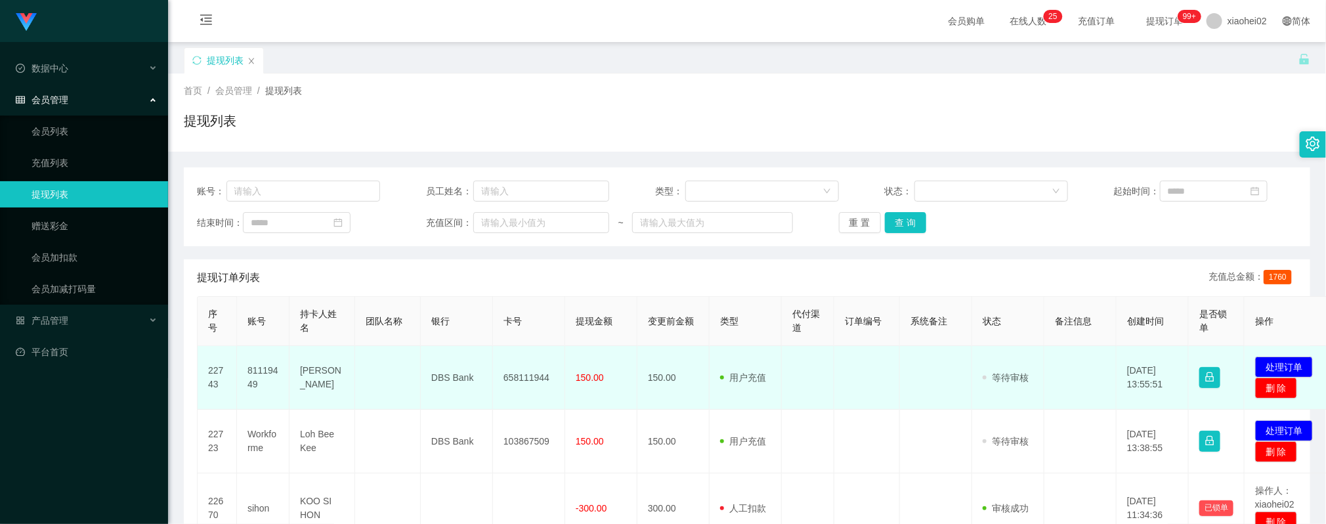
click at [519, 373] on td "658111944" at bounding box center [529, 378] width 72 height 64
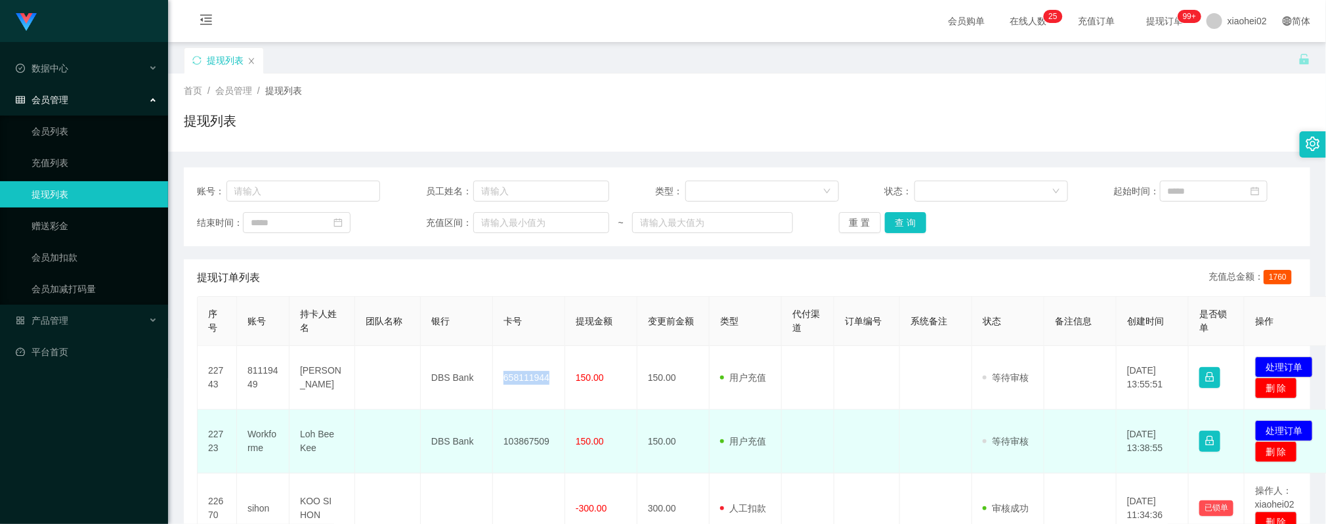
copy td "658111944"
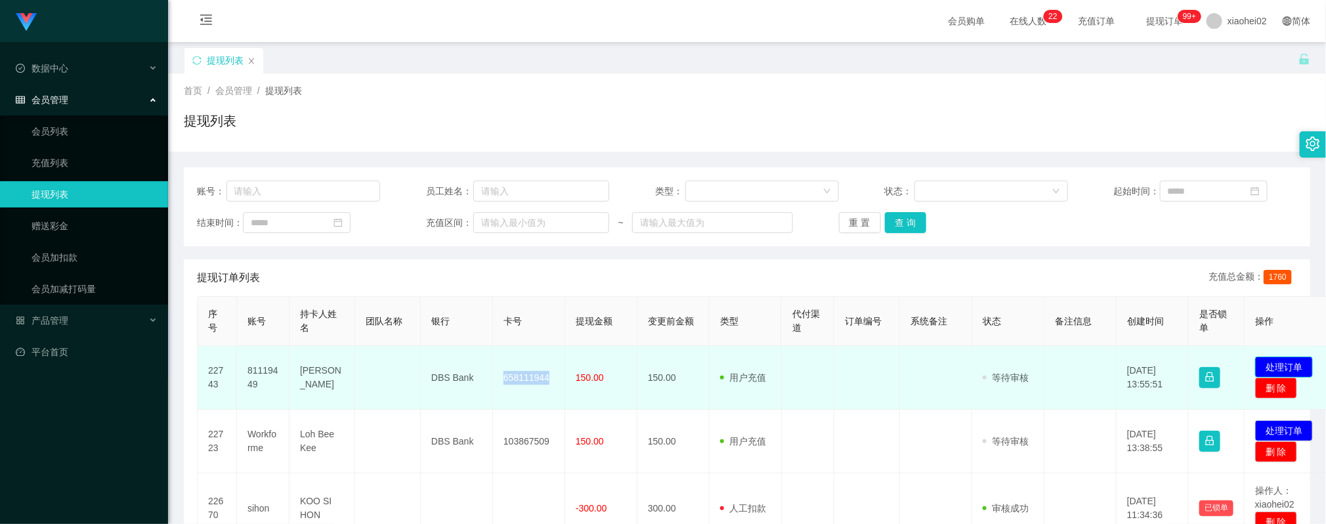
click at [1275, 359] on button "处理订单" at bounding box center [1284, 366] width 58 height 21
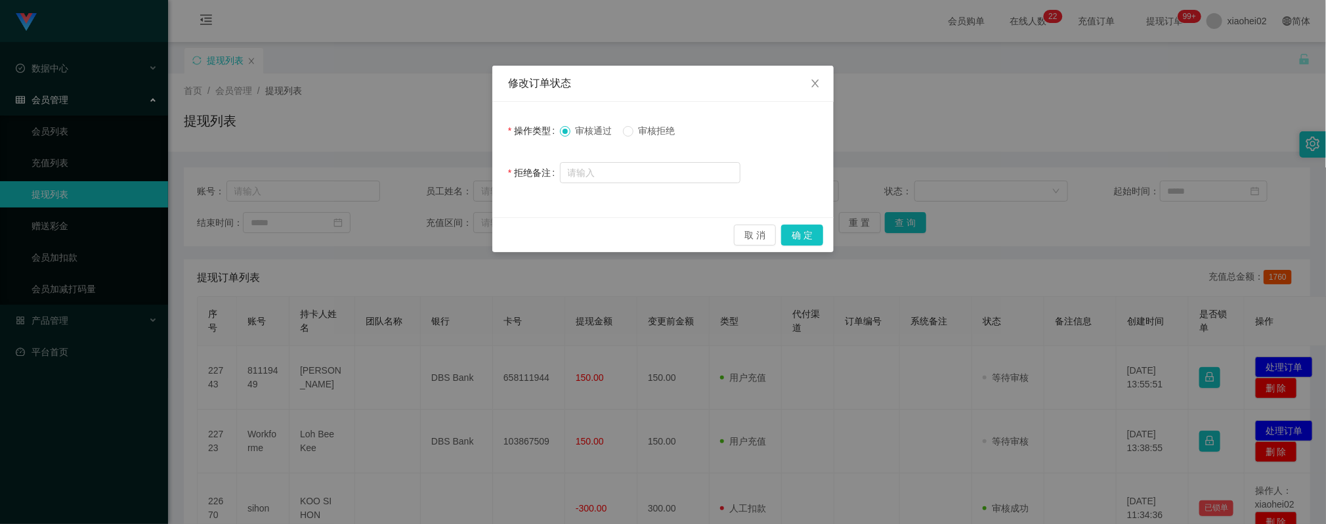
click at [641, 131] on span "审核拒绝" at bounding box center [657, 130] width 47 height 11
click at [642, 180] on input "text" at bounding box center [650, 172] width 181 height 21
type input "请绑定正确账号！"
drag, startPoint x: 800, startPoint y: 238, endPoint x: 775, endPoint y: 236, distance: 25.7
click at [804, 236] on button "确 定" at bounding box center [802, 235] width 42 height 21
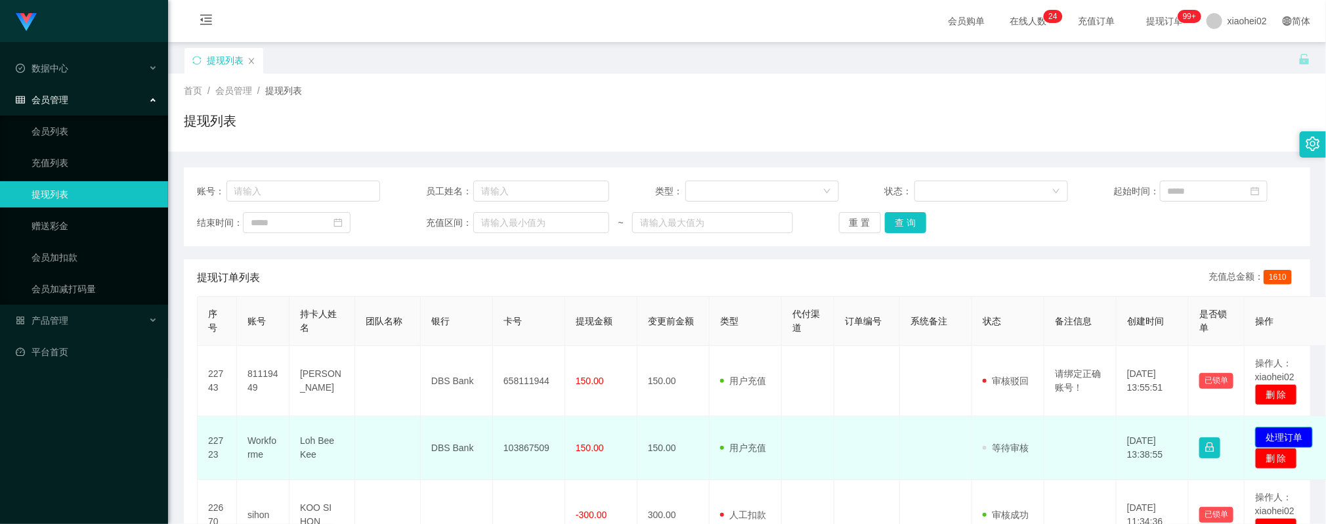
click at [1273, 438] on button "处理订单" at bounding box center [1284, 437] width 58 height 21
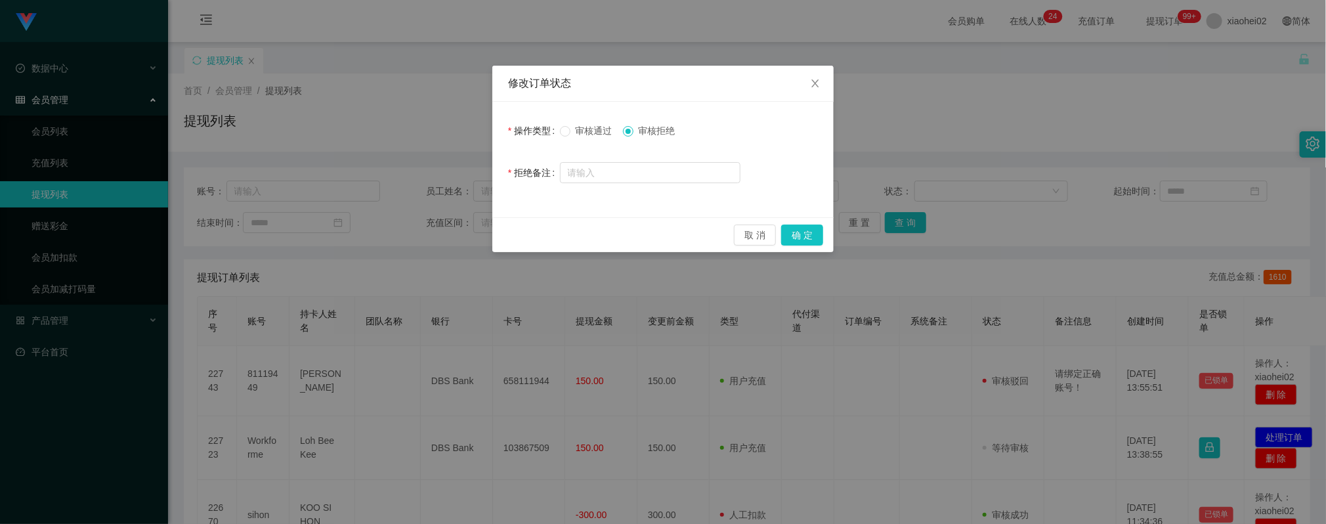
click at [593, 134] on span "审核通过" at bounding box center [594, 130] width 47 height 11
click at [794, 234] on button "确 定" at bounding box center [802, 235] width 42 height 21
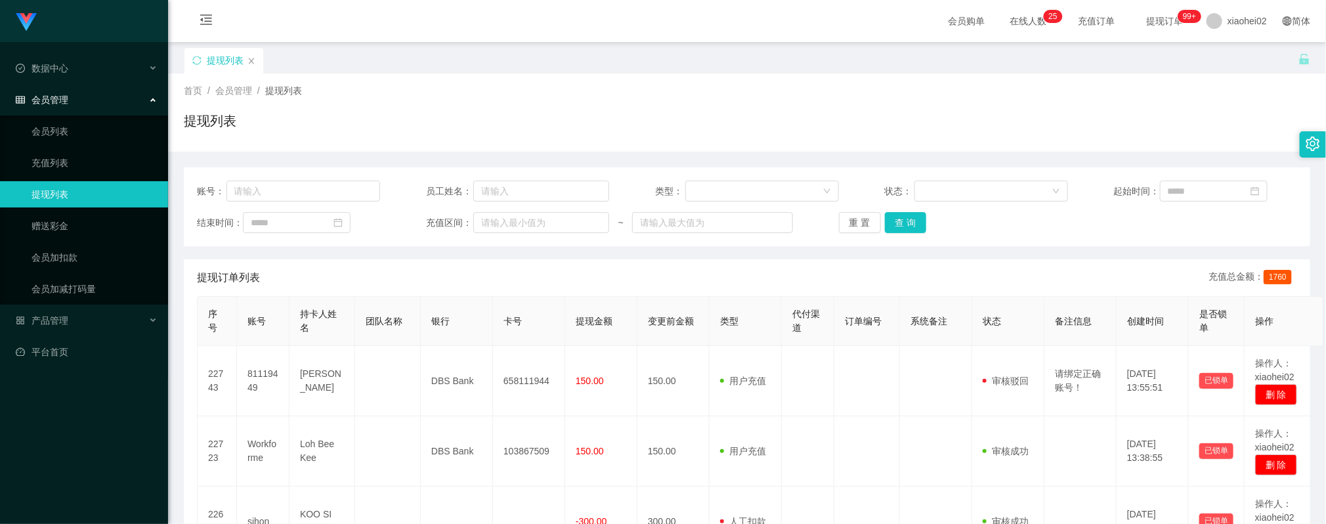
drag, startPoint x: 825, startPoint y: 327, endPoint x: 842, endPoint y: 313, distance: 21.4
click at [828, 328] on th "代付渠道" at bounding box center [808, 321] width 53 height 49
click at [917, 213] on button "查 询" at bounding box center [906, 222] width 42 height 21
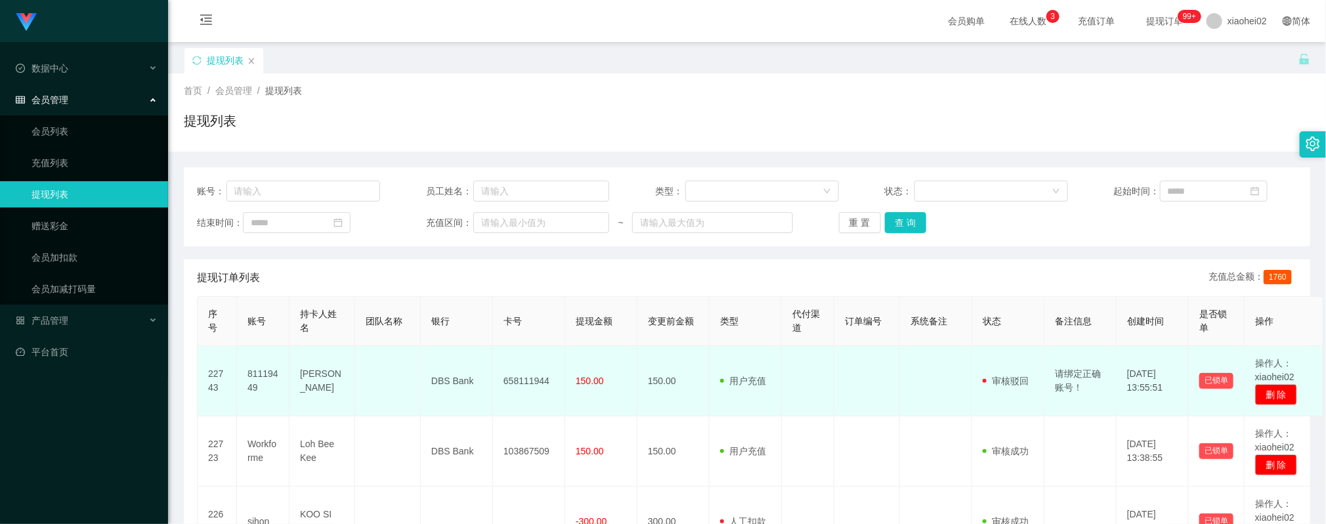
click at [512, 388] on td "658111944" at bounding box center [529, 381] width 72 height 70
click at [264, 370] on td "81119449" at bounding box center [263, 381] width 53 height 70
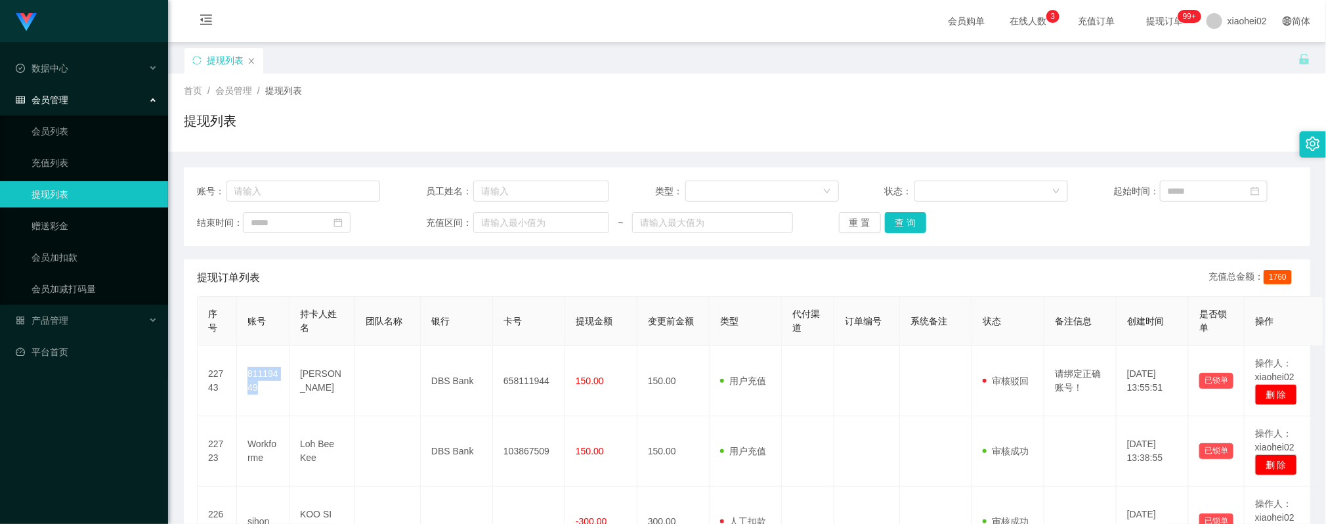
copy td "81119449"
click at [908, 223] on button "查 询" at bounding box center [906, 222] width 42 height 21
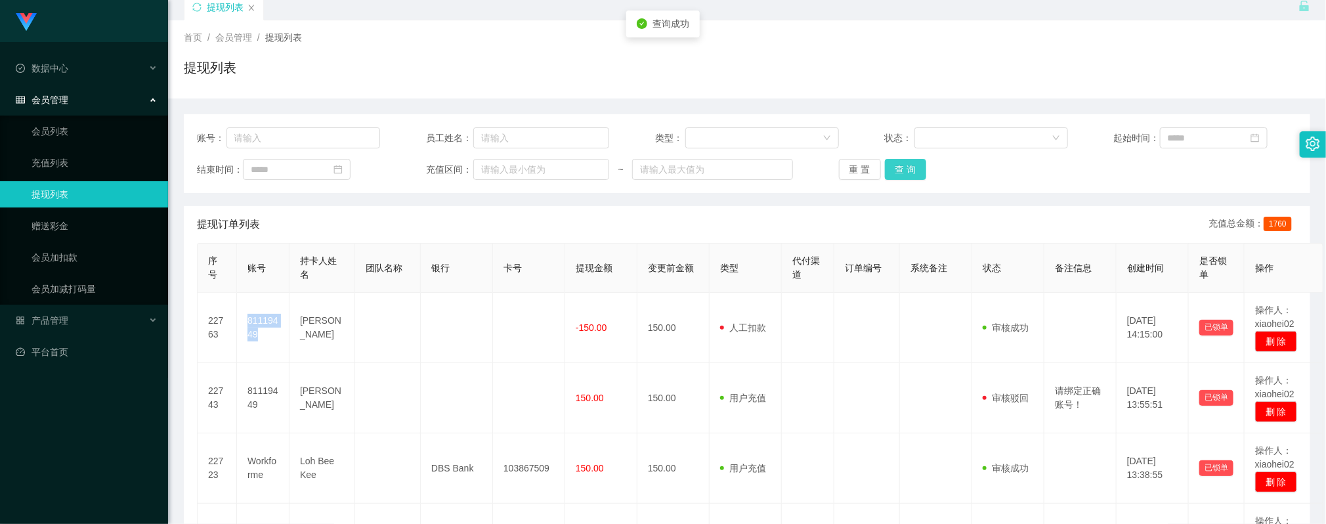
scroll to position [98, 0]
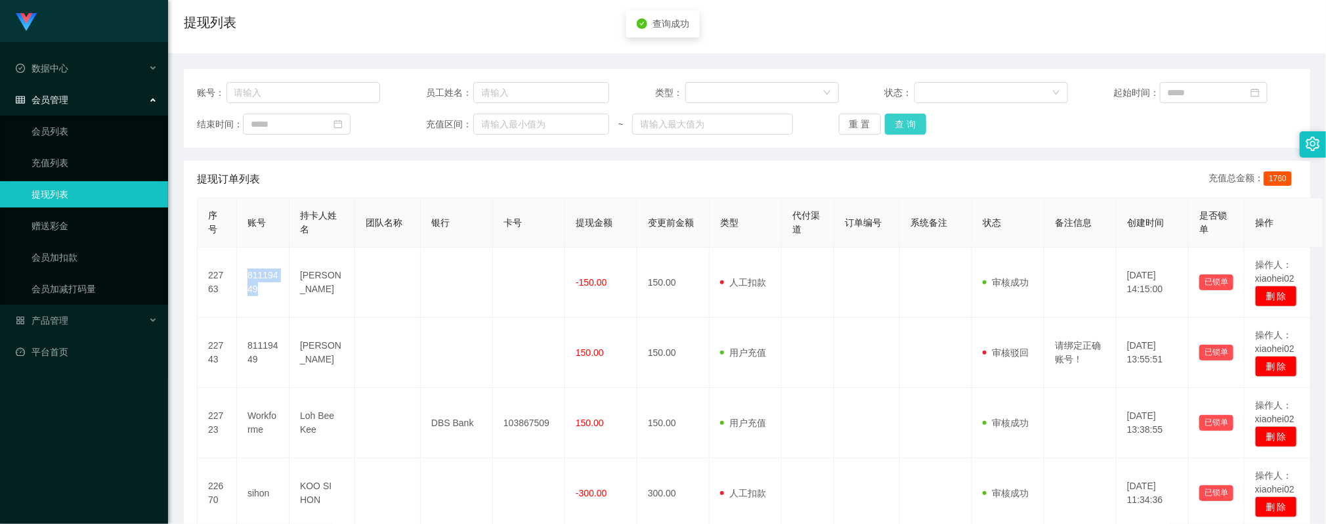
click at [907, 125] on button "查 询" at bounding box center [906, 124] width 42 height 21
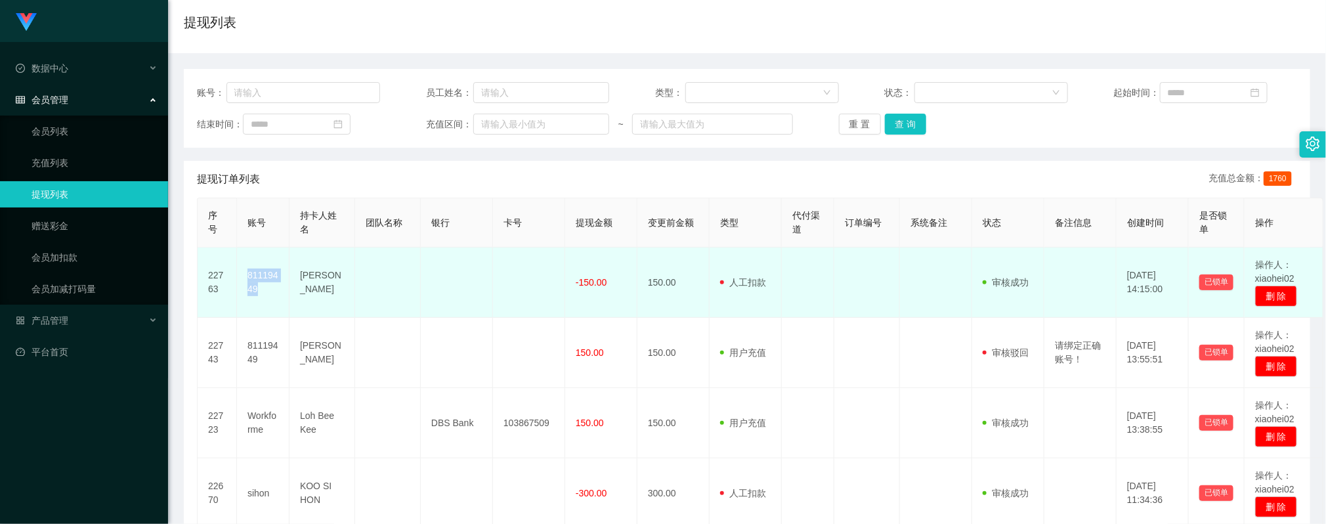
click at [490, 290] on td at bounding box center [457, 283] width 72 height 70
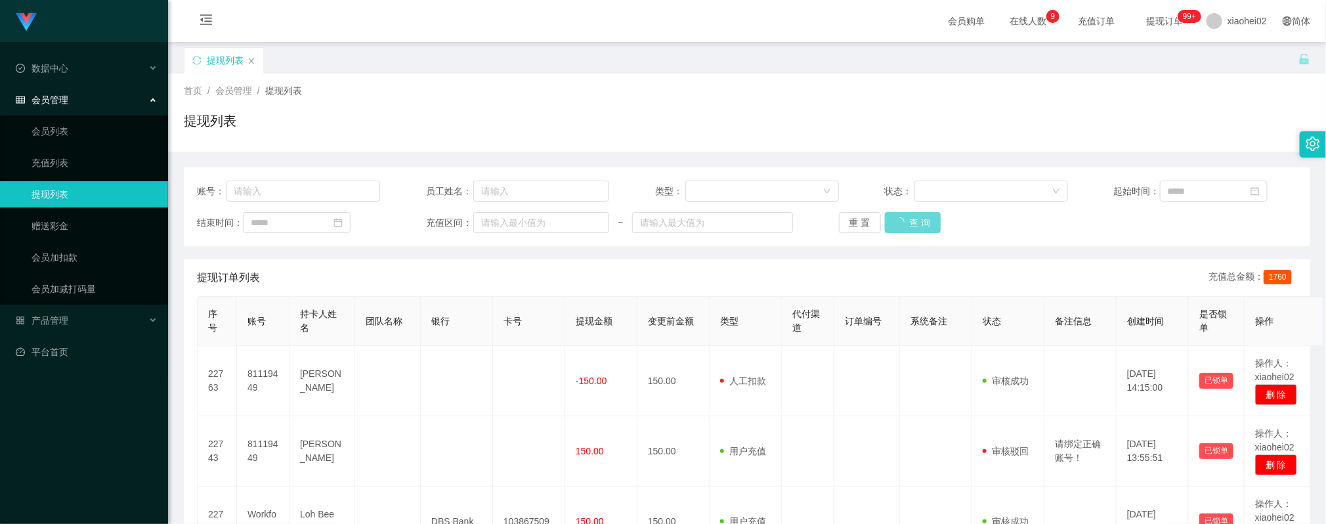
scroll to position [98, 0]
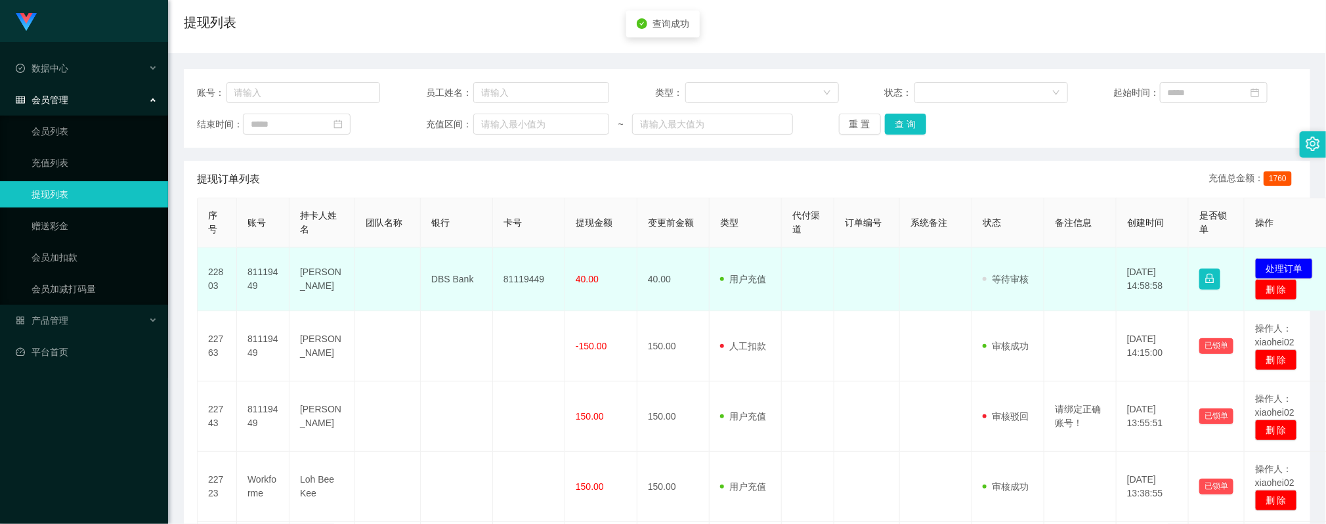
click at [515, 278] on td "81119449" at bounding box center [529, 280] width 72 height 64
click at [516, 278] on td "81119449" at bounding box center [529, 280] width 72 height 64
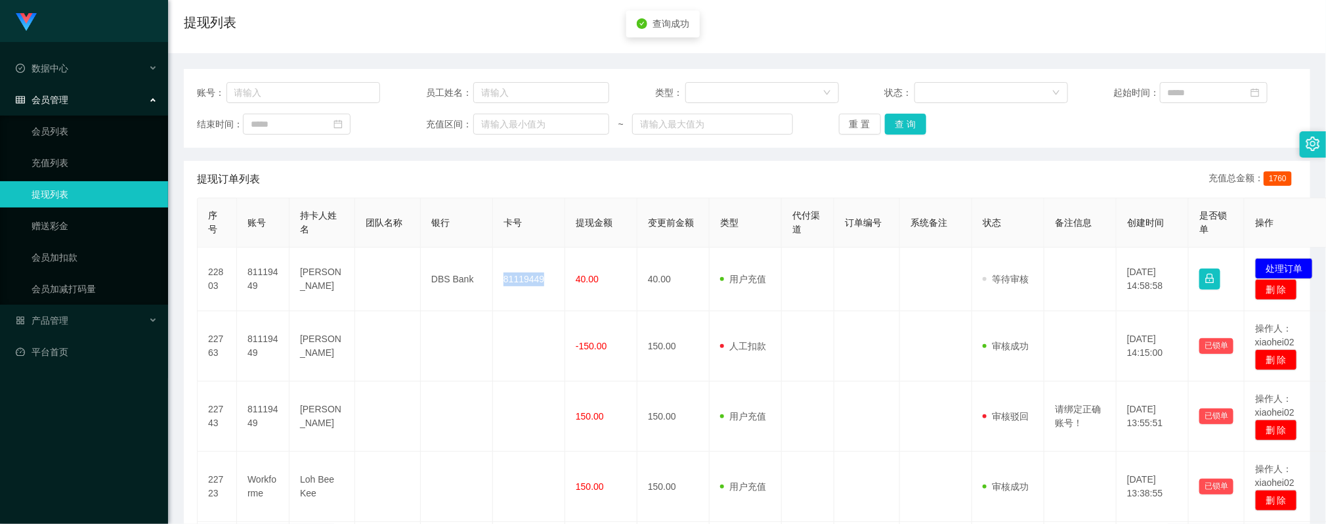
copy td "81119449"
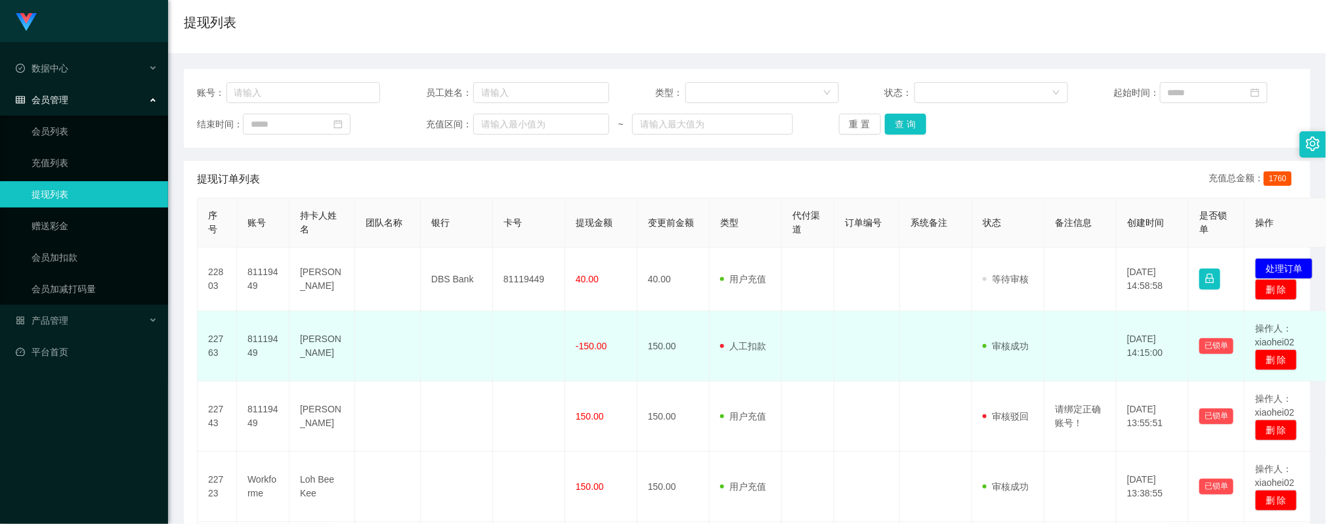
click at [790, 317] on td at bounding box center [808, 346] width 53 height 70
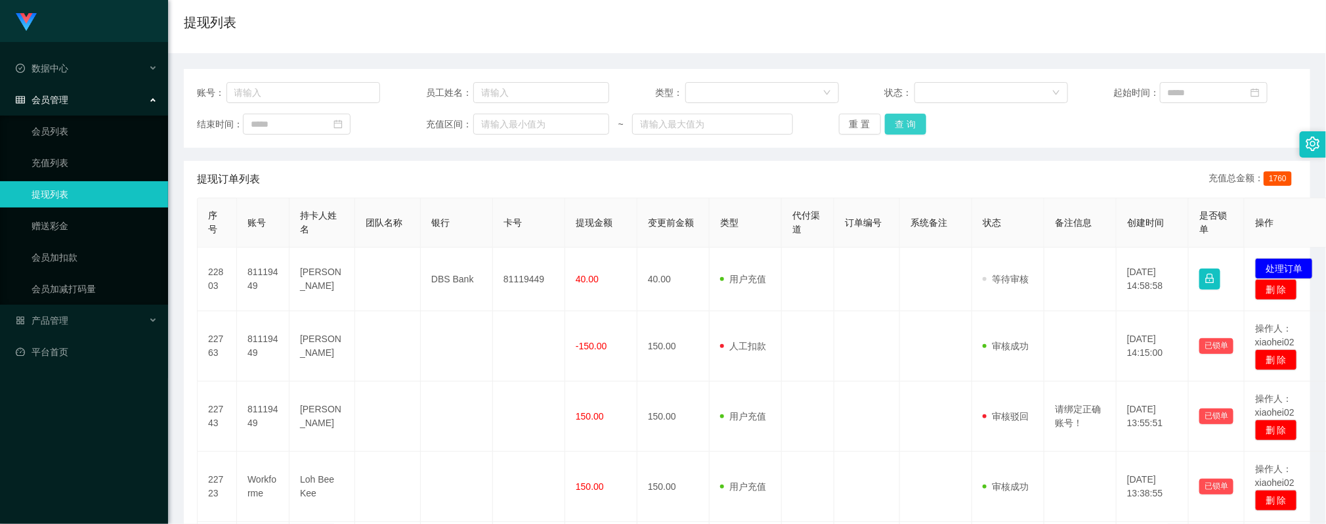
click at [895, 123] on button "查 询" at bounding box center [906, 124] width 42 height 21
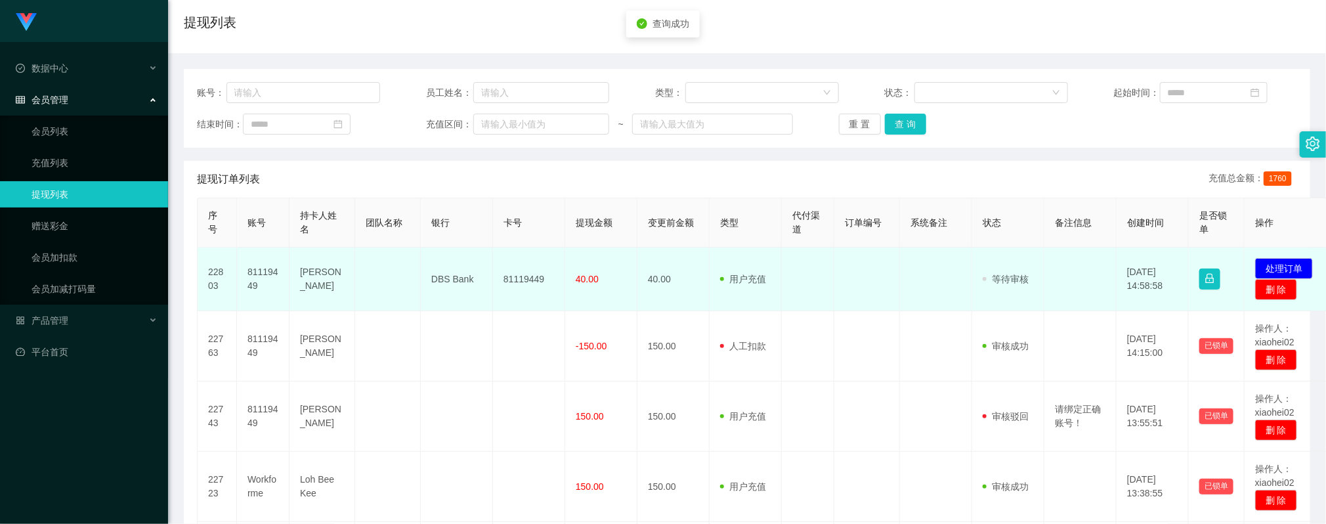
click at [850, 303] on td at bounding box center [867, 280] width 66 height 64
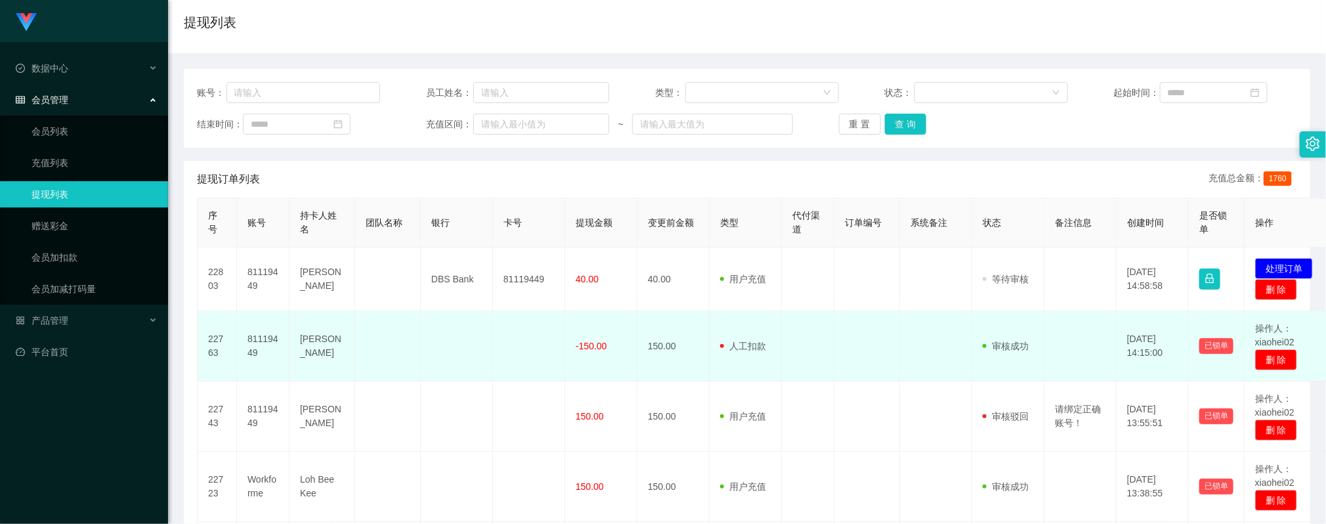
drag, startPoint x: 909, startPoint y: 343, endPoint x: 883, endPoint y: 286, distance: 62.6
click at [909, 341] on td at bounding box center [936, 346] width 72 height 70
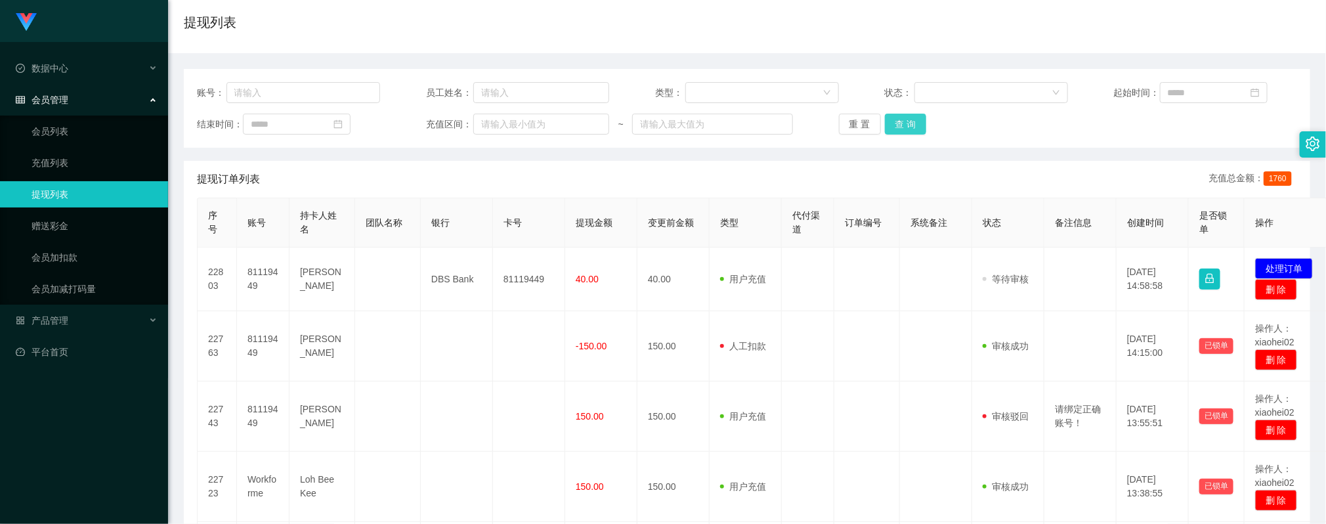
click at [900, 123] on button "查 询" at bounding box center [906, 124] width 42 height 21
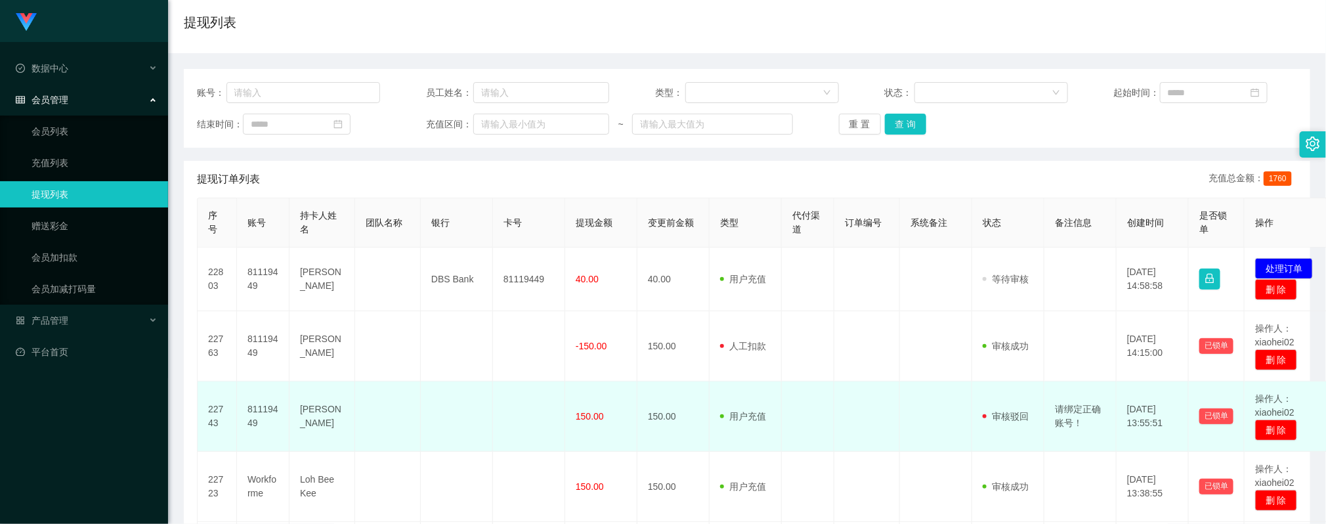
drag, startPoint x: 446, startPoint y: 389, endPoint x: 463, endPoint y: 382, distance: 18.3
click at [446, 390] on td at bounding box center [457, 416] width 72 height 70
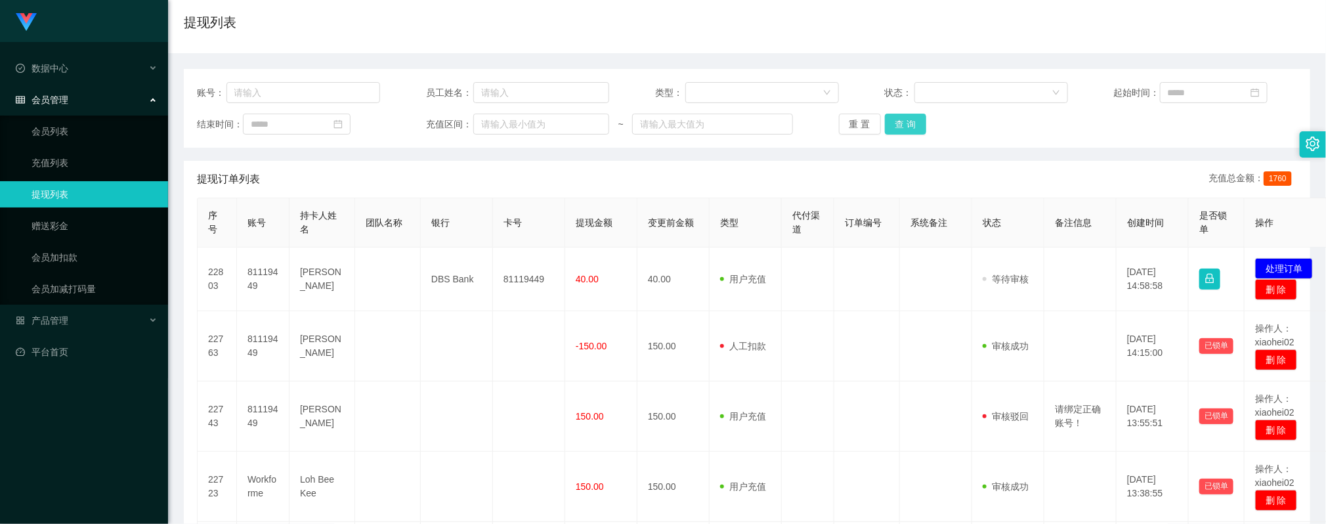
drag, startPoint x: 903, startPoint y: 123, endPoint x: 917, endPoint y: 125, distance: 13.9
click at [904, 123] on button "查 询" at bounding box center [906, 124] width 42 height 21
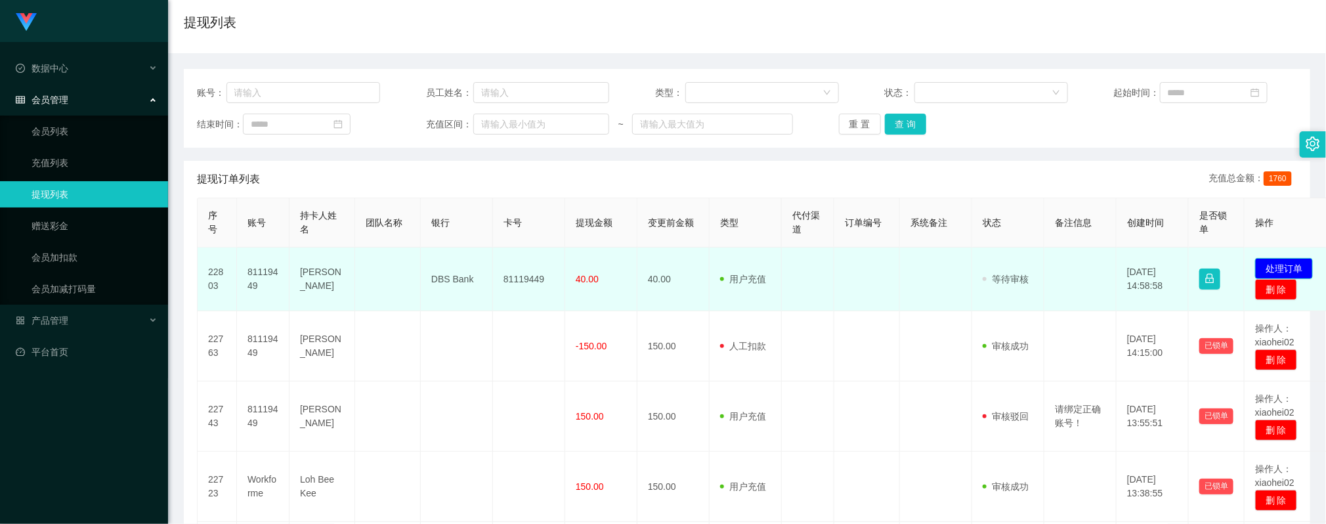
click at [1285, 269] on button "处理订单" at bounding box center [1284, 268] width 58 height 21
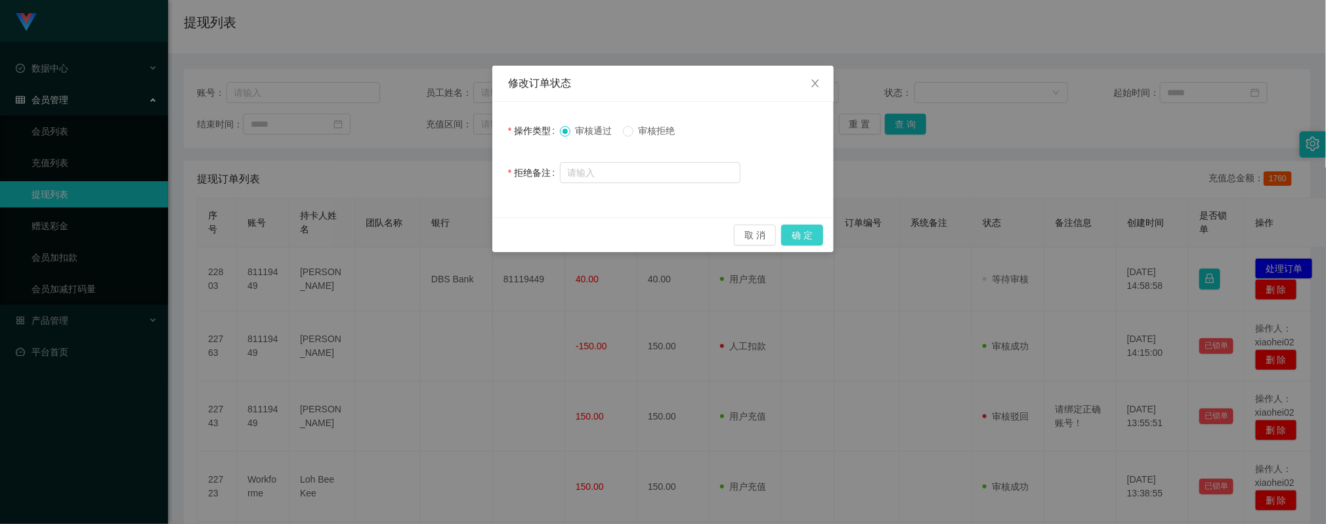
click at [792, 231] on button "确 定" at bounding box center [802, 235] width 42 height 21
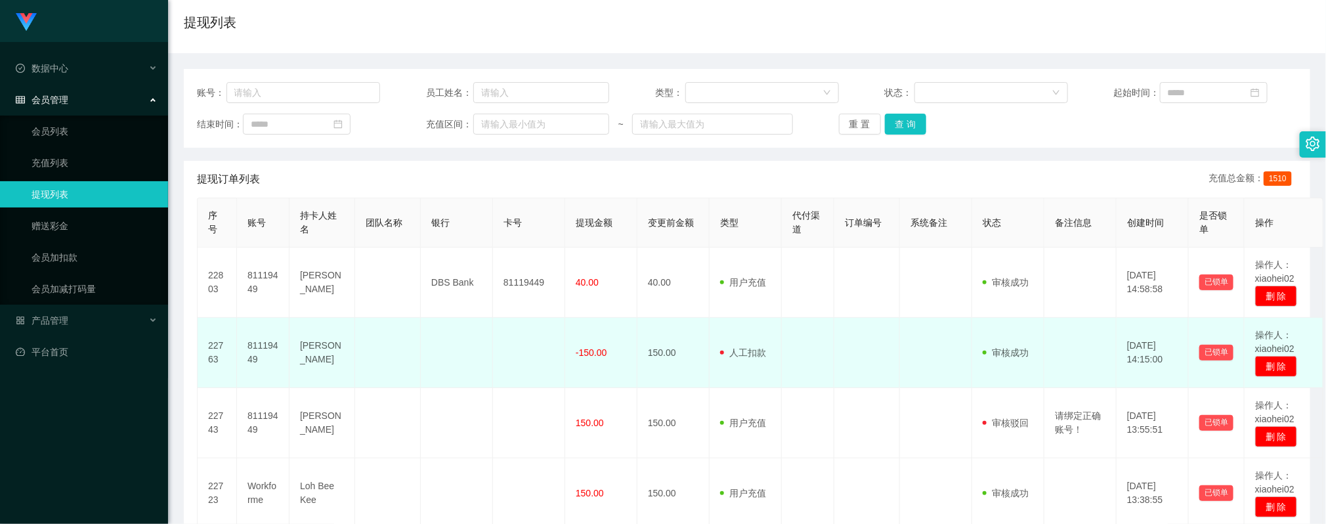
click at [433, 349] on td at bounding box center [457, 353] width 72 height 70
click at [371, 372] on td at bounding box center [388, 353] width 66 height 70
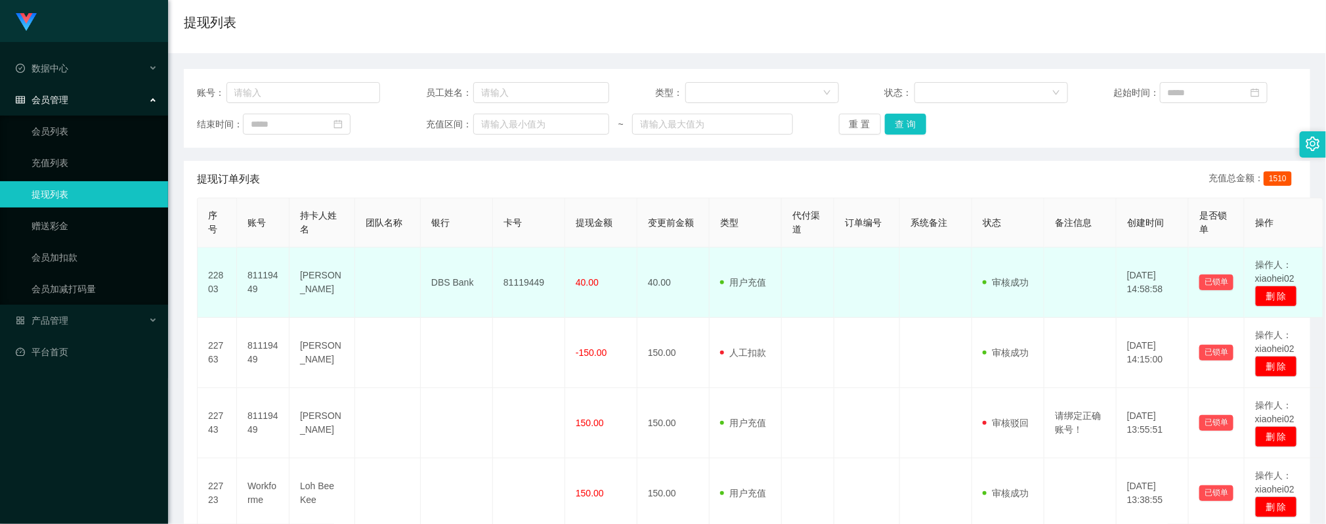
drag, startPoint x: 942, startPoint y: 377, endPoint x: 915, endPoint y: 300, distance: 81.6
click at [941, 376] on td at bounding box center [936, 353] width 72 height 70
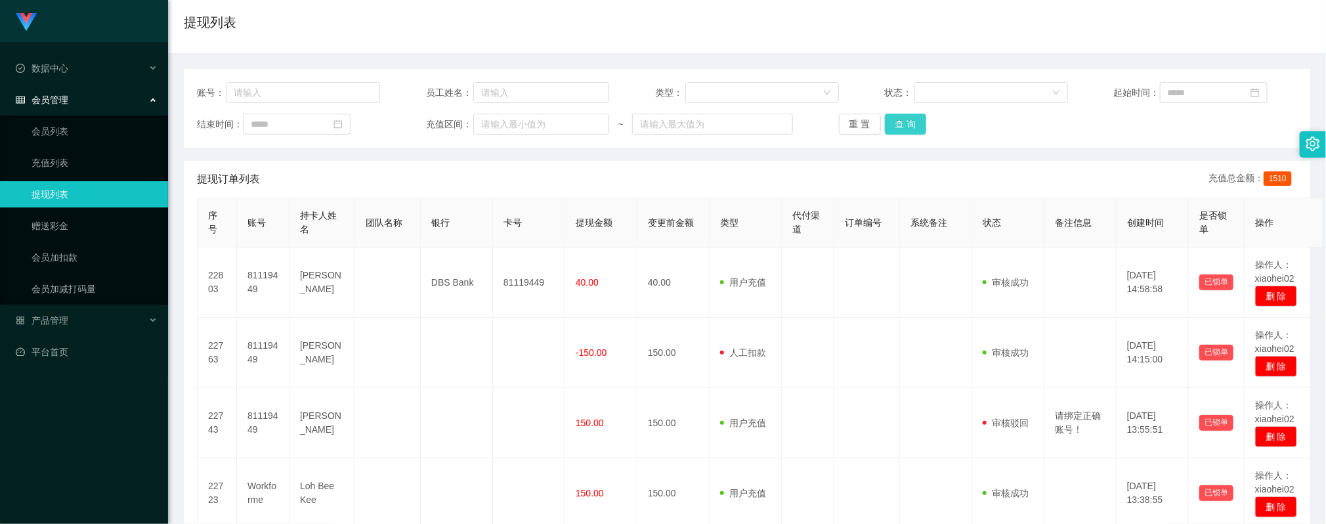
click at [910, 129] on button "查 询" at bounding box center [906, 124] width 42 height 21
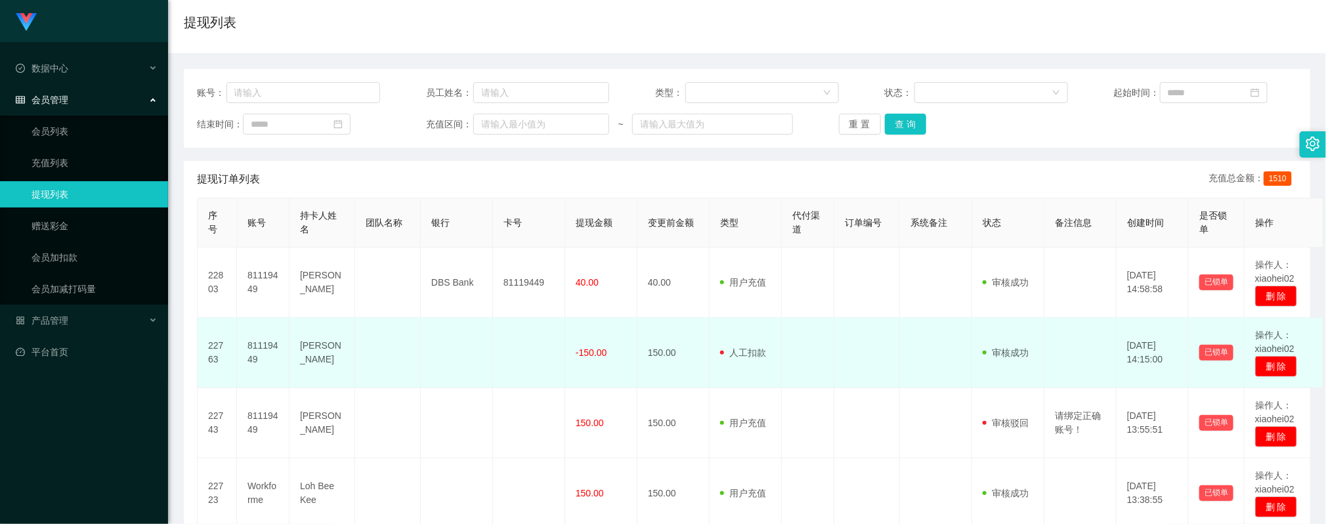
drag, startPoint x: 521, startPoint y: 358, endPoint x: 492, endPoint y: 326, distance: 43.3
click at [519, 355] on td at bounding box center [529, 353] width 72 height 70
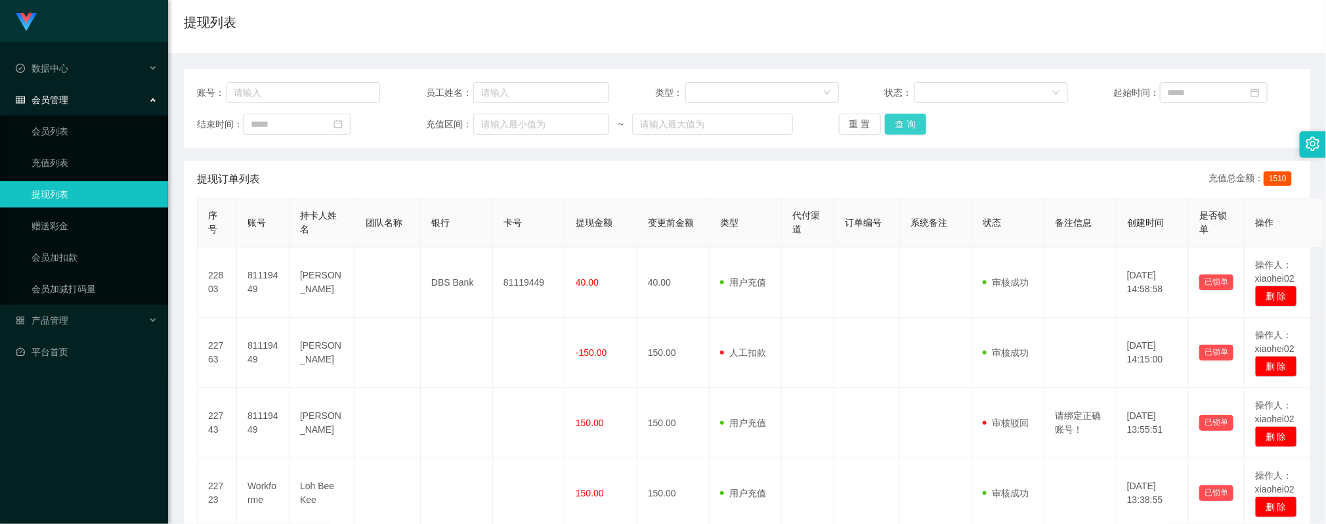
click at [894, 119] on button "查 询" at bounding box center [906, 124] width 42 height 21
drag, startPoint x: 434, startPoint y: 347, endPoint x: 313, endPoint y: 223, distance: 173.6
click at [434, 347] on td at bounding box center [457, 353] width 72 height 70
click at [910, 128] on button "查 询" at bounding box center [906, 124] width 42 height 21
click at [1097, 148] on div "账号： 员工姓名： 类型： 状态： 起始时间： 结束时间： 充值区间： ~ 重 置 查 询" at bounding box center [747, 108] width 1127 height 79
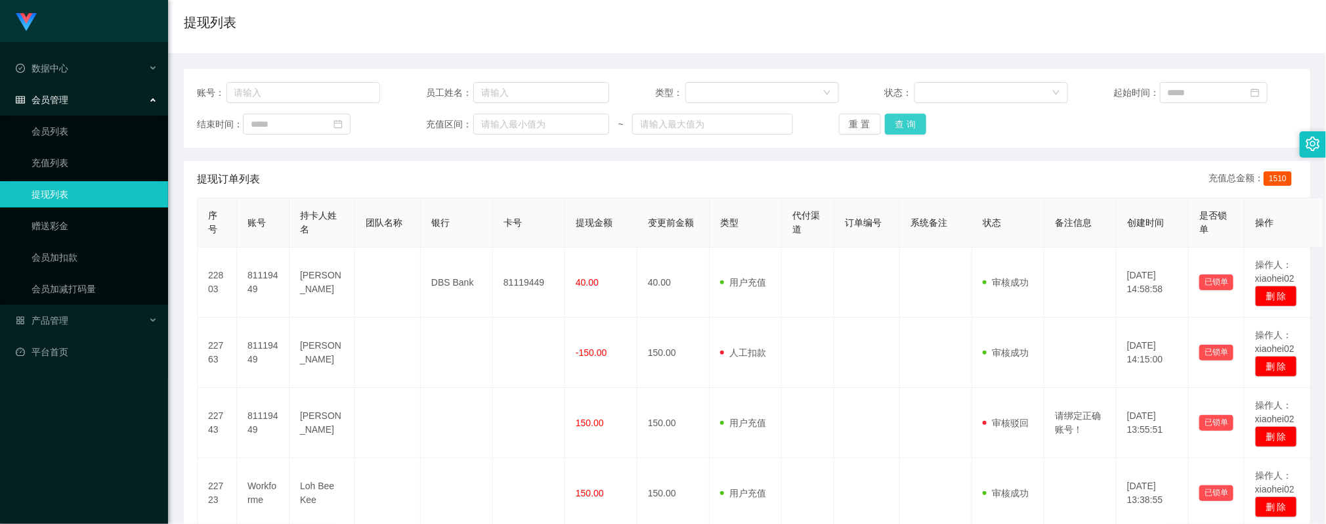
click at [908, 123] on button "查 询" at bounding box center [906, 124] width 42 height 21
click at [894, 128] on button "查 询" at bounding box center [906, 124] width 42 height 21
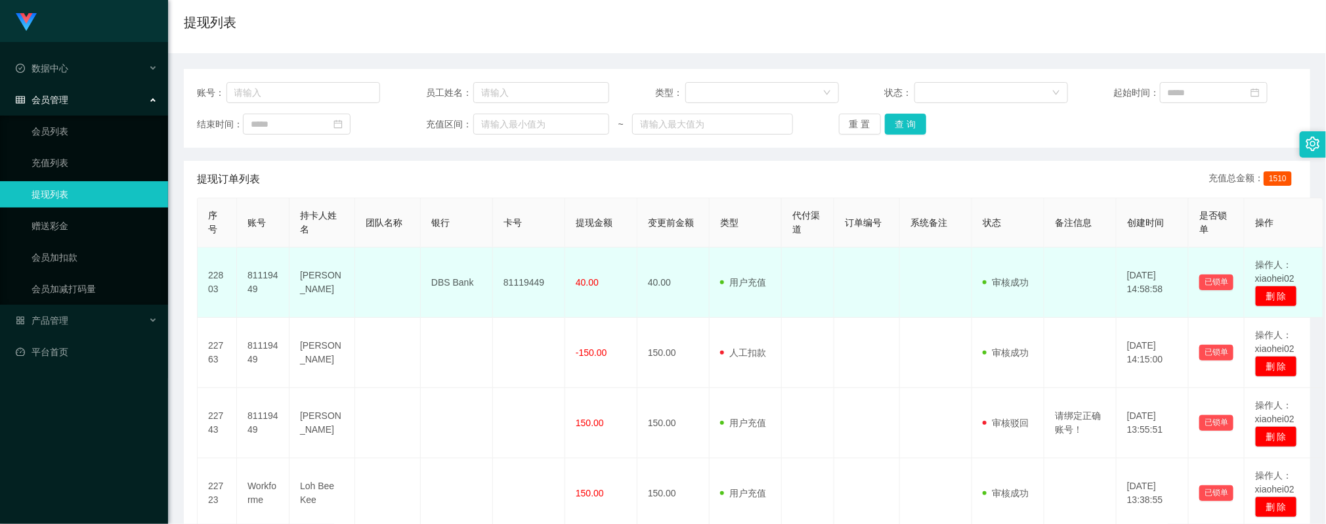
drag, startPoint x: 505, startPoint y: 406, endPoint x: 506, endPoint y: 290, distance: 116.2
click at [506, 406] on td at bounding box center [529, 423] width 72 height 70
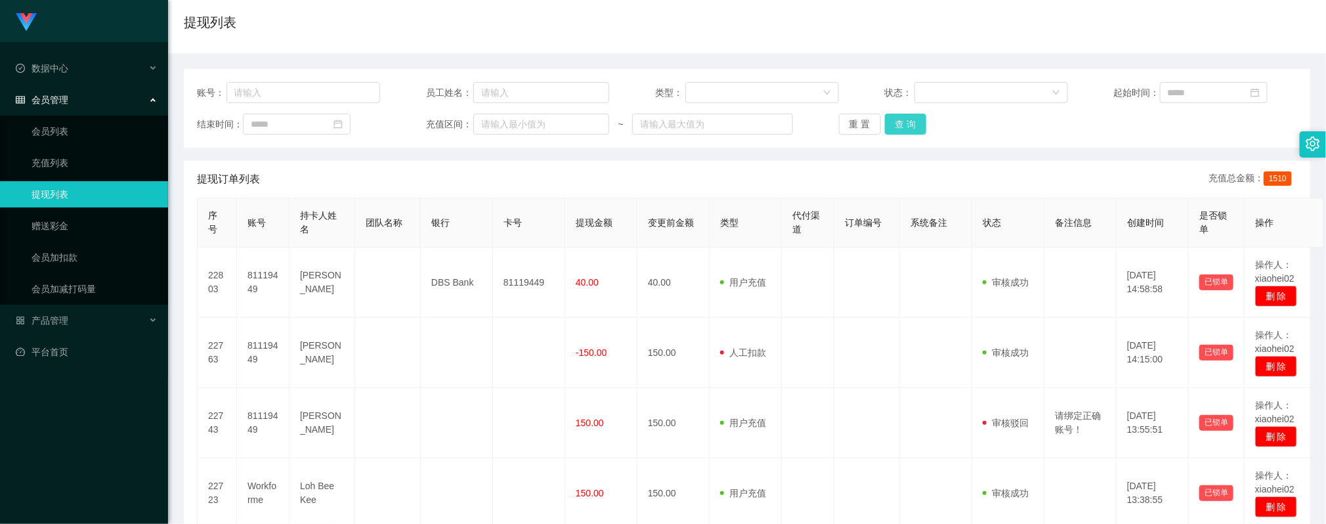
click at [901, 124] on button "查 询" at bounding box center [906, 124] width 42 height 21
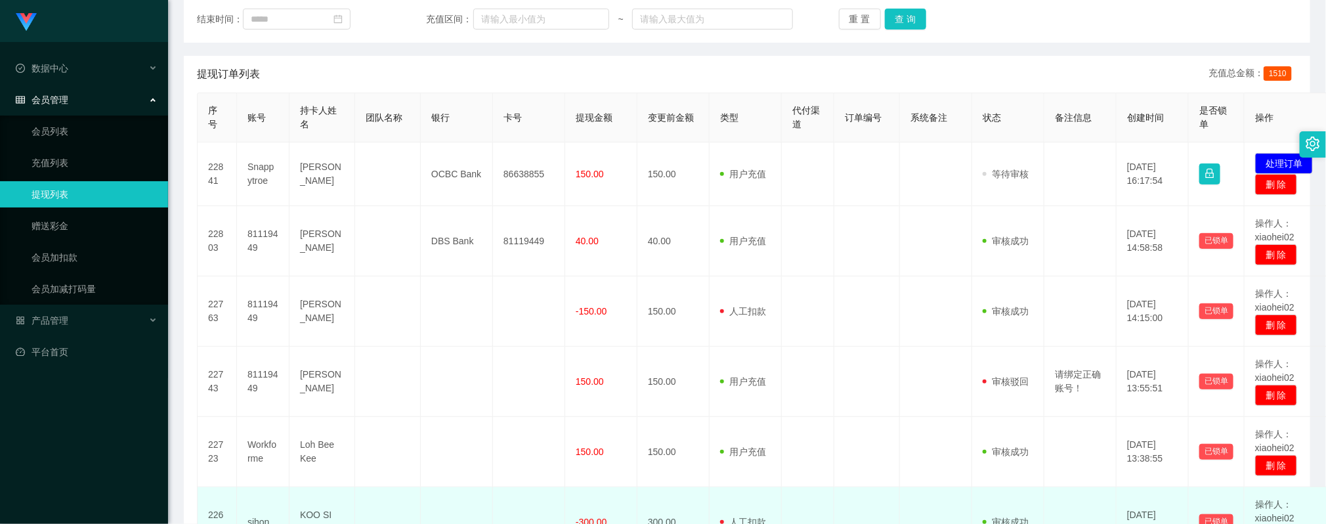
scroll to position [0, 0]
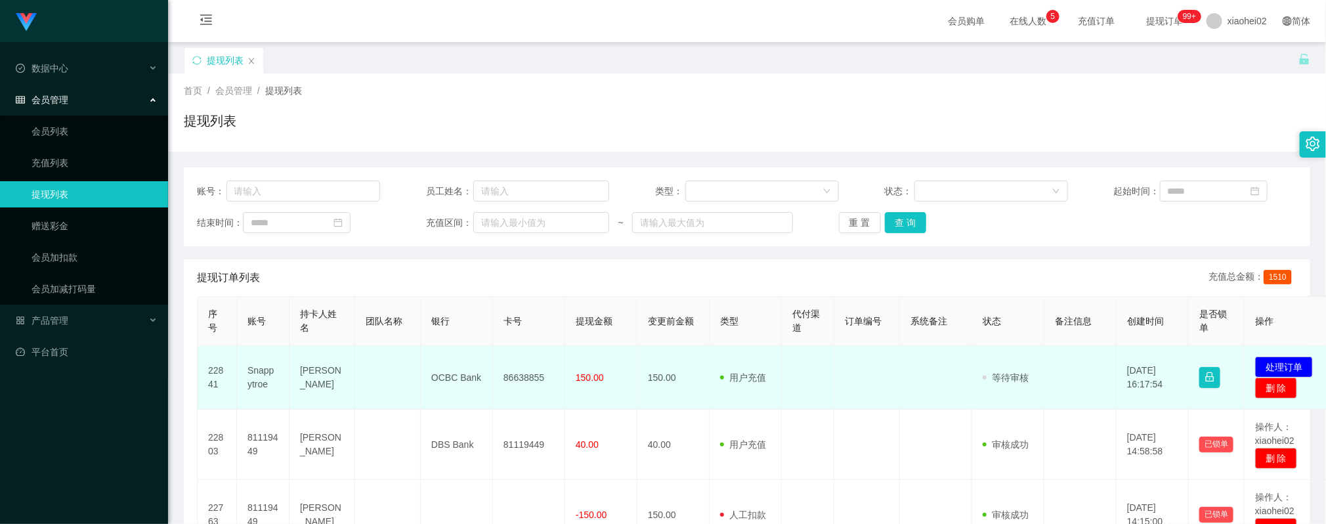
click at [525, 376] on td "86638855" at bounding box center [529, 378] width 72 height 64
copy td "86638855"
click at [263, 373] on td "Snappytroe" at bounding box center [263, 378] width 53 height 64
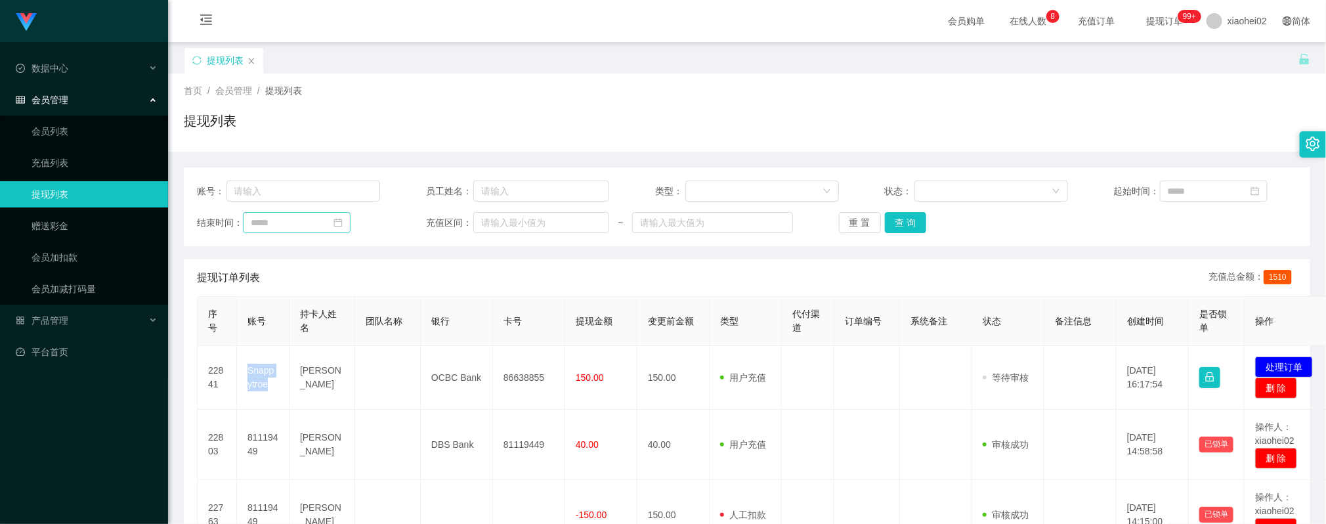
copy td "Snappytroe"
click at [298, 30] on div "会员购单 在线人数 0 1 2 3 4 5 6 7 8 9 0 1 2 3 4 5 6 7 8 9 0 1 2 3 4 5 6 7 8 9 0 1 2 3 4…" at bounding box center [747, 21] width 1158 height 43
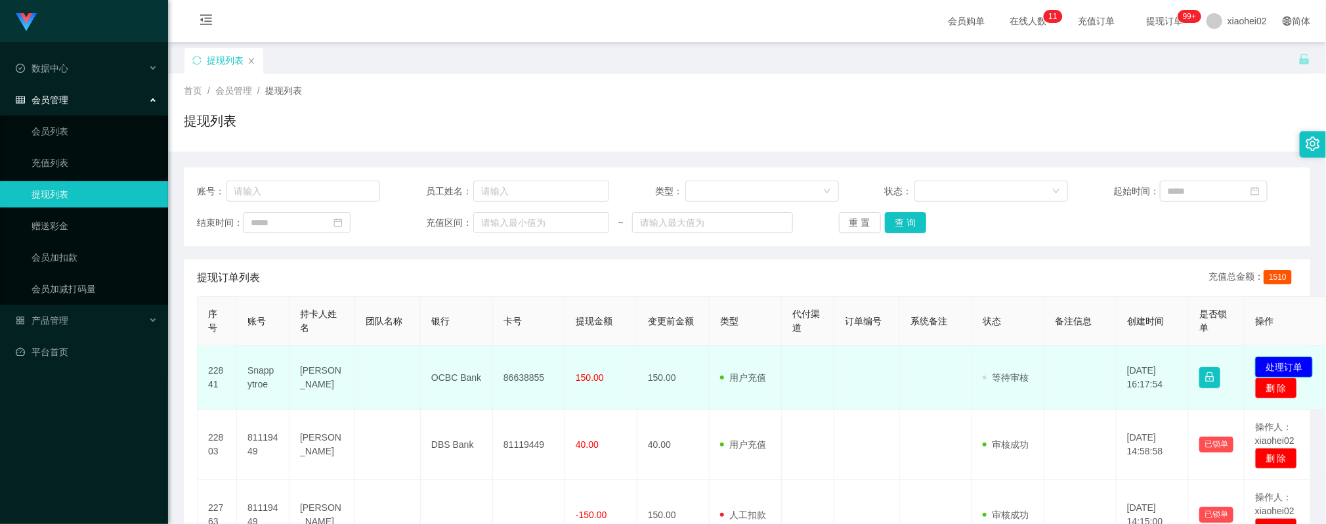
click at [1291, 363] on button "处理订单" at bounding box center [1284, 366] width 58 height 21
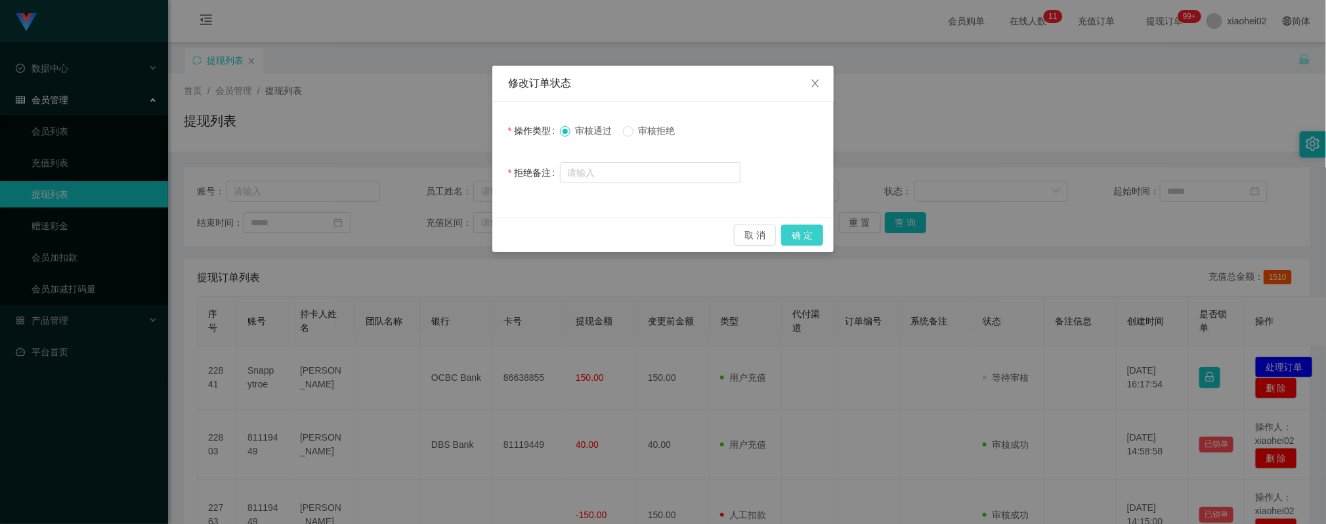
click at [800, 232] on button "确 定" at bounding box center [802, 235] width 42 height 21
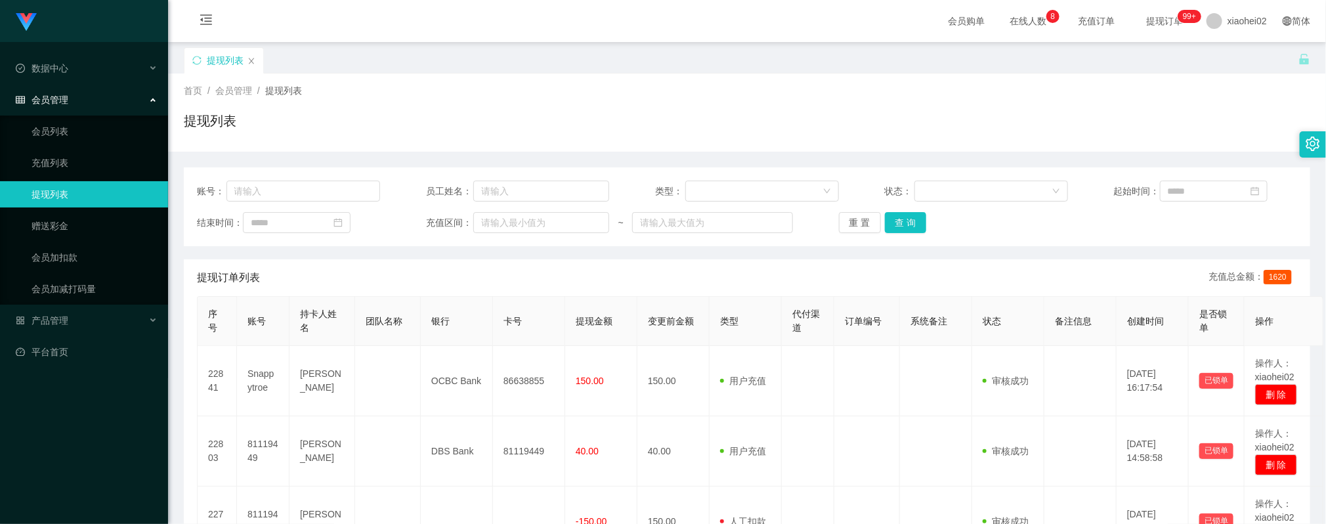
drag, startPoint x: 497, startPoint y: 290, endPoint x: 467, endPoint y: 249, distance: 50.3
click at [495, 290] on div "提现订单列表 充值总金额： 1620" at bounding box center [747, 277] width 1100 height 37
click at [901, 217] on button "查 询" at bounding box center [906, 222] width 42 height 21
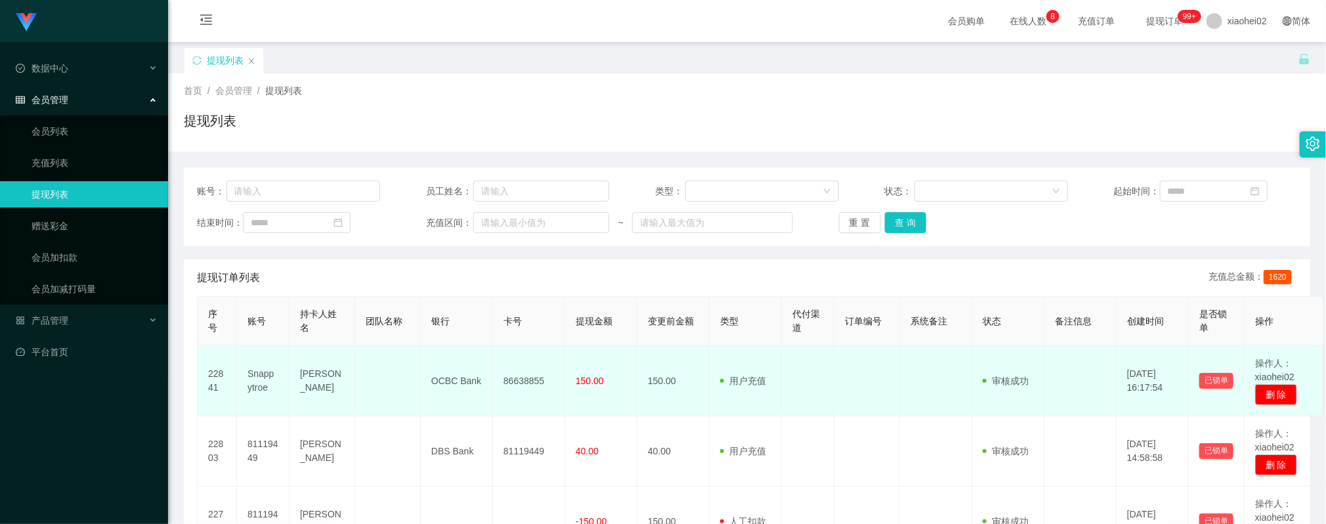
click at [884, 420] on td at bounding box center [867, 451] width 66 height 70
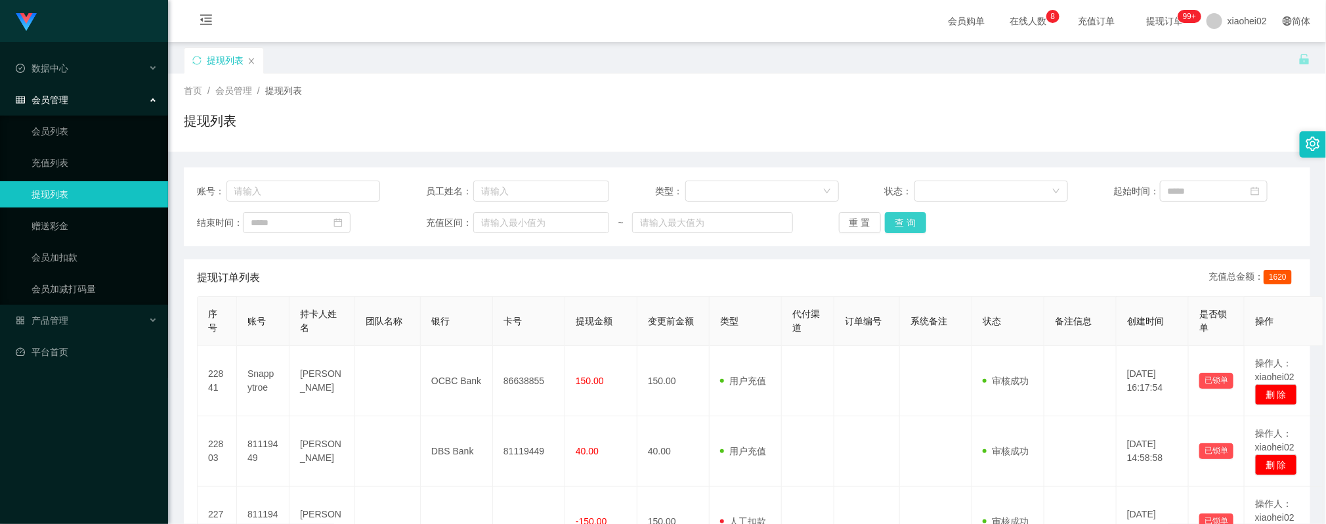
click at [902, 223] on button "查 询" at bounding box center [906, 222] width 42 height 21
click at [783, 290] on div "提现订单列表 充值总金额： 1620" at bounding box center [747, 277] width 1100 height 37
click at [917, 217] on button "查 询" at bounding box center [906, 222] width 42 height 21
click at [896, 231] on button "查 询" at bounding box center [906, 222] width 42 height 21
click at [907, 211] on div "账号： 员工姓名： 类型： 状态： 起始时间： 结束时间： 充值区间： ~ 重 置 查 询" at bounding box center [747, 206] width 1127 height 79
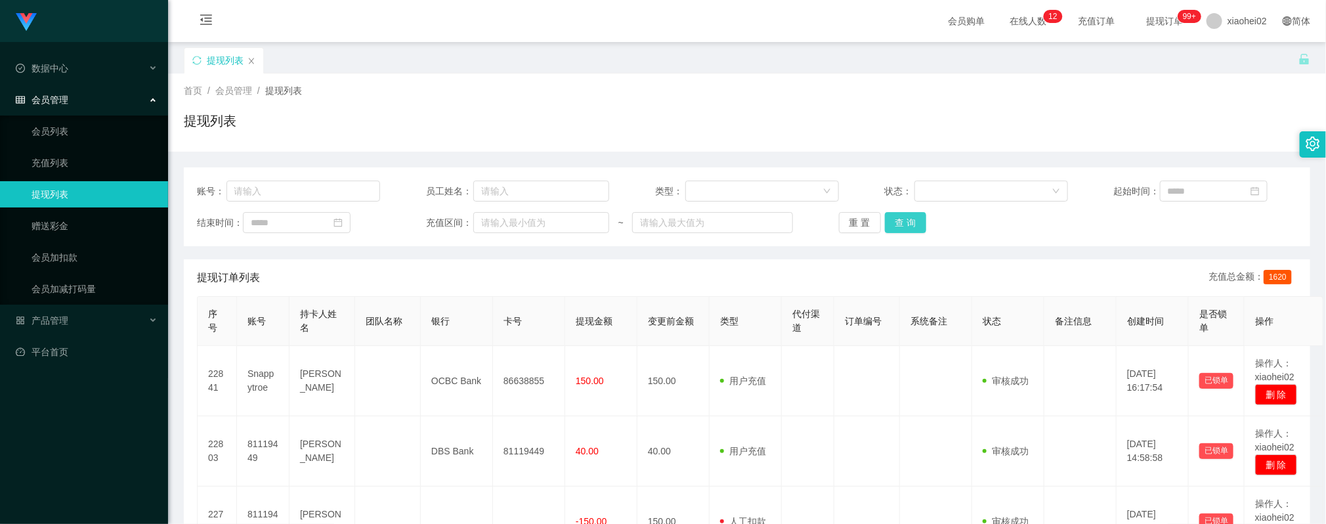
click at [906, 221] on button "查 询" at bounding box center [906, 222] width 42 height 21
click at [891, 223] on button "查 询" at bounding box center [906, 222] width 42 height 21
click at [893, 225] on button "查 询" at bounding box center [906, 222] width 42 height 21
click at [902, 215] on button "查 询" at bounding box center [906, 222] width 42 height 21
click at [904, 223] on button "查 询" at bounding box center [906, 222] width 42 height 21
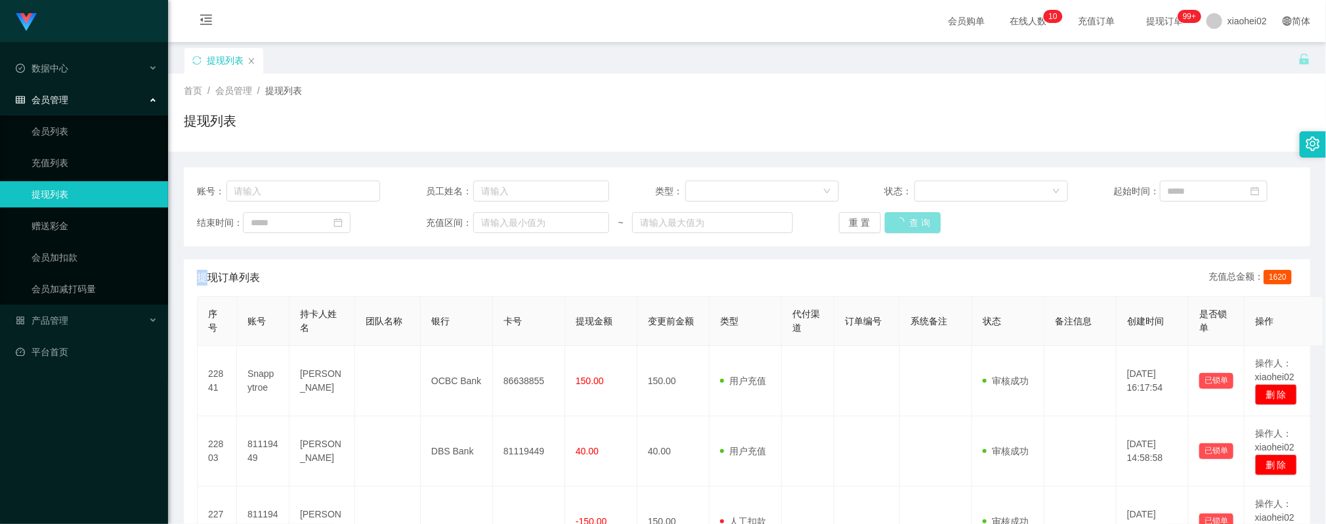
click at [904, 223] on div "重 置 查 询" at bounding box center [930, 222] width 183 height 21
click at [920, 223] on button "查 询" at bounding box center [906, 222] width 42 height 21
click at [890, 213] on button "查 询" at bounding box center [906, 222] width 42 height 21
click at [914, 230] on button "查 询" at bounding box center [906, 222] width 42 height 21
click at [895, 213] on button "查 询" at bounding box center [906, 222] width 42 height 21
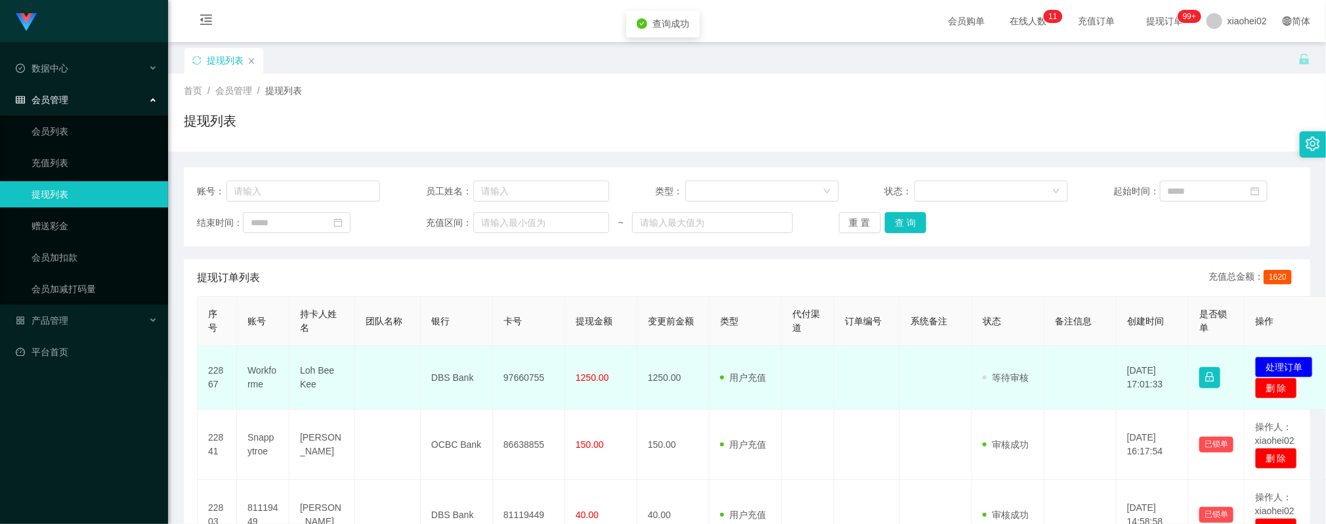
click at [528, 382] on td "97660755" at bounding box center [529, 378] width 72 height 64
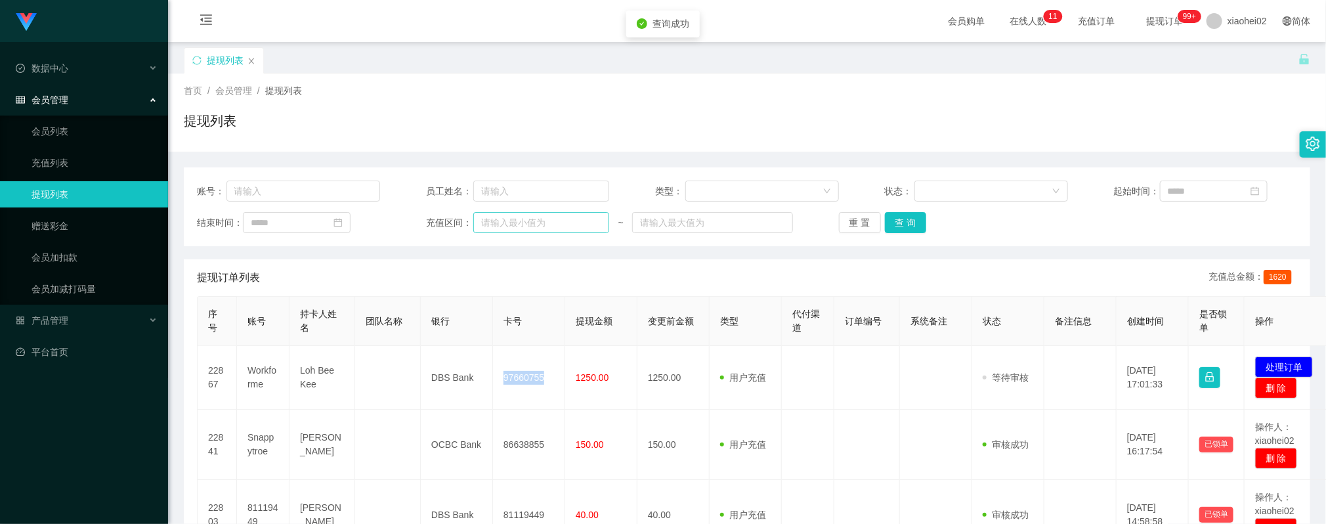
copy td "97660755"
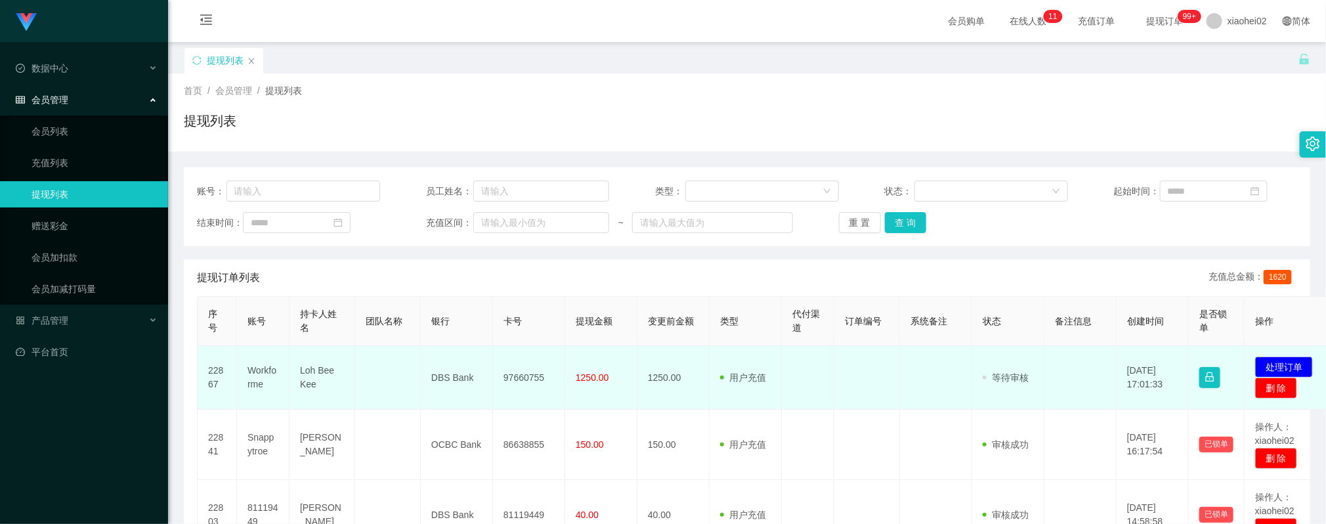
click at [620, 367] on td "1250.00" at bounding box center [601, 378] width 72 height 64
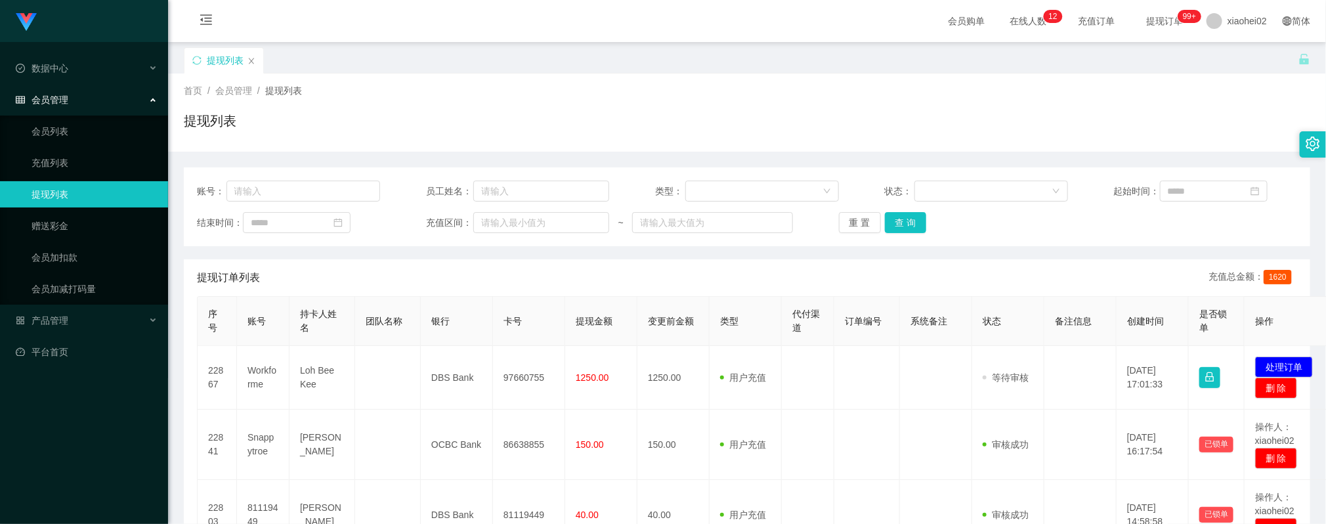
click at [770, 276] on div "提现订单列表 充值总金额： 1620" at bounding box center [747, 277] width 1100 height 37
drag, startPoint x: 638, startPoint y: 297, endPoint x: 846, endPoint y: 254, distance: 211.9
click at [636, 297] on tr "序号 账号 持卡人姓名 团队名称 银行 卡号 提现金额 变更前金额 类型 代付渠道 订单编号 系统备注 状态 备注信息 创建时间 是否锁单 操作" at bounding box center [765, 321] width 1134 height 49
click at [915, 221] on button "查 询" at bounding box center [906, 222] width 42 height 21
click at [906, 217] on button "查 询" at bounding box center [906, 222] width 42 height 21
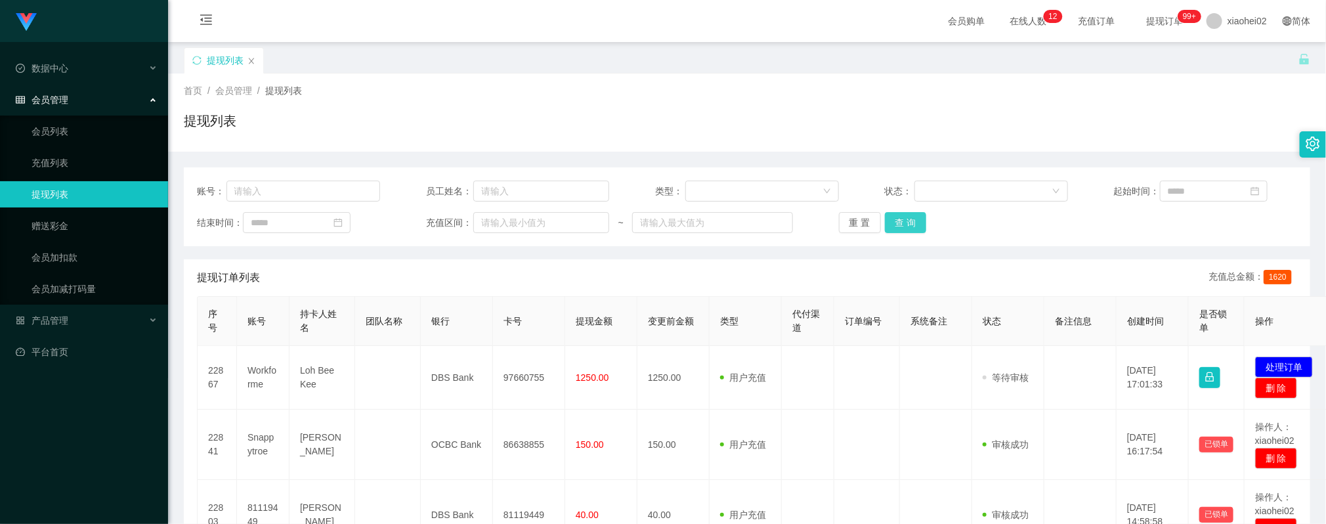
click at [899, 221] on button "查 询" at bounding box center [906, 222] width 42 height 21
drag, startPoint x: 775, startPoint y: 383, endPoint x: 852, endPoint y: 313, distance: 103.6
click at [778, 373] on td "用户充值 人工扣款" at bounding box center [746, 378] width 72 height 64
click at [915, 227] on button "查 询" at bounding box center [906, 222] width 42 height 21
click at [904, 223] on button "查 询" at bounding box center [906, 222] width 42 height 21
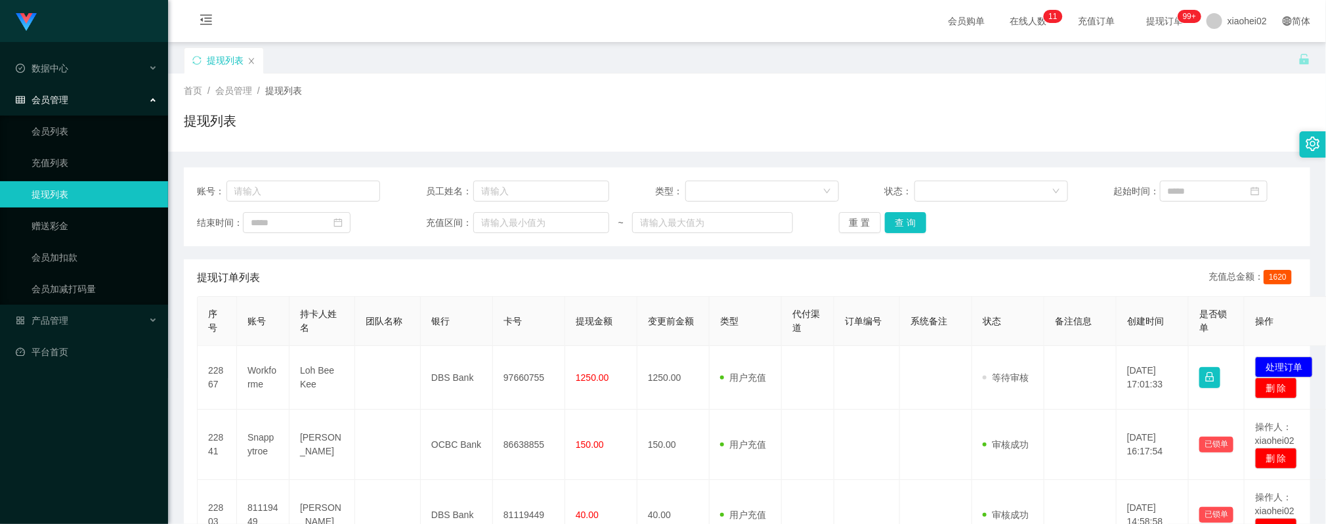
click at [999, 225] on div "重 置 查 询" at bounding box center [930, 222] width 183 height 21
click at [908, 215] on button "查 询" at bounding box center [906, 222] width 42 height 21
click at [899, 223] on button "查 询" at bounding box center [906, 222] width 42 height 21
click at [886, 226] on button "查 询" at bounding box center [906, 222] width 42 height 21
click at [903, 219] on button "查 询" at bounding box center [906, 222] width 42 height 21
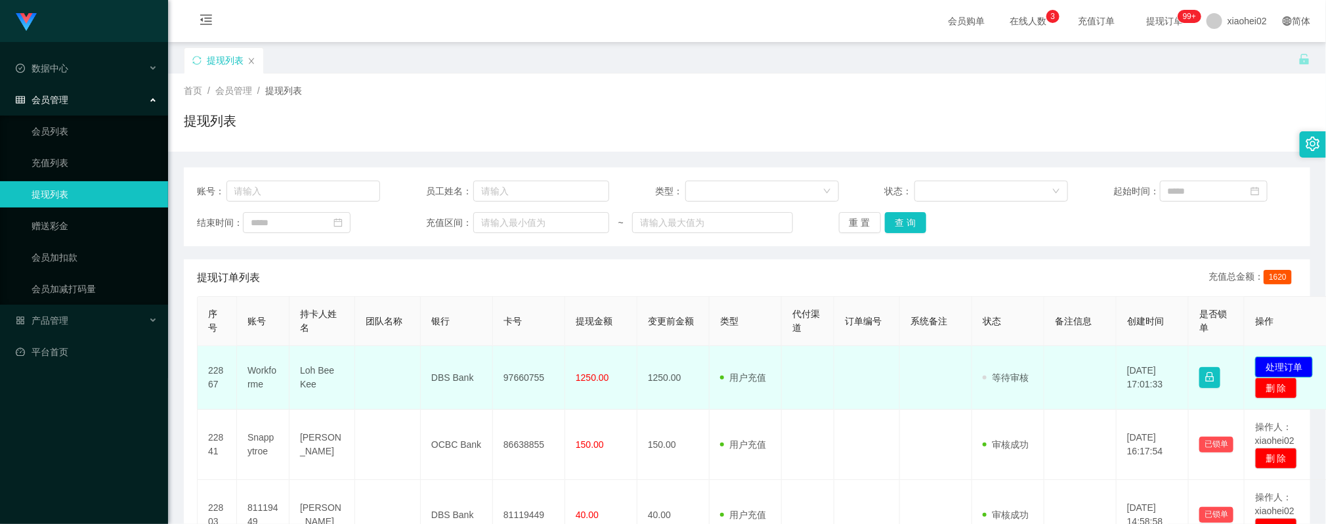
click at [1290, 370] on button "处理订单" at bounding box center [1284, 366] width 58 height 21
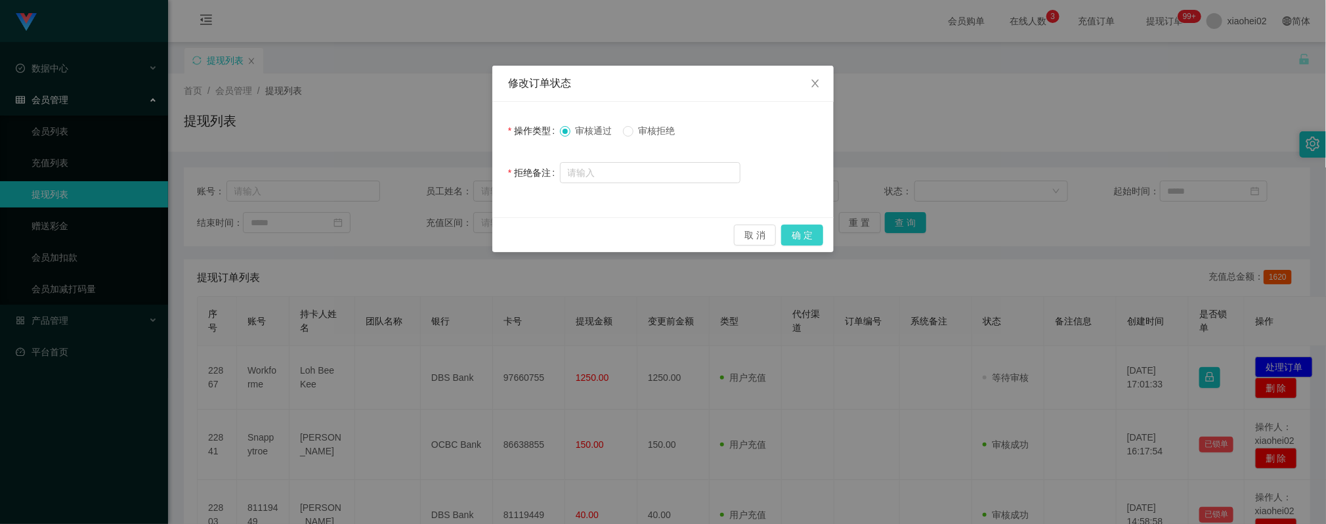
click at [811, 236] on button "确 定" at bounding box center [802, 235] width 42 height 21
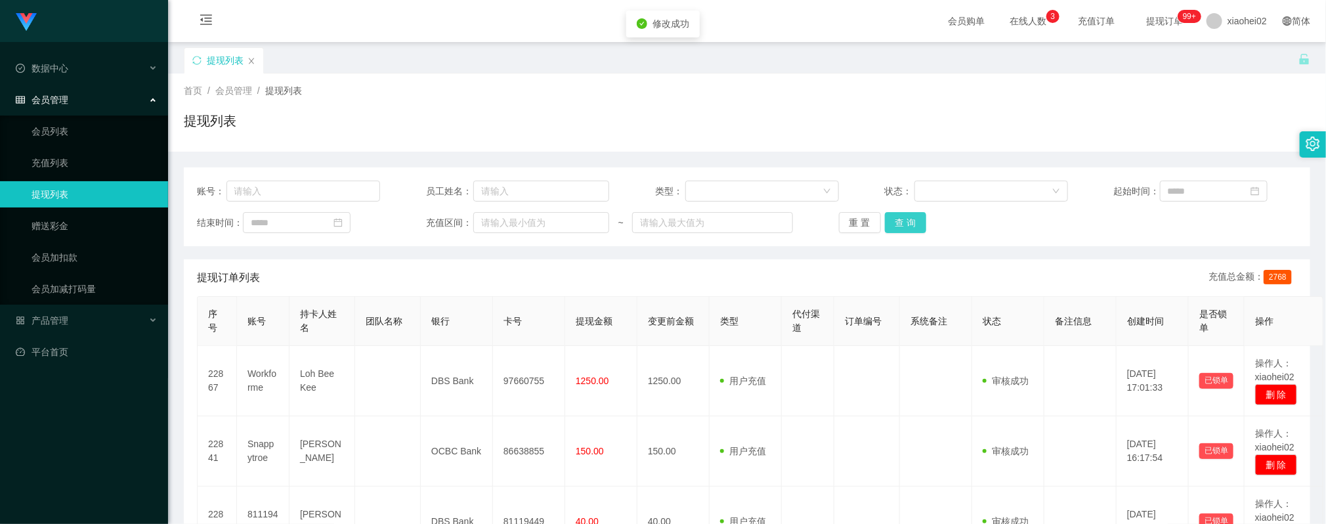
click at [899, 230] on button "查 询" at bounding box center [906, 222] width 42 height 21
drag, startPoint x: 494, startPoint y: 347, endPoint x: 544, endPoint y: 308, distance: 63.1
click at [495, 347] on td "97660755" at bounding box center [529, 381] width 72 height 70
click at [899, 226] on button "查 询" at bounding box center [906, 222] width 42 height 21
click at [912, 223] on button "查 询" at bounding box center [906, 222] width 42 height 21
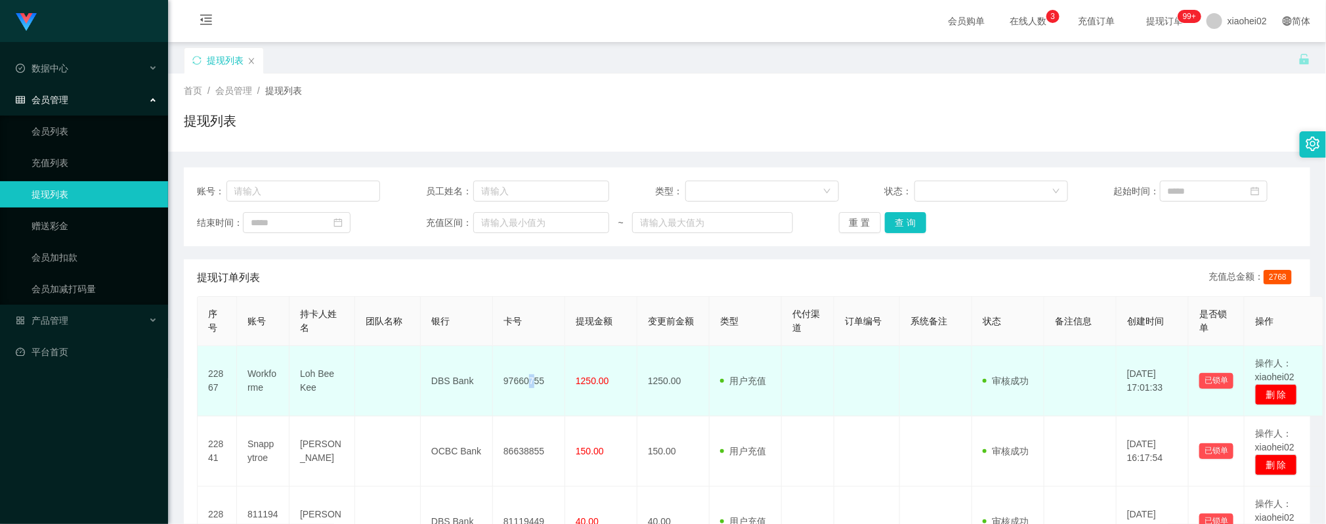
drag, startPoint x: 530, startPoint y: 394, endPoint x: 534, endPoint y: 381, distance: 13.7
click at [532, 392] on td "97660755" at bounding box center [529, 381] width 72 height 70
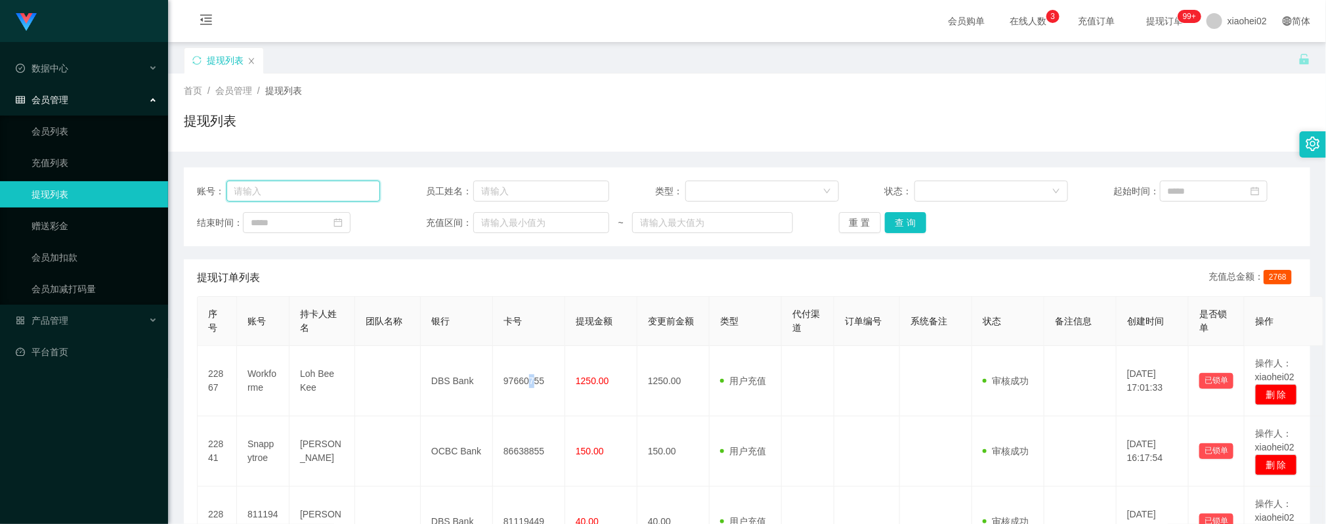
click at [302, 189] on input "text" at bounding box center [303, 191] width 154 height 21
paste input "Workforme"
type input "Workforme"
click at [902, 215] on button "查 询" at bounding box center [906, 222] width 42 height 21
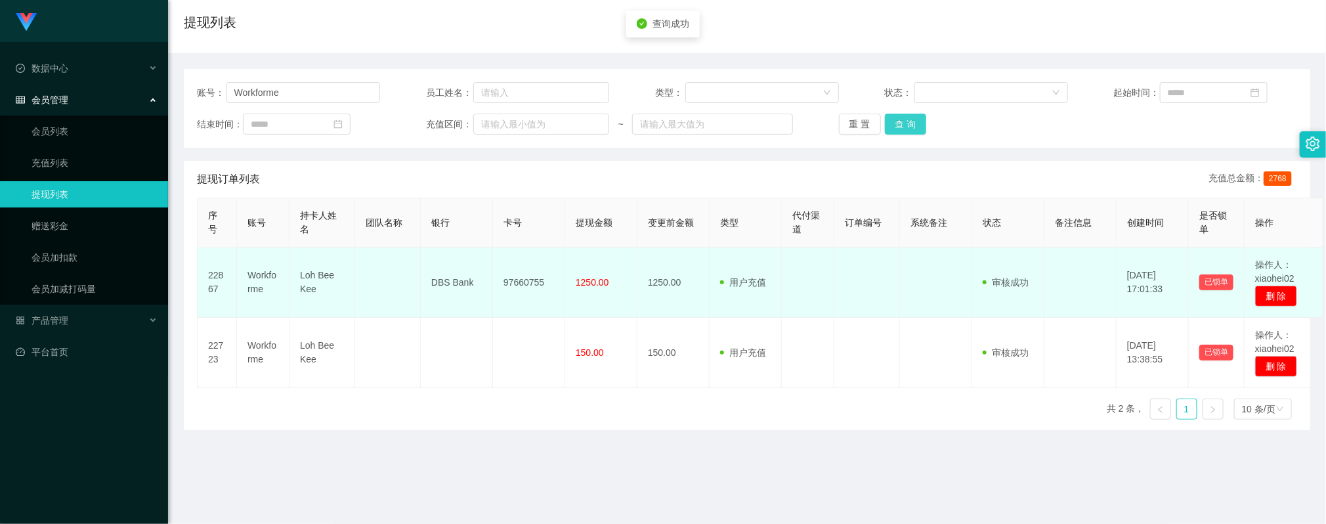
scroll to position [197, 0]
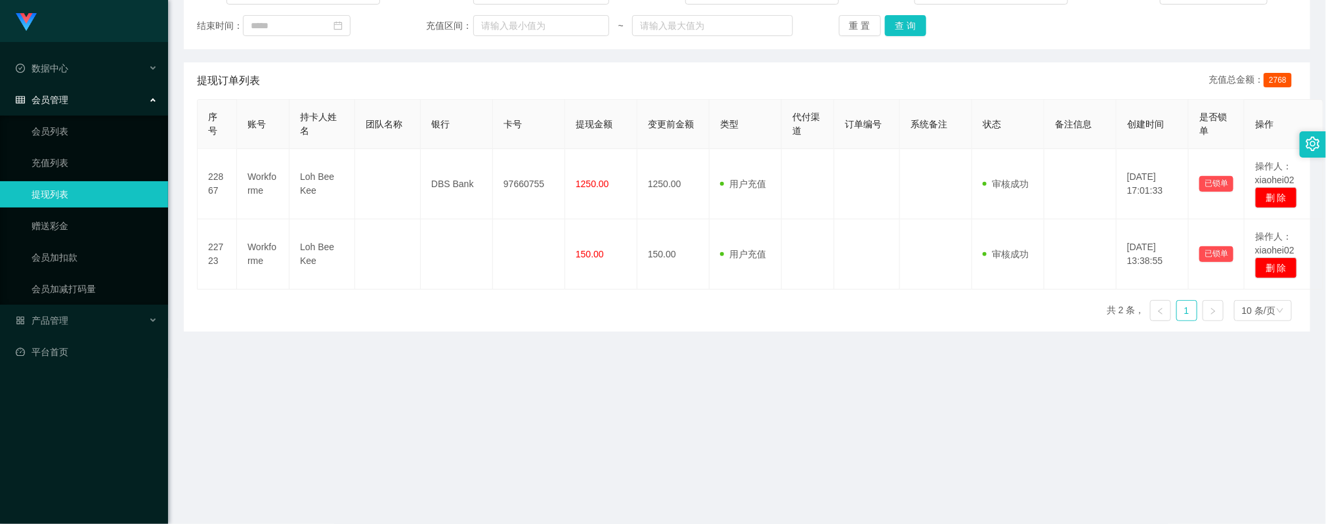
drag, startPoint x: 565, startPoint y: 394, endPoint x: 479, endPoint y: 132, distance: 275.7
click at [563, 393] on main "关闭左侧 关闭右侧 关闭其它 刷新页面 提现列表 首页 / 会员管理 / 提现列表 / 提现列表 账号： Workforme 员工姓名： 类型： 状态： 起始…" at bounding box center [747, 253] width 1158 height 816
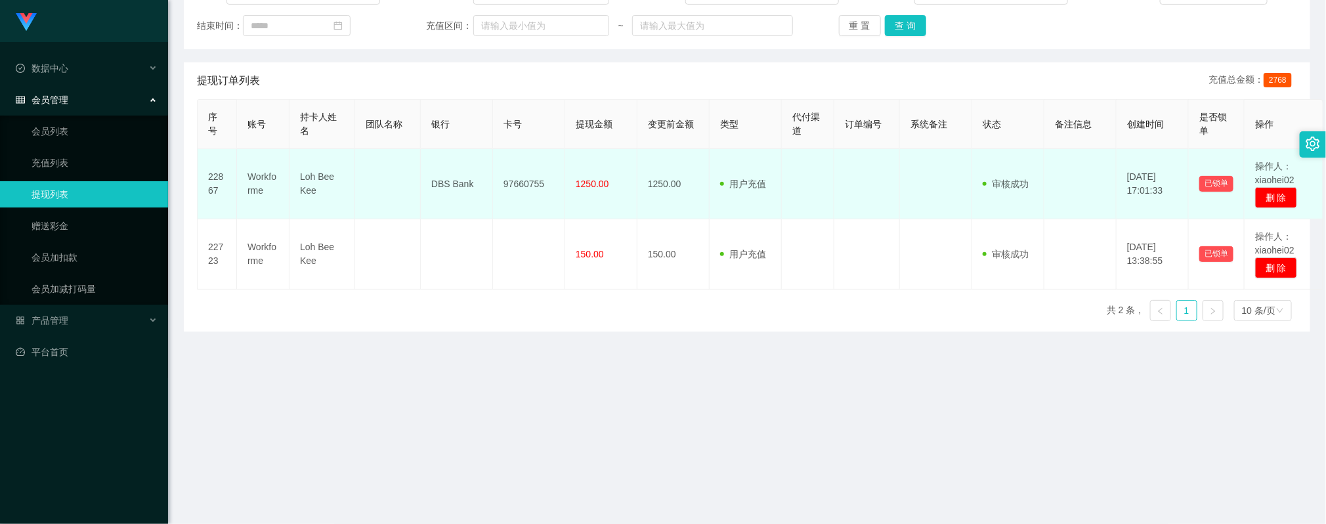
click at [267, 175] on td "Workforme" at bounding box center [263, 184] width 53 height 70
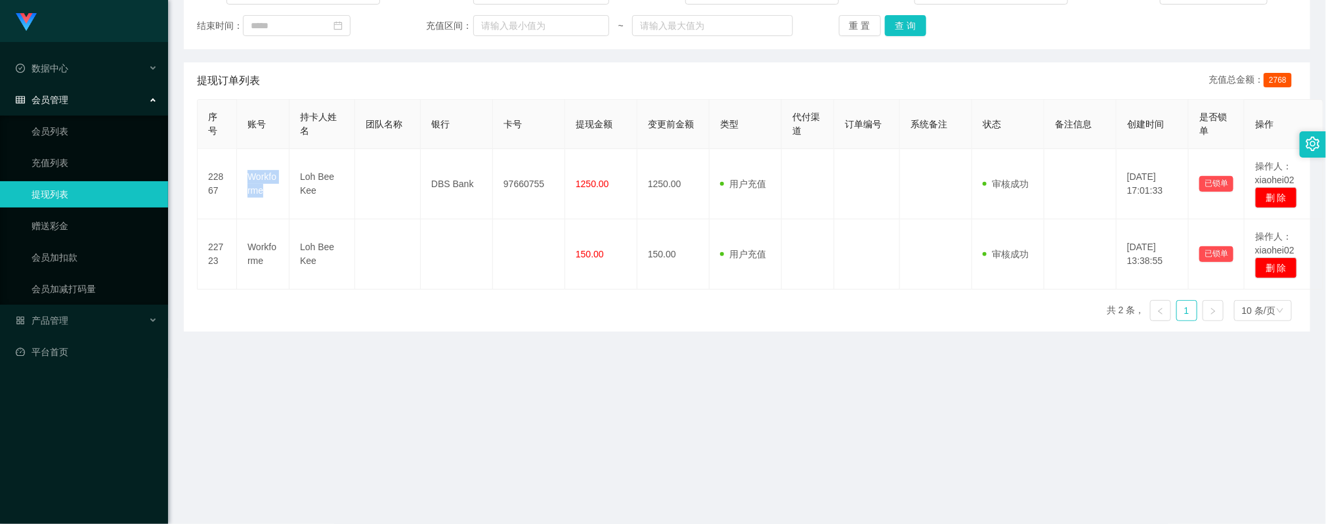
copy td "Workforme"
click at [907, 24] on button "查 询" at bounding box center [906, 25] width 42 height 21
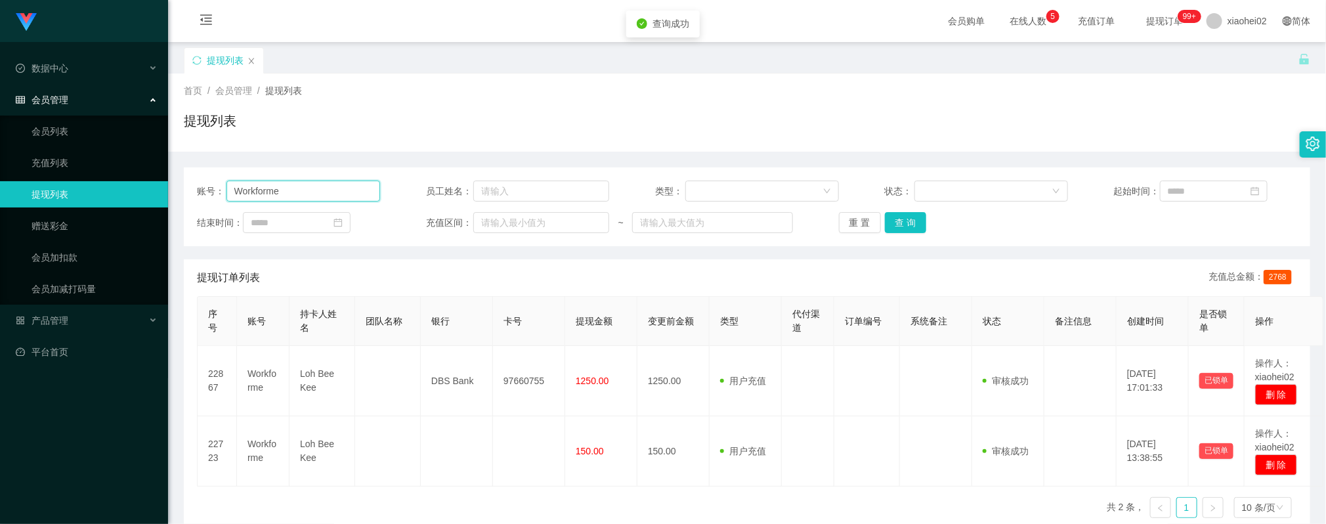
drag, startPoint x: 298, startPoint y: 189, endPoint x: 154, endPoint y: 181, distance: 144.6
click at [144, 183] on section "Jingdong工作台代理端 数据中心 会员管理 会员列表 充值列表 提现列表 赠送彩金 会员加扣款 会员加减打码量 产品管理 平台首页 保存配置 重置配置 …" at bounding box center [663, 459] width 1326 height 919
click at [912, 219] on button "查 询" at bounding box center [906, 222] width 42 height 21
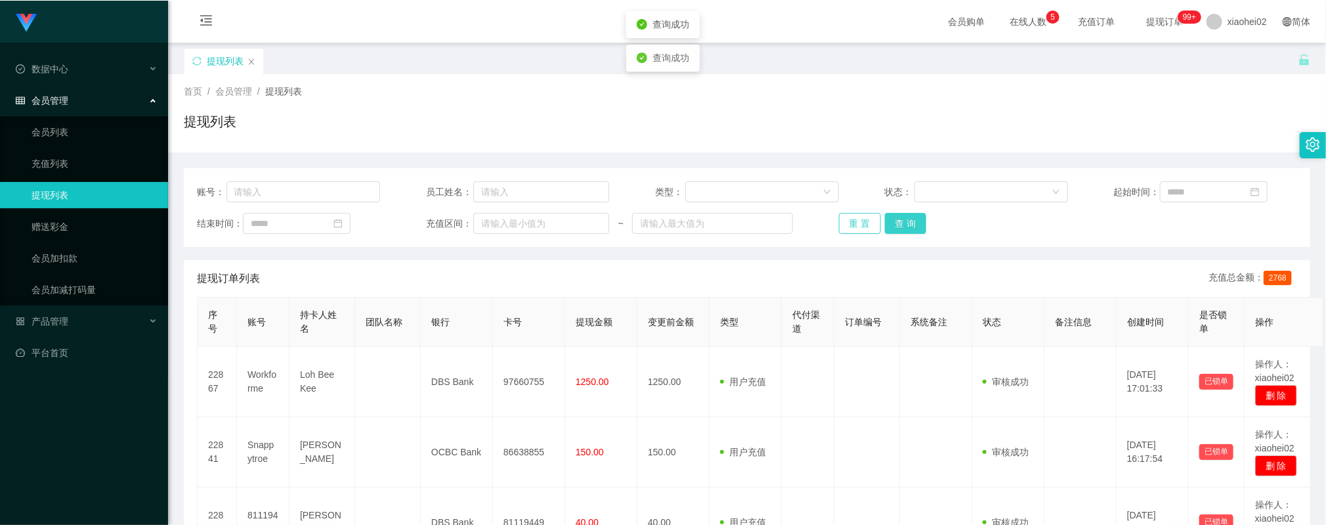
scroll to position [98, 0]
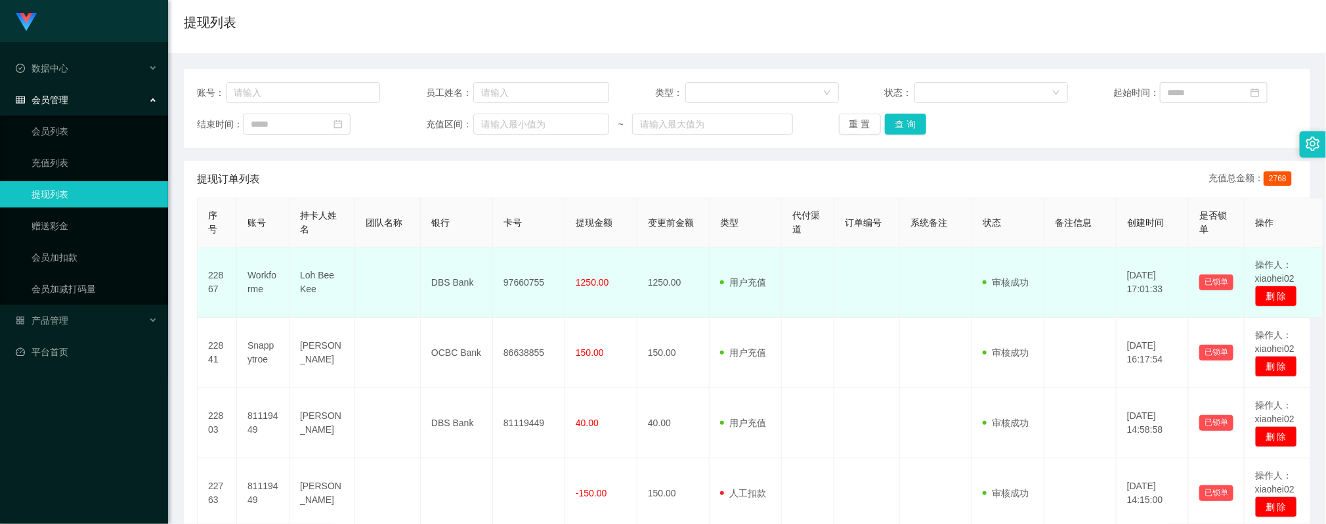
click at [698, 321] on td "150.00" at bounding box center [673, 353] width 72 height 70
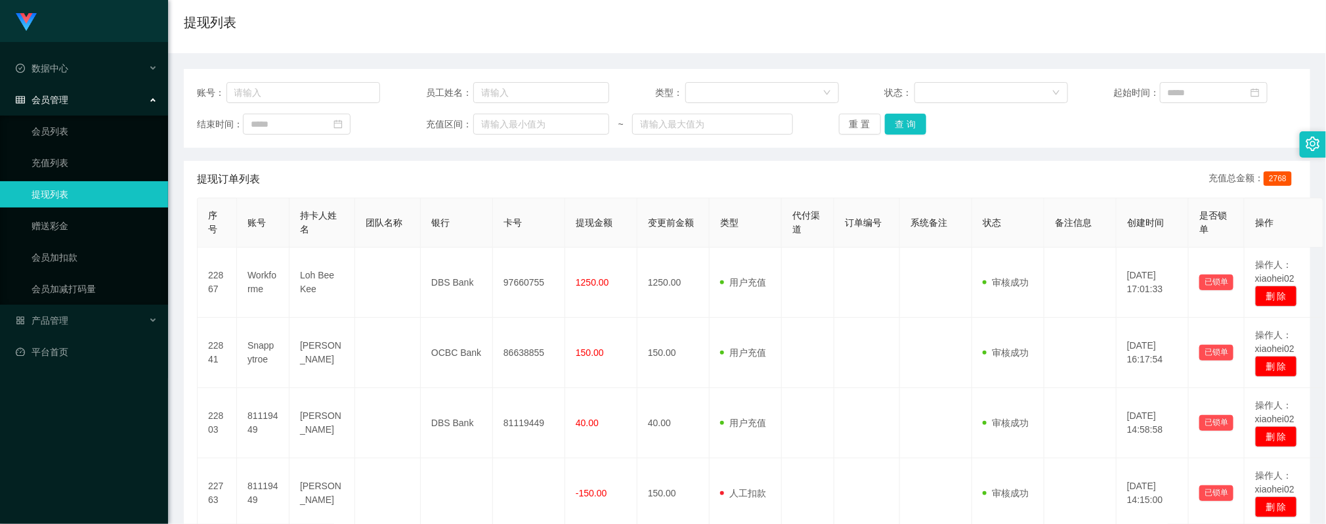
click at [911, 142] on div "账号： 员工姓名： 类型： 状态： 起始时间： 结束时间： 充值区间： ~ 重 置 查 询" at bounding box center [747, 108] width 1127 height 79
click at [909, 125] on button "查 询" at bounding box center [906, 124] width 42 height 21
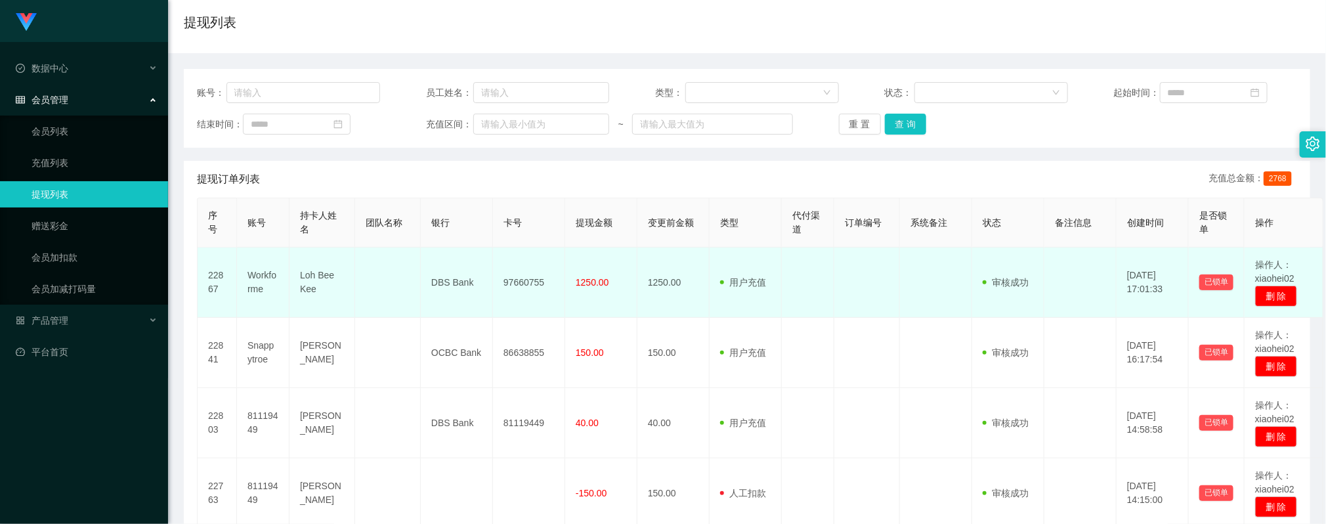
drag, startPoint x: 306, startPoint y: 297, endPoint x: 312, endPoint y: 290, distance: 9.8
click at [307, 297] on td "Loh Bee Kee" at bounding box center [323, 283] width 66 height 70
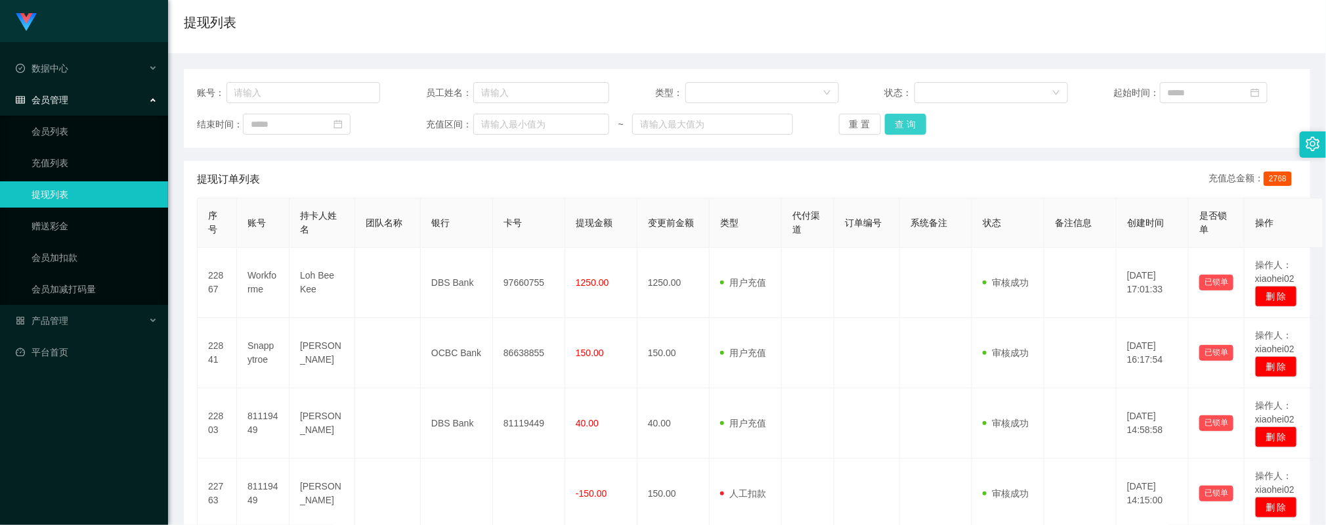
click at [885, 114] on button "查 询" at bounding box center [906, 124] width 42 height 21
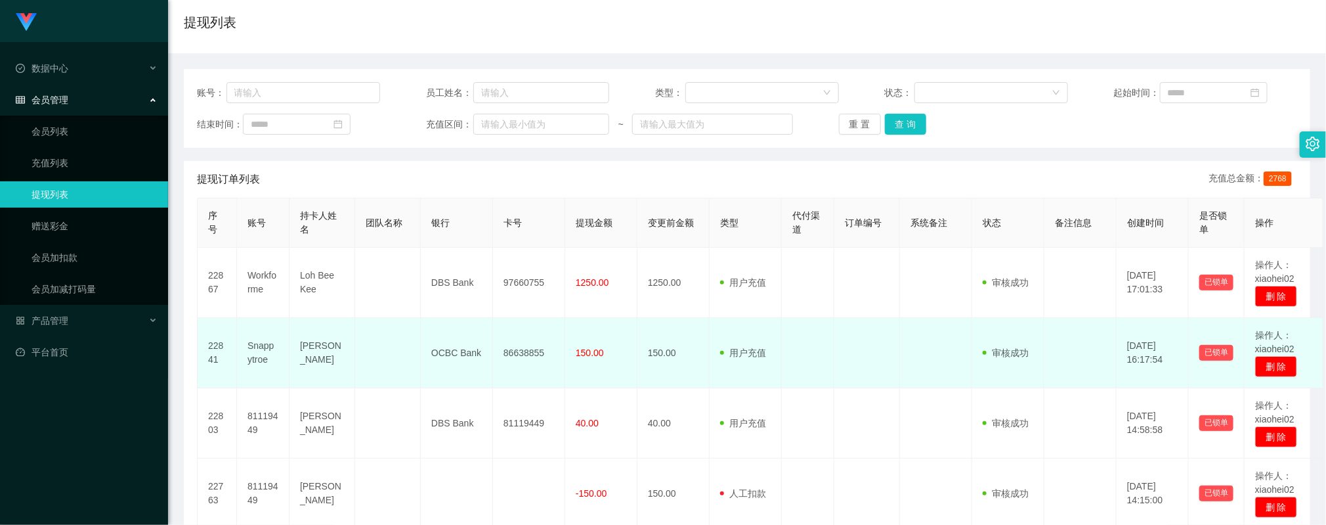
click at [820, 334] on td at bounding box center [808, 353] width 53 height 70
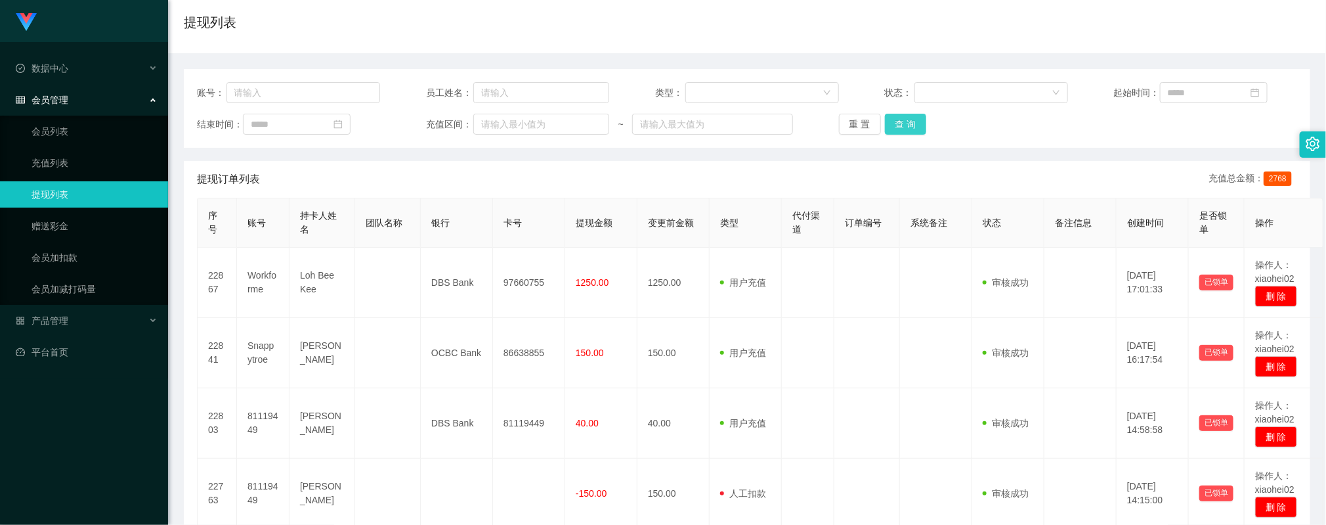
click at [916, 117] on button "查 询" at bounding box center [906, 124] width 42 height 21
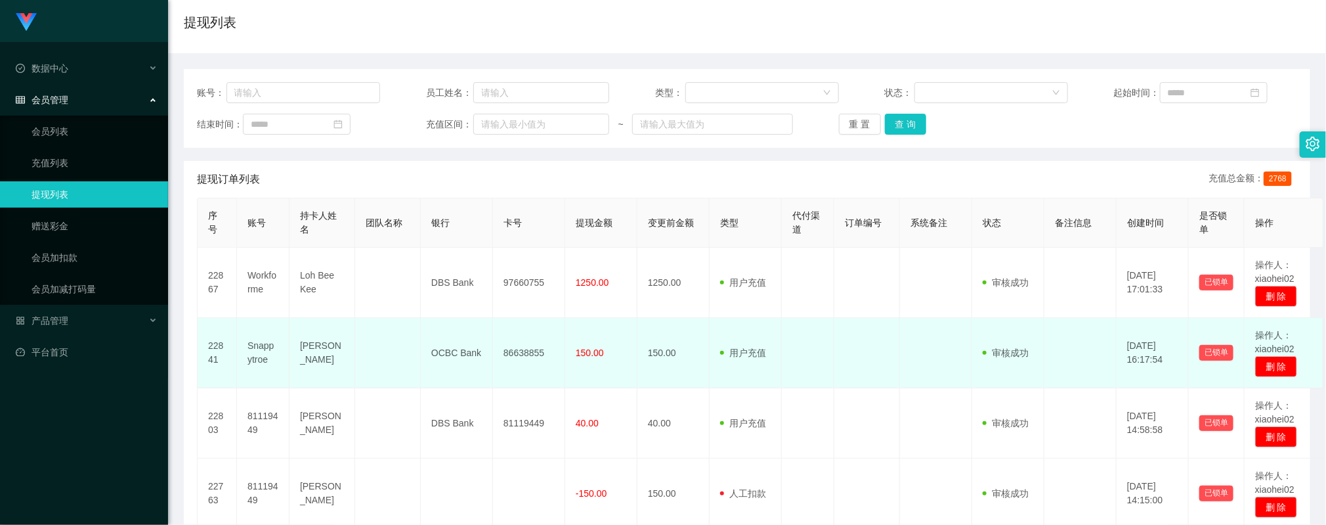
click at [418, 328] on td at bounding box center [388, 353] width 66 height 70
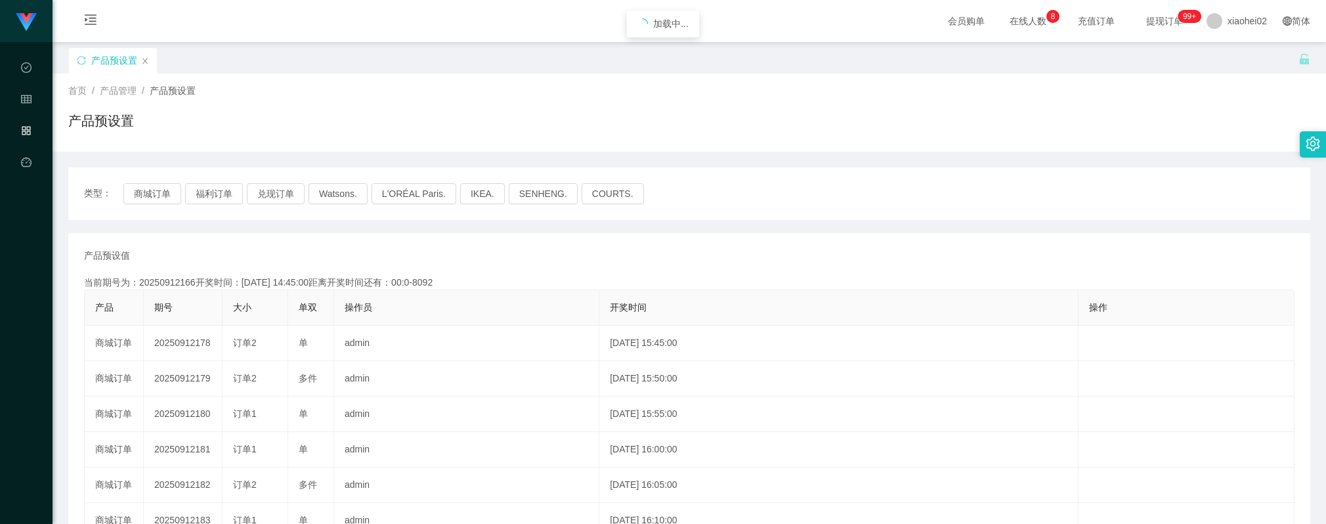
click at [156, 195] on button "商城订单" at bounding box center [152, 193] width 58 height 21
click at [611, 269] on div "产品预设值 添加期号 当前期号为：20250912179开奖时间：[DATE] 15:50:00距离开奖时间还有：00:0-8105 产品 期号 大小 单双 …" at bounding box center [689, 485] width 1211 height 473
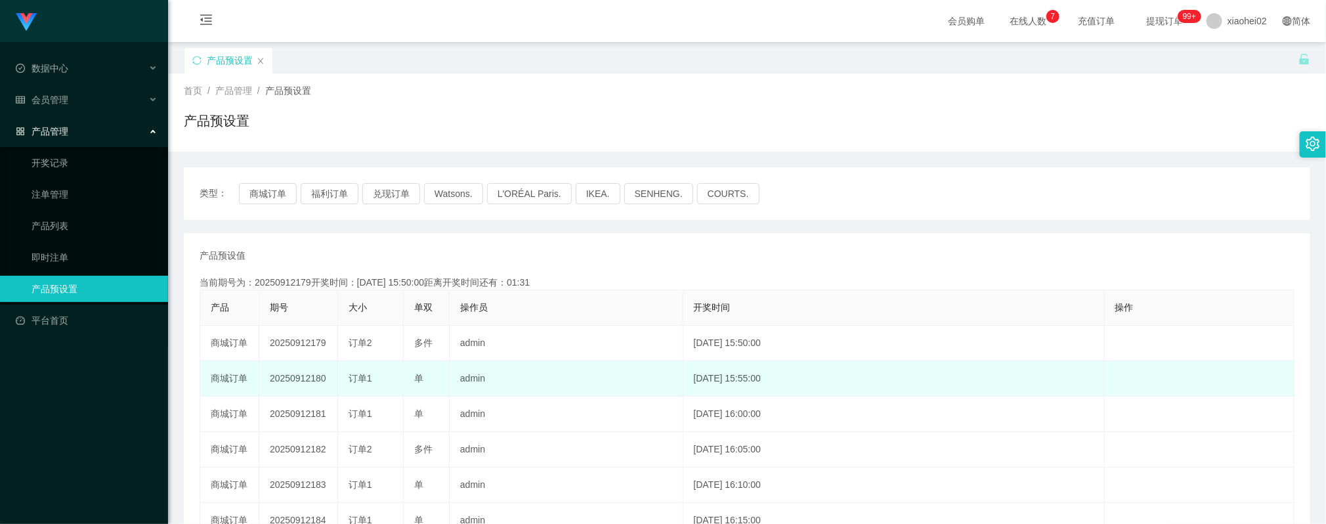
click at [792, 396] on td "[DATE] 15:55:00" at bounding box center [893, 378] width 421 height 35
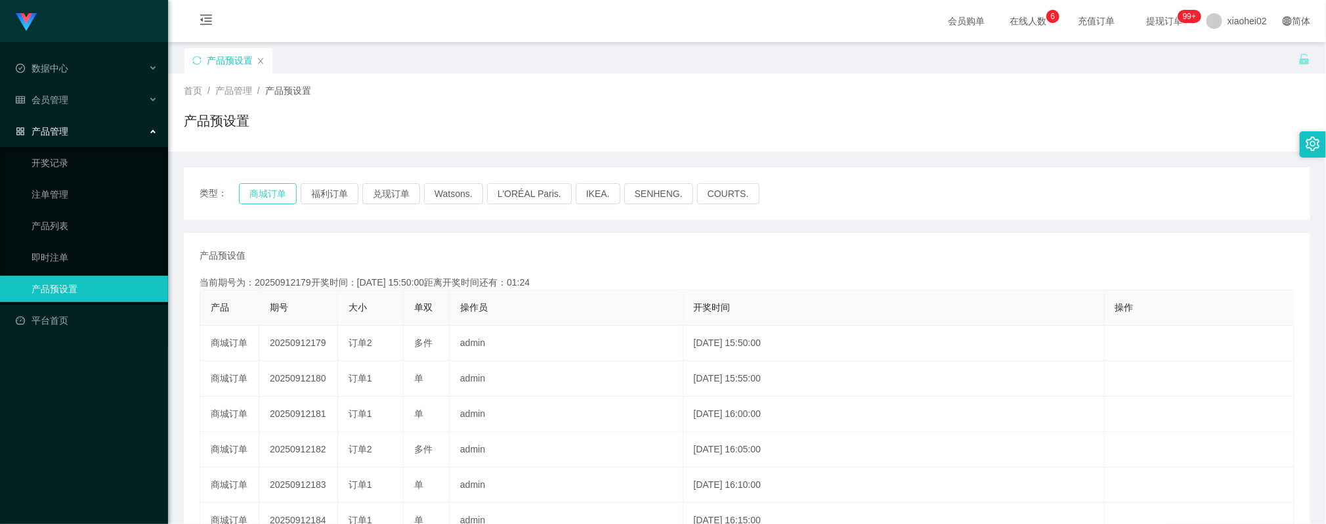
click at [276, 198] on button "商城订单" at bounding box center [268, 193] width 58 height 21
click at [276, 191] on button "商城订单" at bounding box center [268, 193] width 58 height 21
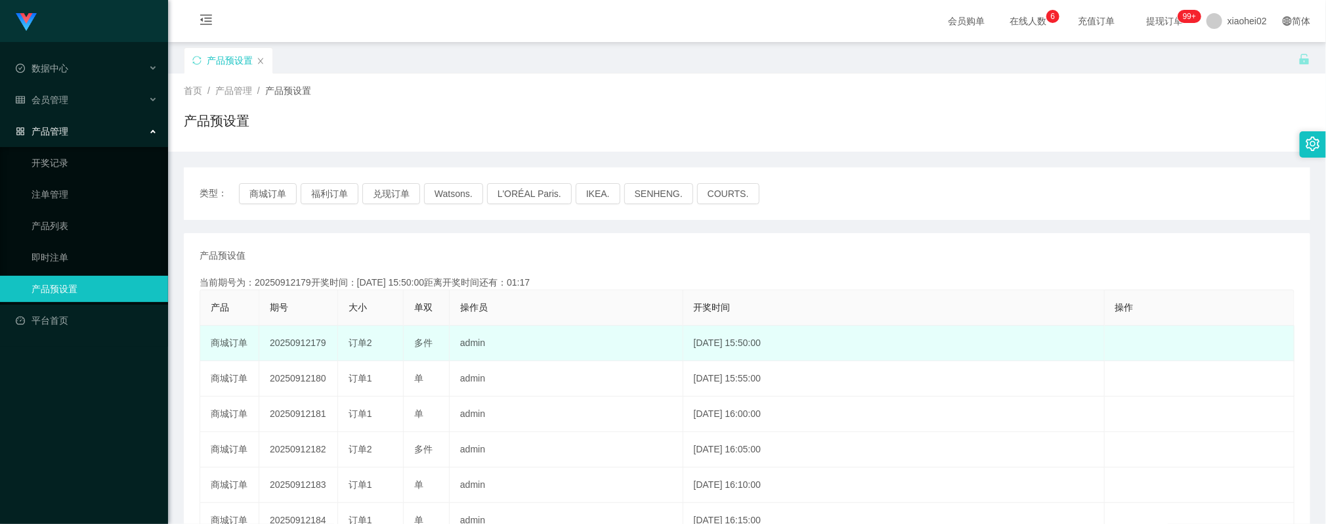
click at [607, 329] on td "admin" at bounding box center [567, 343] width 234 height 35
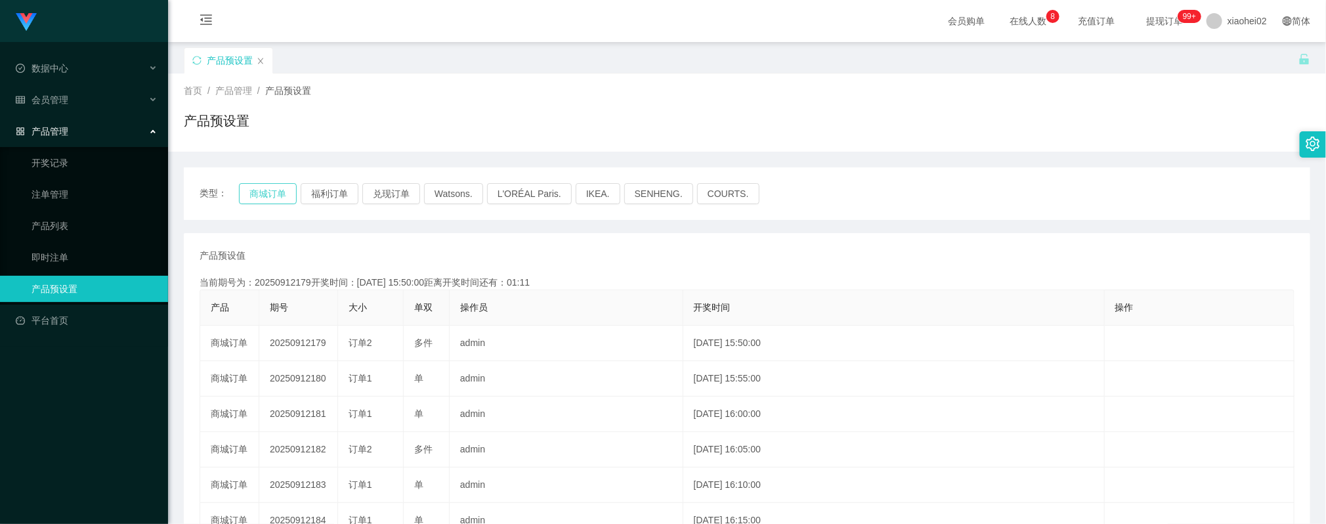
click at [276, 199] on button "商城订单" at bounding box center [268, 193] width 58 height 21
click at [550, 121] on div "产品预设置" at bounding box center [747, 126] width 1127 height 30
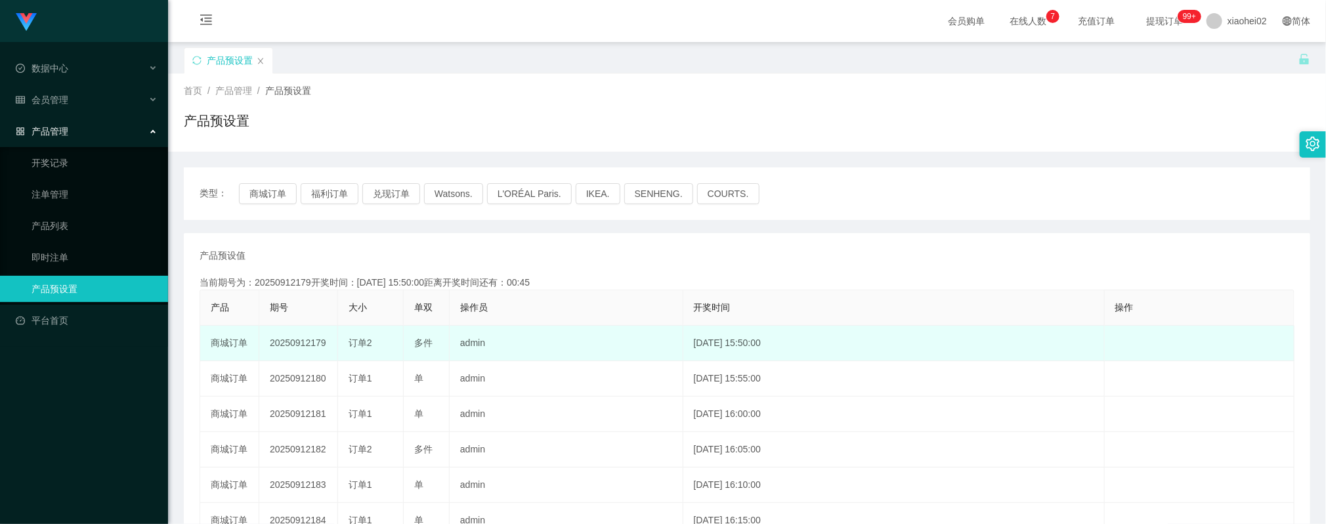
drag, startPoint x: 845, startPoint y: 365, endPoint x: 841, endPoint y: 345, distance: 20.7
click at [844, 364] on td "[DATE] 15:55:00" at bounding box center [893, 378] width 421 height 35
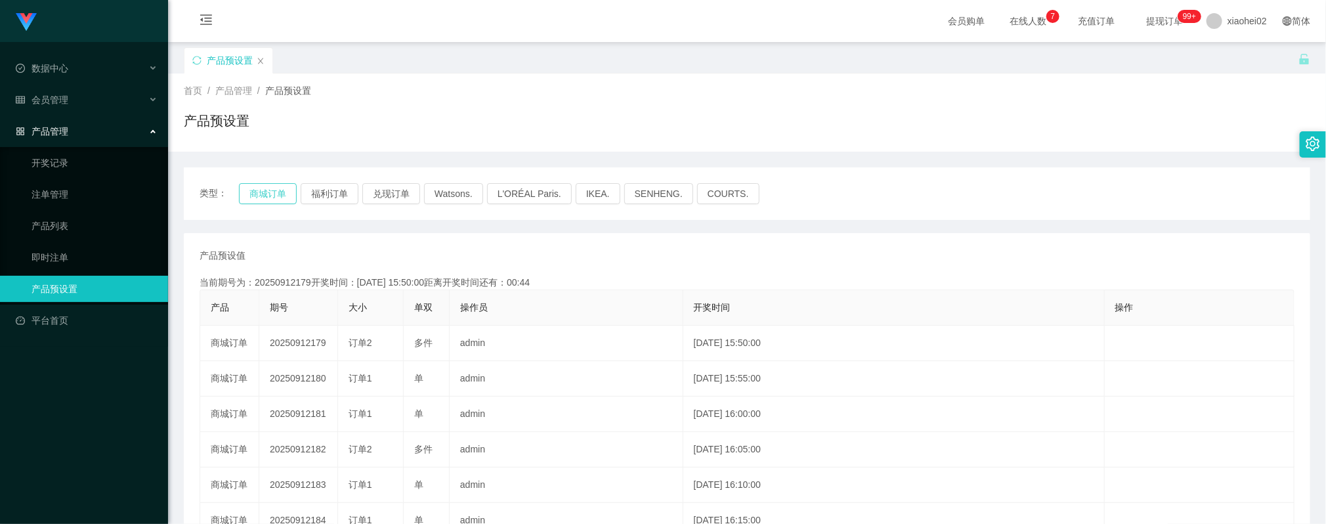
click at [276, 185] on button "商城订单" at bounding box center [268, 193] width 58 height 21
drag, startPoint x: 579, startPoint y: 286, endPoint x: 525, endPoint y: 284, distance: 54.6
click at [577, 286] on div "当前期号为：20250912179开奖时间：[DATE] 15:50:00距离开奖时间还有：00:08" at bounding box center [747, 283] width 1095 height 14
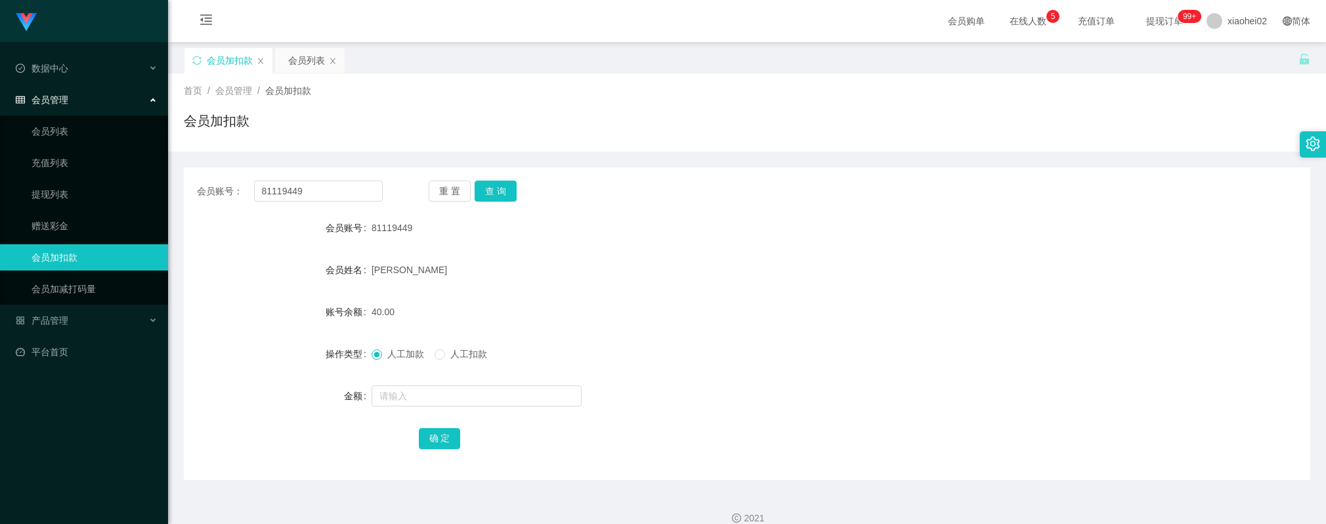
click at [498, 193] on button "查 询" at bounding box center [496, 191] width 42 height 21
click at [483, 195] on button "查 询" at bounding box center [496, 191] width 42 height 21
click at [328, 190] on input "81119449" at bounding box center [318, 191] width 129 height 21
paste input "Workforme"
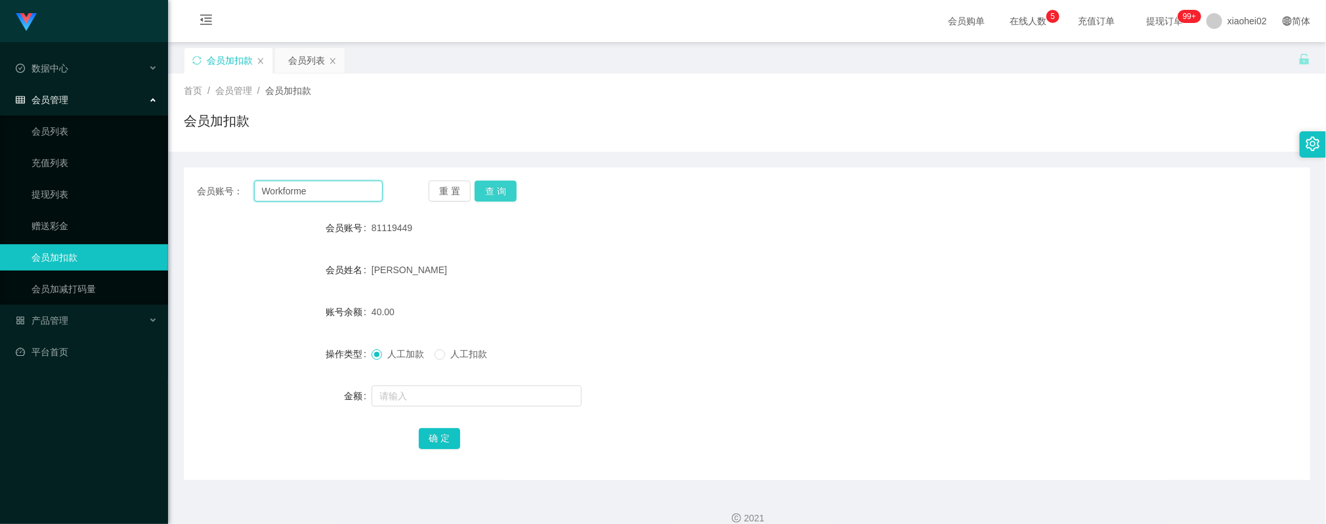
type input "Workforme"
click at [489, 188] on button "查 询" at bounding box center [496, 191] width 42 height 21
click at [428, 412] on form "会员账号 Workforme 会员姓名 [PERSON_NAME] Kee 账号余额 0.00 操作类型 人工加款 人工扣款 金额 确 定" at bounding box center [747, 333] width 1127 height 236
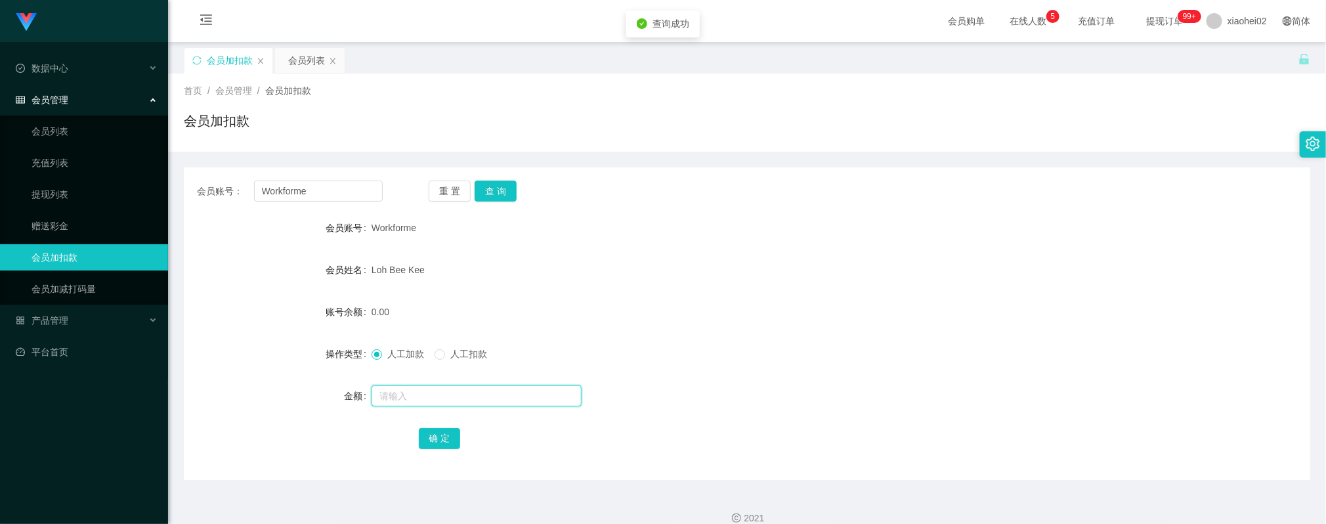
click at [427, 402] on input "text" at bounding box center [477, 395] width 210 height 21
type input "38"
click at [444, 437] on button "确 定" at bounding box center [440, 438] width 42 height 21
click at [307, 189] on input "Workforme" at bounding box center [318, 191] width 129 height 21
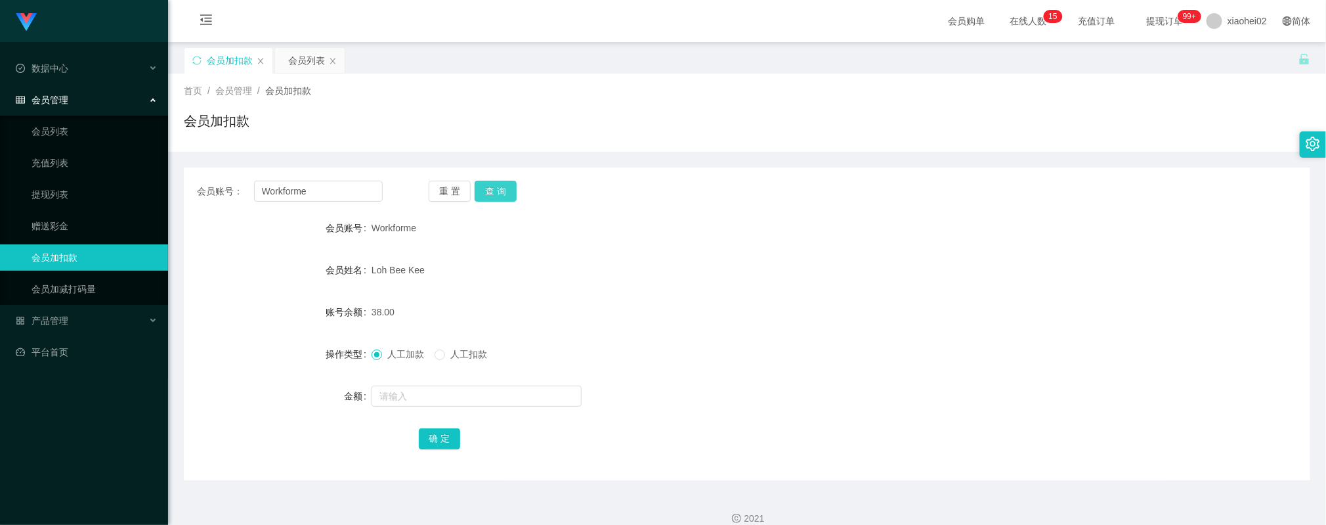
drag, startPoint x: 485, startPoint y: 187, endPoint x: 486, endPoint y: 207, distance: 19.8
click at [485, 187] on button "查 询" at bounding box center [496, 191] width 42 height 21
click at [418, 408] on div at bounding box center [700, 396] width 657 height 26
click at [420, 396] on input "text" at bounding box center [477, 395] width 210 height 21
type input "40"
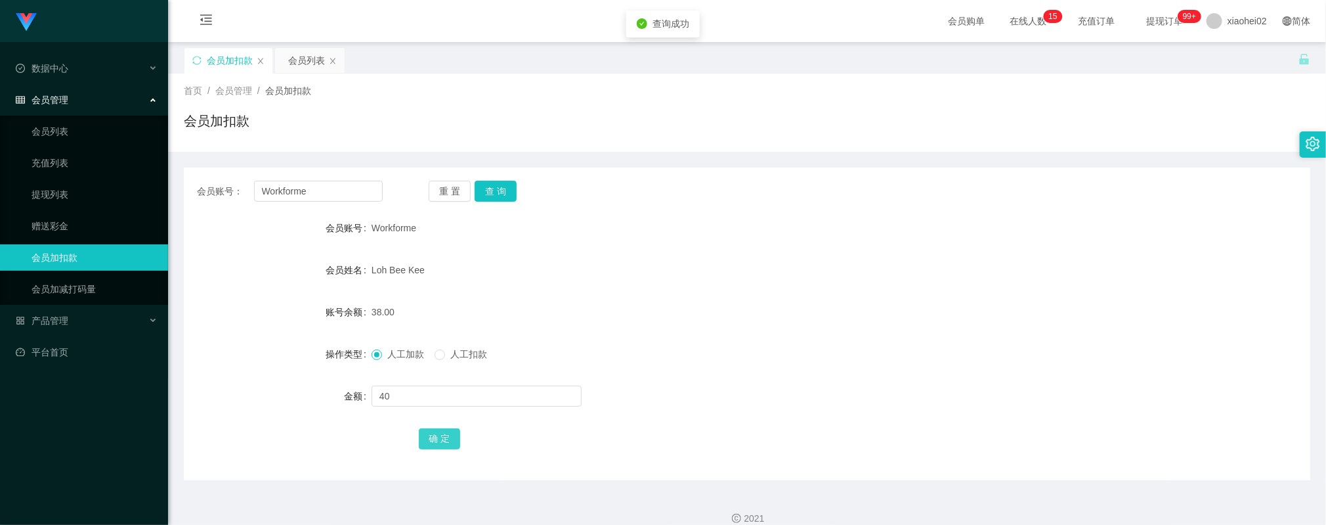
click at [438, 441] on button "确 定" at bounding box center [440, 438] width 42 height 21
click at [580, 266] on div "Loh Bee Kee" at bounding box center [700, 270] width 657 height 26
click at [489, 186] on button "查 询" at bounding box center [496, 191] width 42 height 21
